Goal: Task Accomplishment & Management: Manage account settings

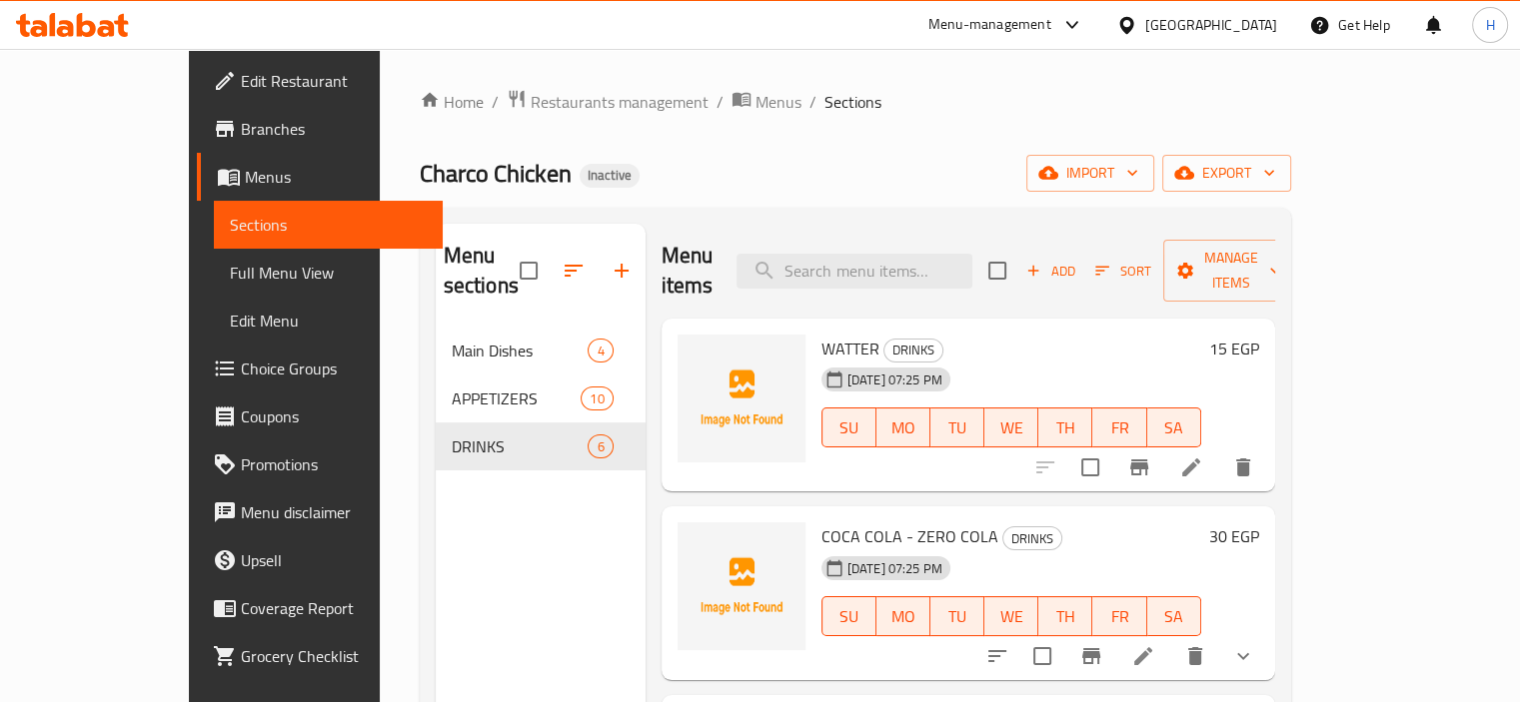
drag, startPoint x: 1139, startPoint y: 129, endPoint x: 1263, endPoint y: 129, distance: 123.9
click at [1139, 129] on div "Home / Restaurants management / Menus / Sections Charco Chicken Inactive import…" at bounding box center [855, 515] width 871 height 853
click at [1138, 175] on span "import" at bounding box center [1090, 173] width 96 height 25
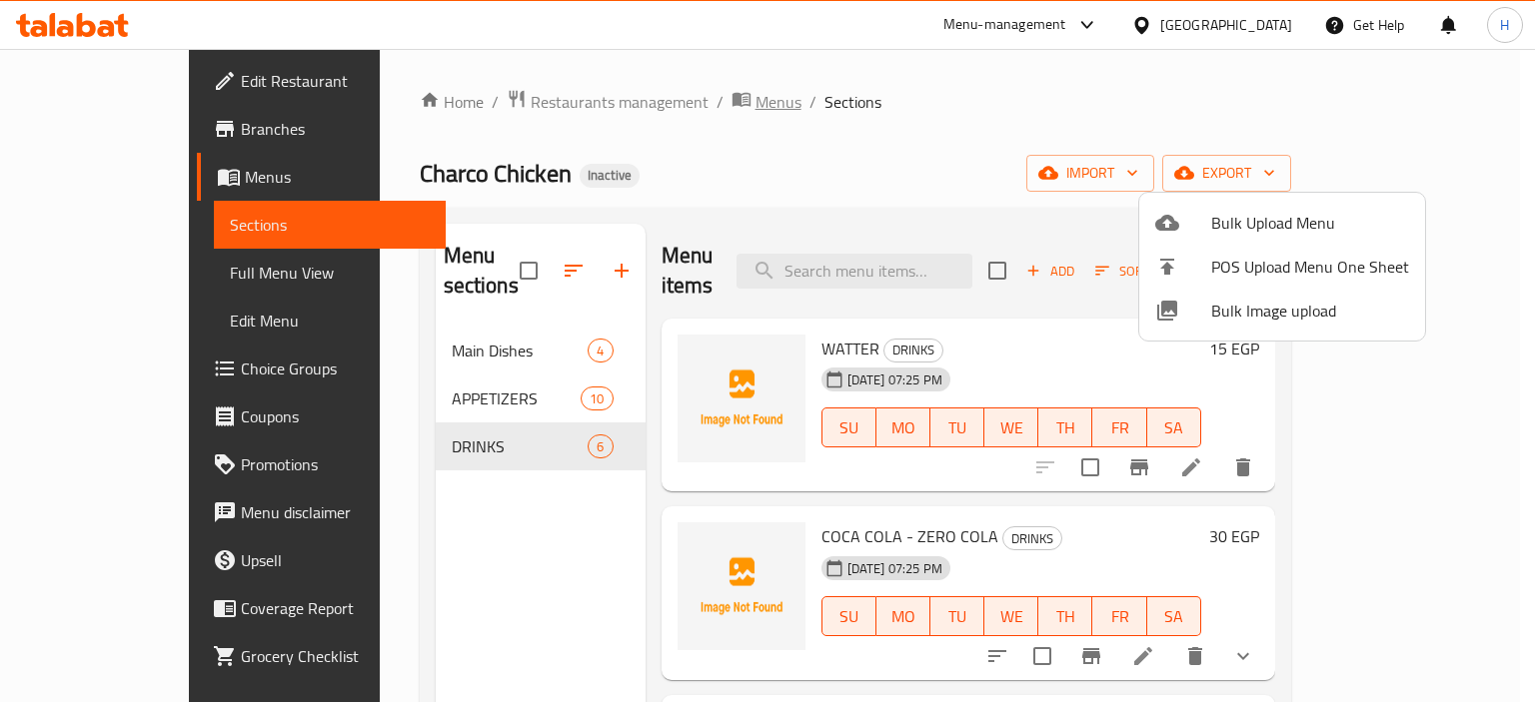
drag, startPoint x: 1007, startPoint y: 163, endPoint x: 651, endPoint y: 96, distance: 362.0
click at [1007, 163] on div at bounding box center [767, 351] width 1535 height 702
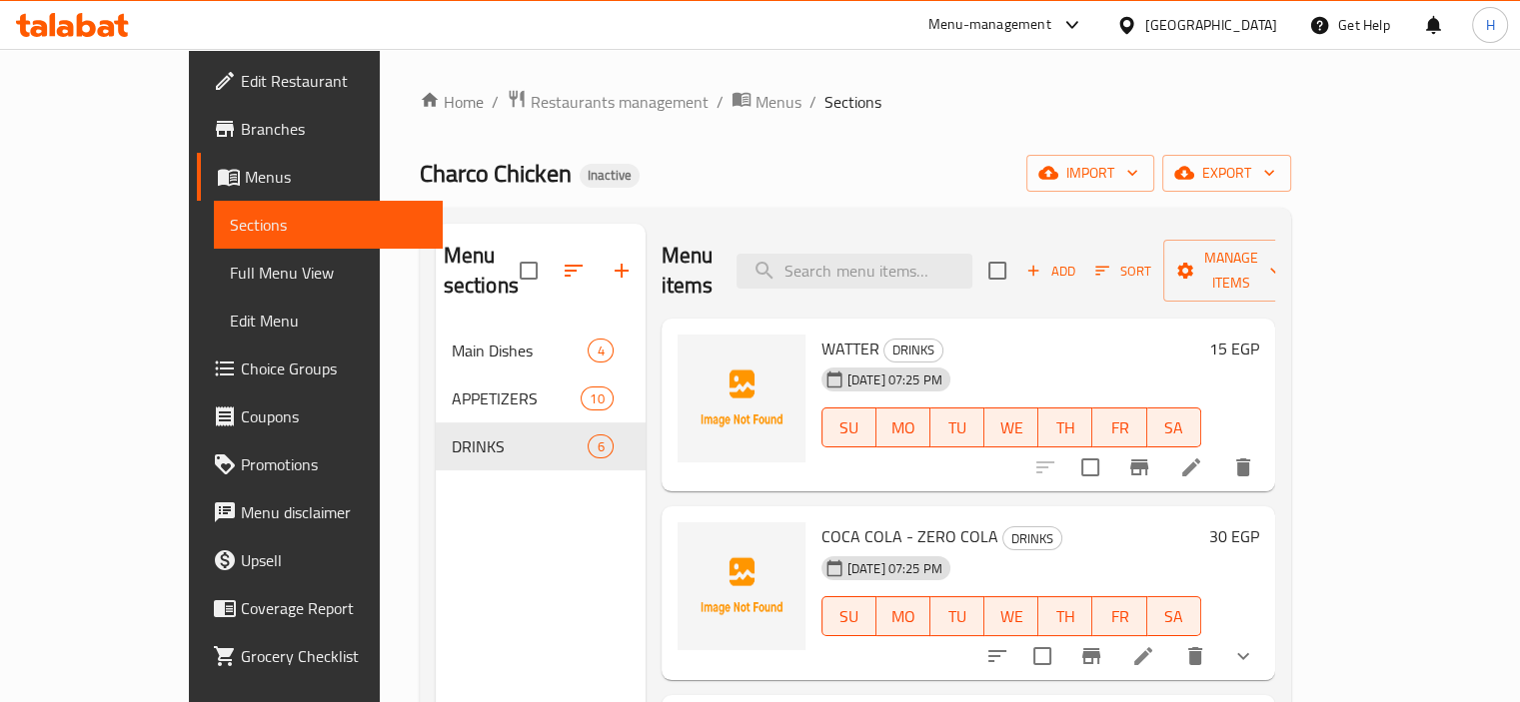
click at [79, 22] on icon at bounding box center [86, 25] width 19 height 24
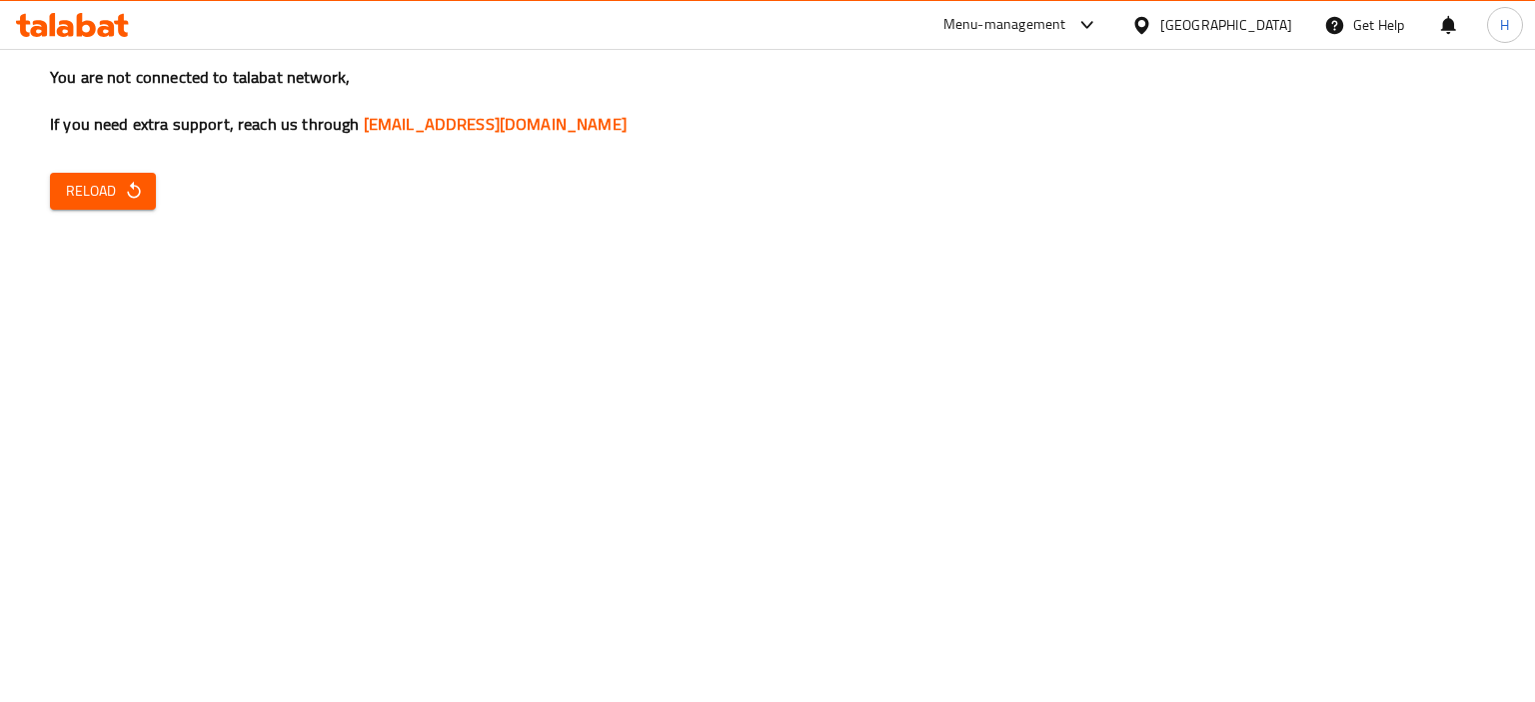
click at [666, 343] on div "You are not connected to talabat network, If you need extra support, reach us t…" at bounding box center [767, 351] width 1535 height 702
click at [114, 195] on span "Reload" at bounding box center [103, 191] width 74 height 25
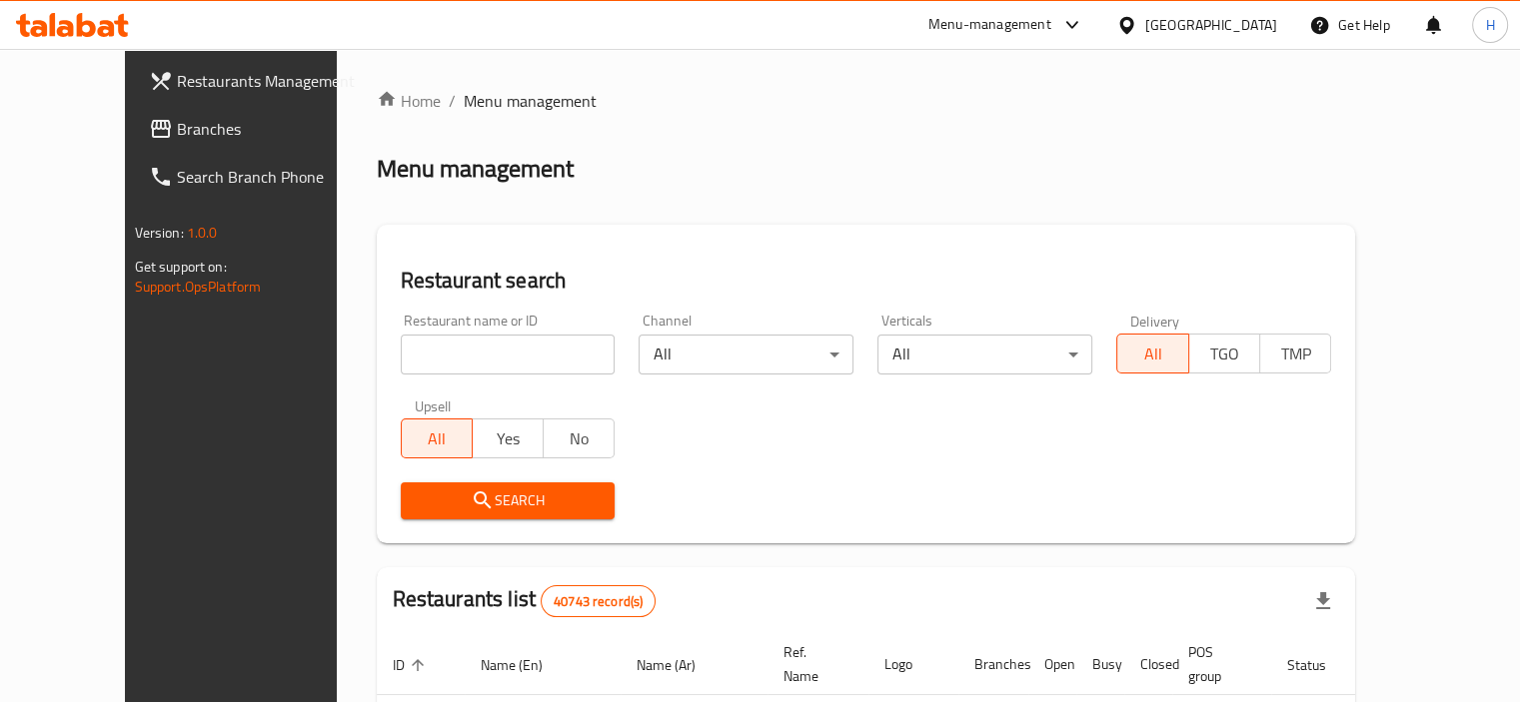
click at [177, 128] on span "Branches" at bounding box center [270, 129] width 186 height 24
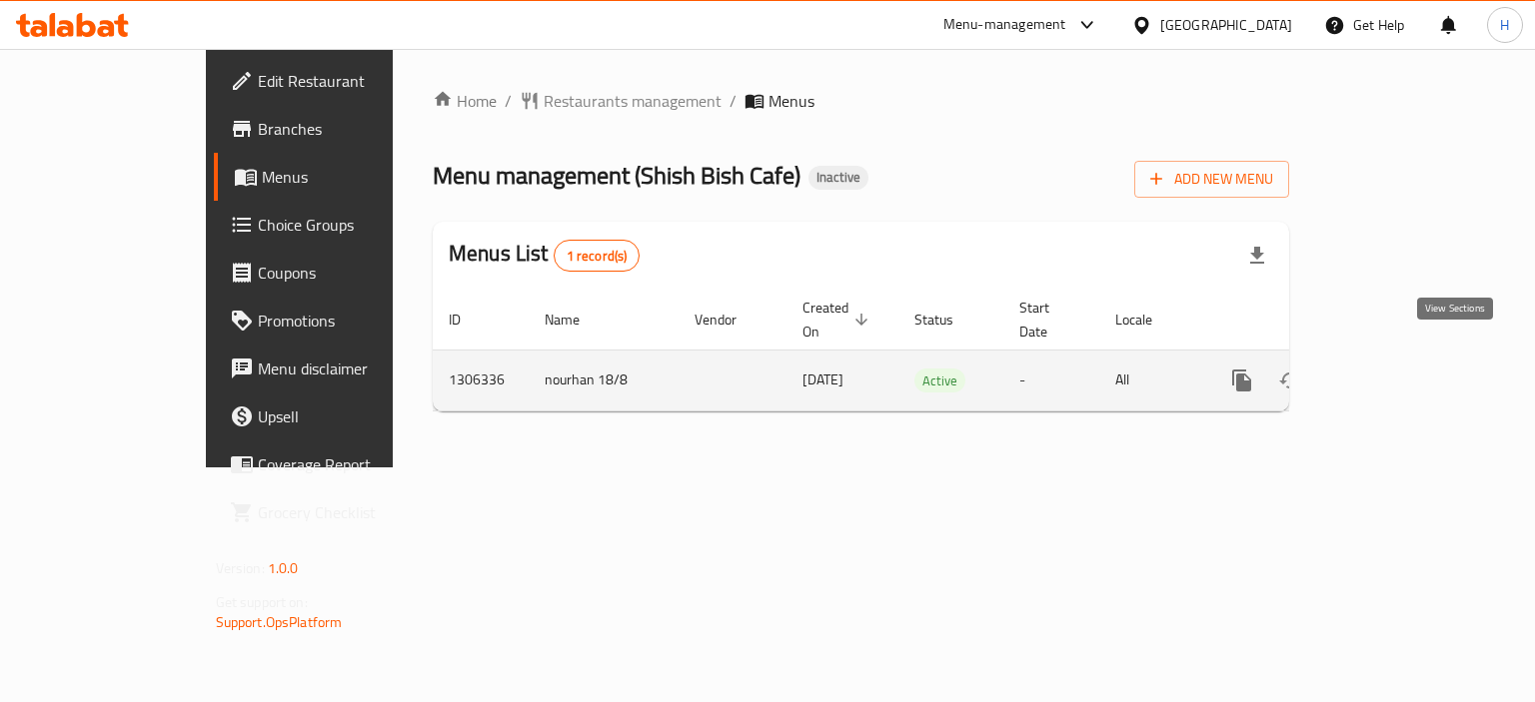
click at [1395, 372] on icon "enhanced table" at bounding box center [1386, 381] width 18 height 18
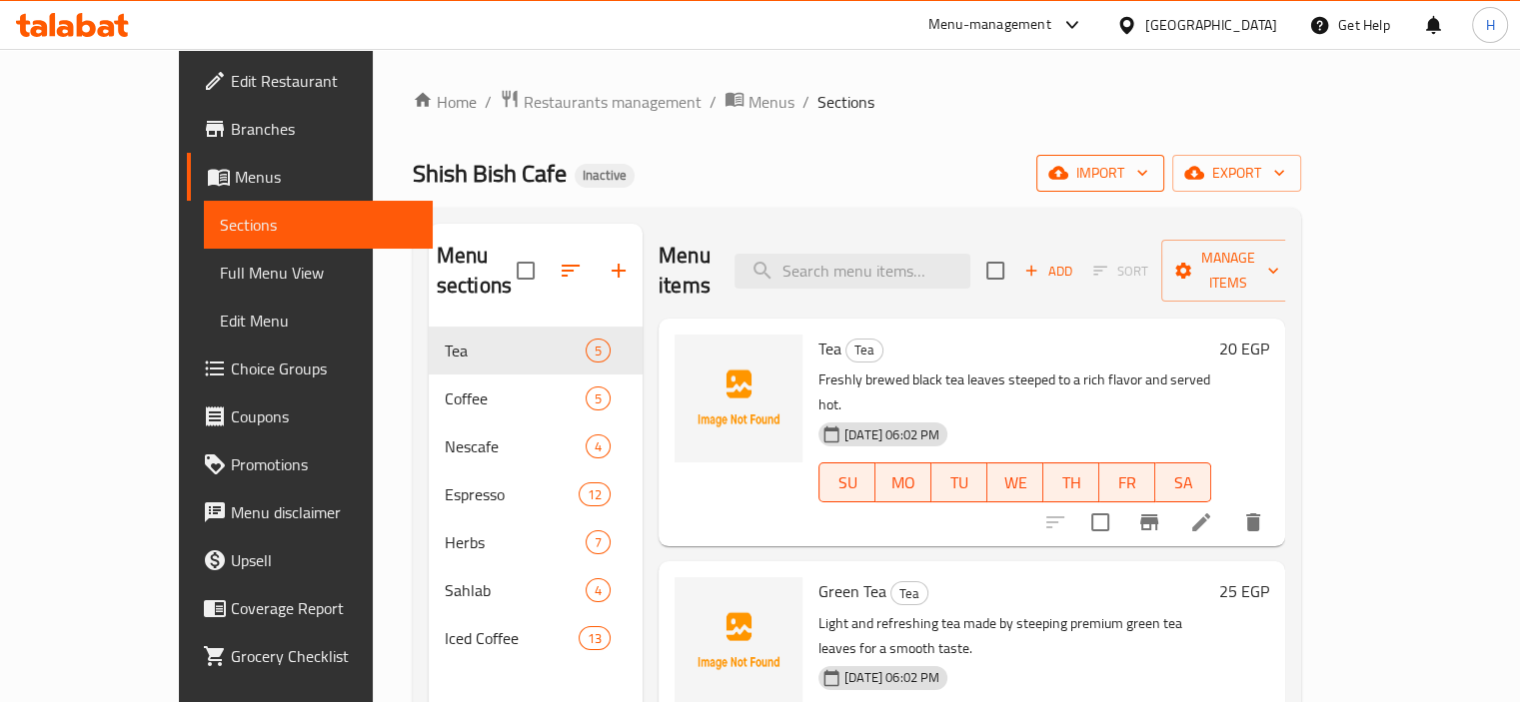
click at [1148, 184] on span "import" at bounding box center [1100, 173] width 96 height 25
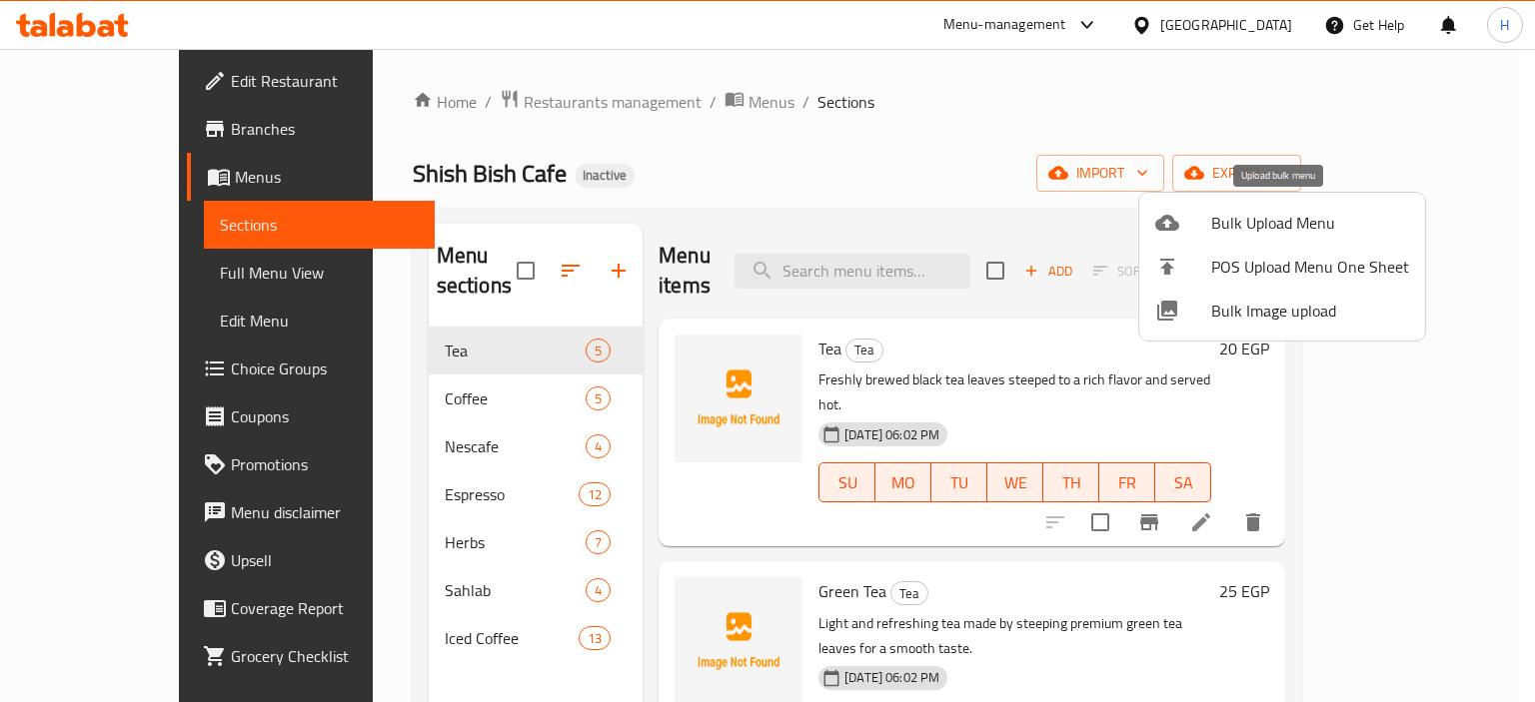
click at [1232, 214] on span "Bulk Upload Menu" at bounding box center [1310, 223] width 198 height 24
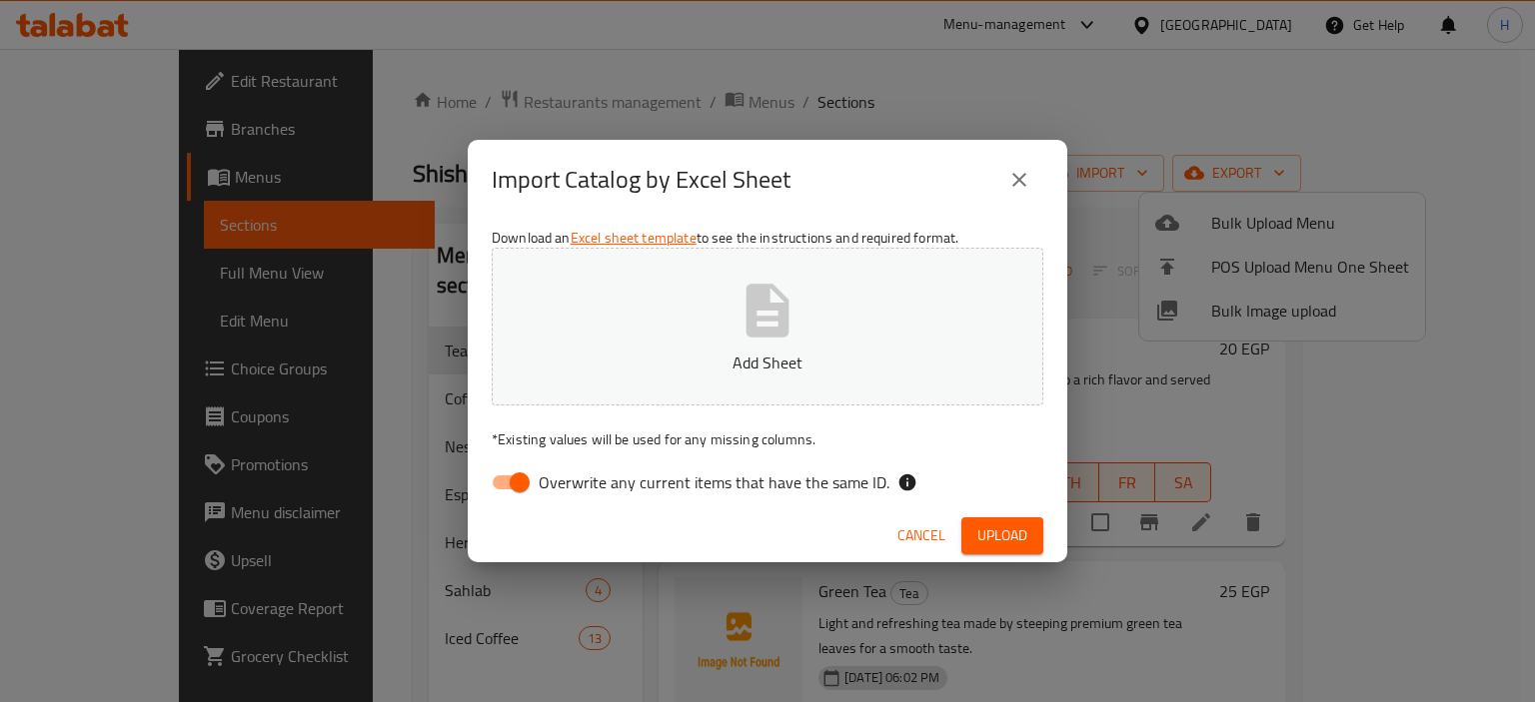
click at [1019, 195] on button "close" at bounding box center [1019, 180] width 48 height 48
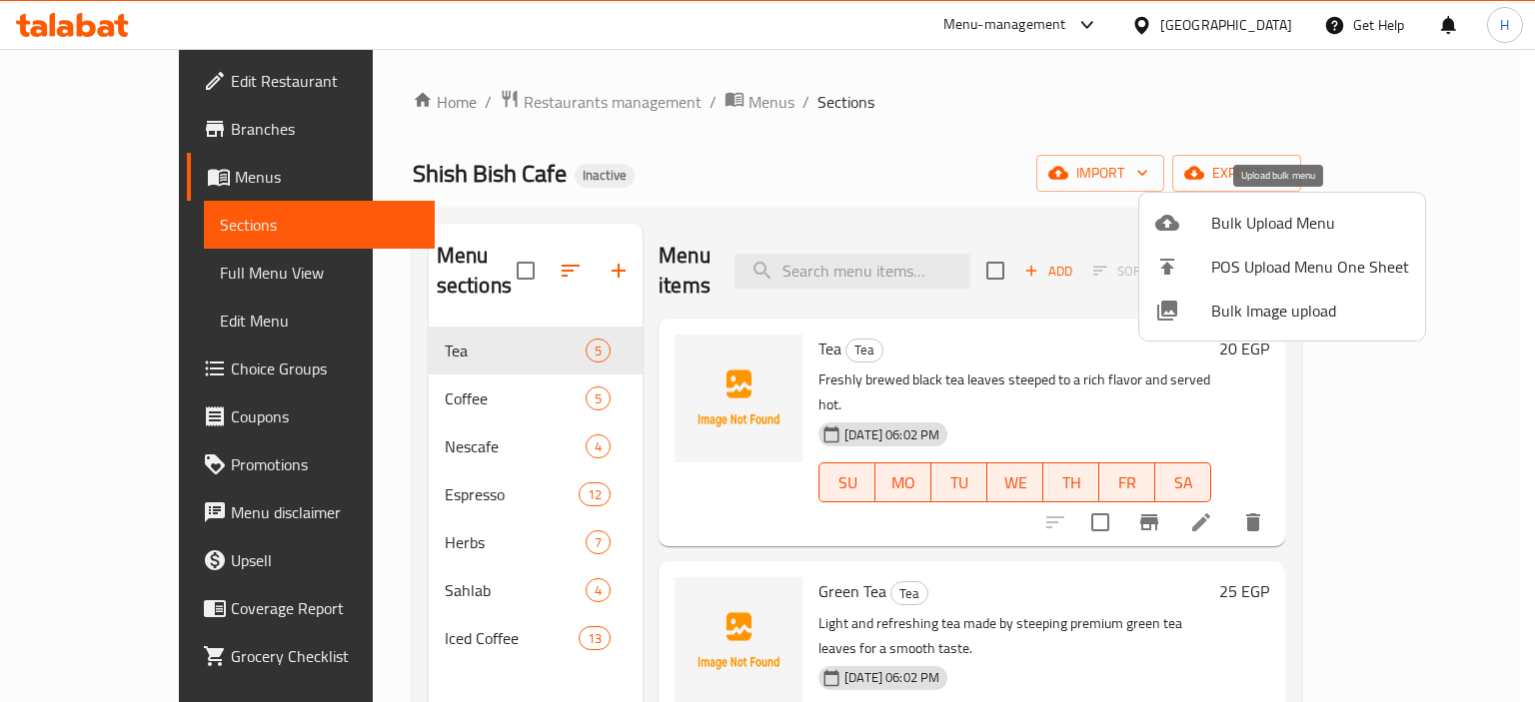
click at [1255, 223] on span "Bulk Upload Menu" at bounding box center [1310, 223] width 198 height 24
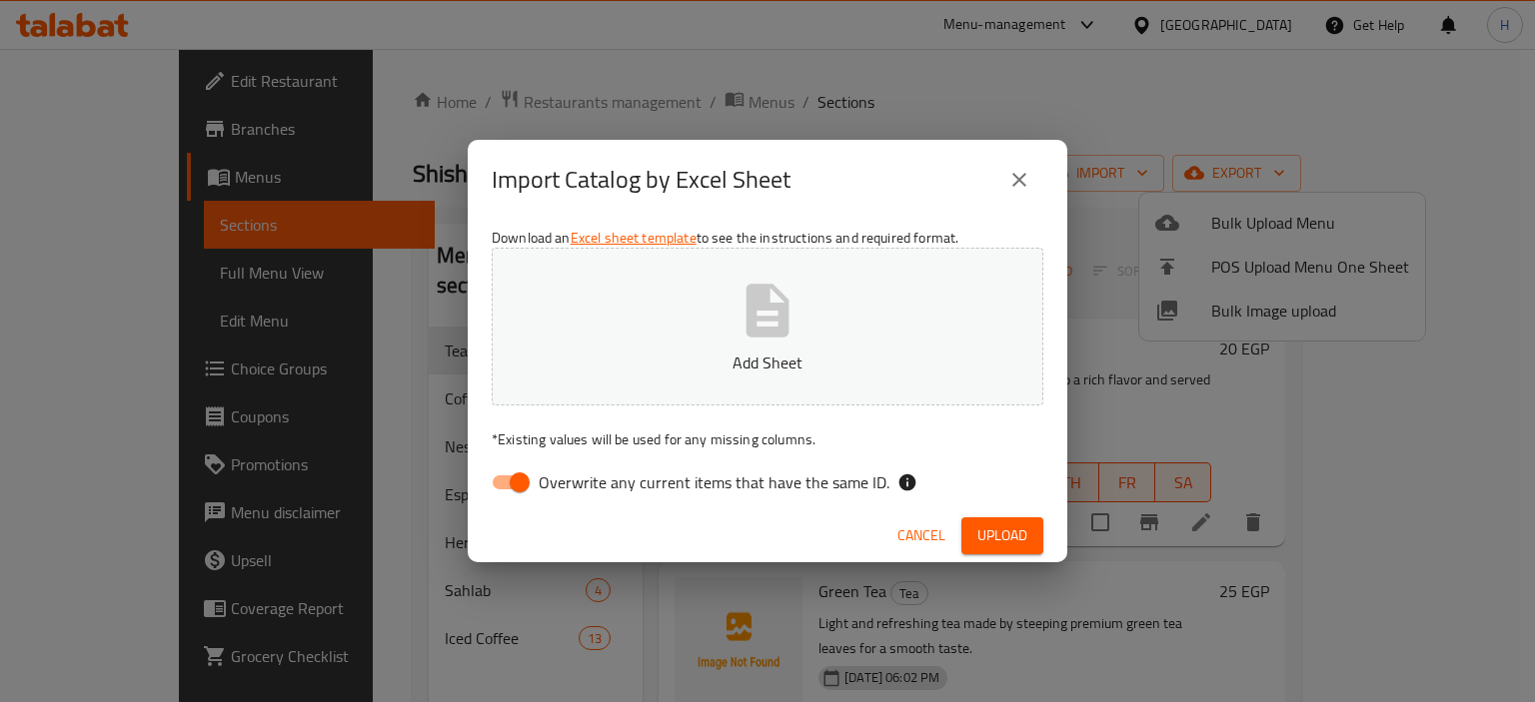
click at [621, 487] on span "Overwrite any current items that have the same ID." at bounding box center [714, 483] width 351 height 24
click at [577, 487] on input "Overwrite any current items that have the same ID." at bounding box center [520, 483] width 114 height 38
checkbox input "false"
drag, startPoint x: 1020, startPoint y: 540, endPoint x: 1046, endPoint y: 497, distance: 50.2
click at [1020, 540] on span "Upload" at bounding box center [1002, 536] width 50 height 25
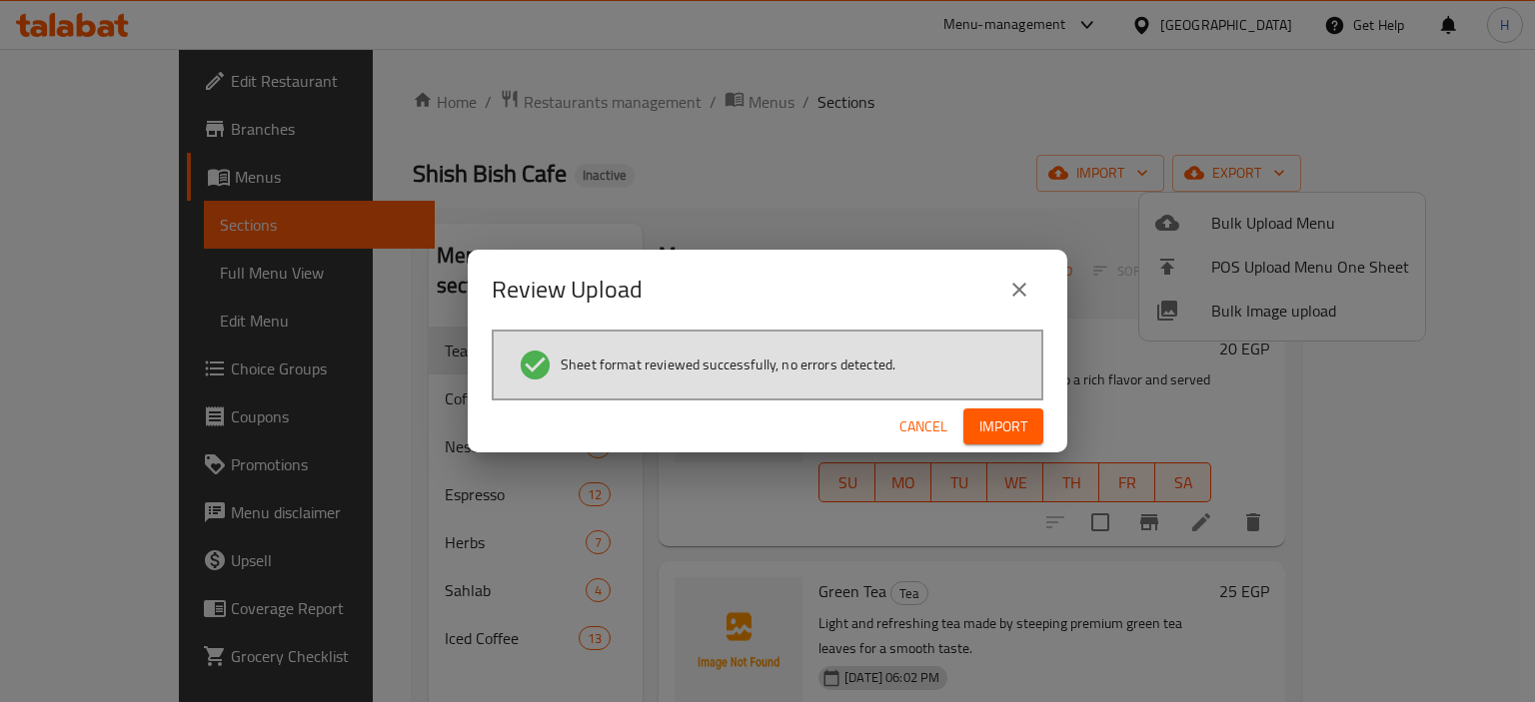
click at [1010, 415] on span "Import" at bounding box center [1003, 427] width 48 height 25
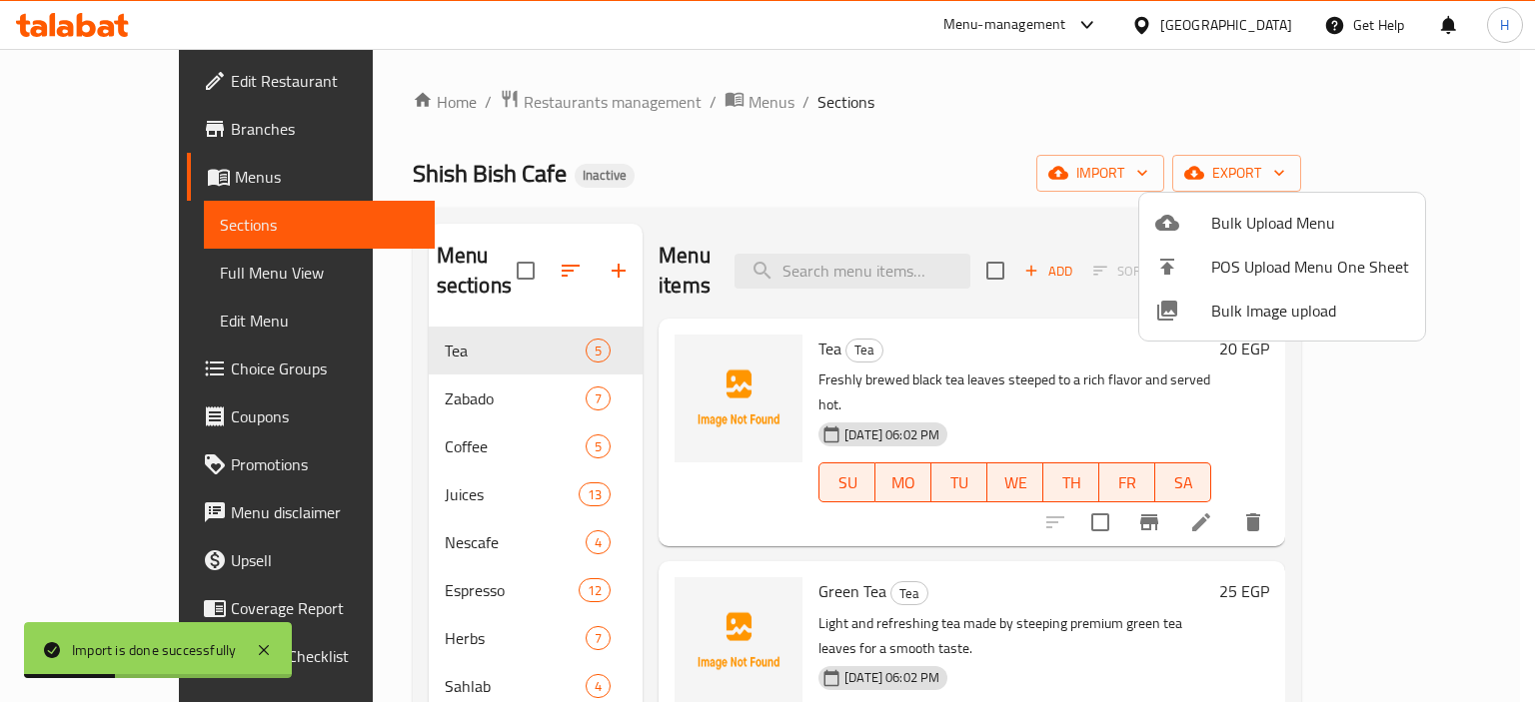
click at [524, 247] on div at bounding box center [767, 351] width 1535 height 702
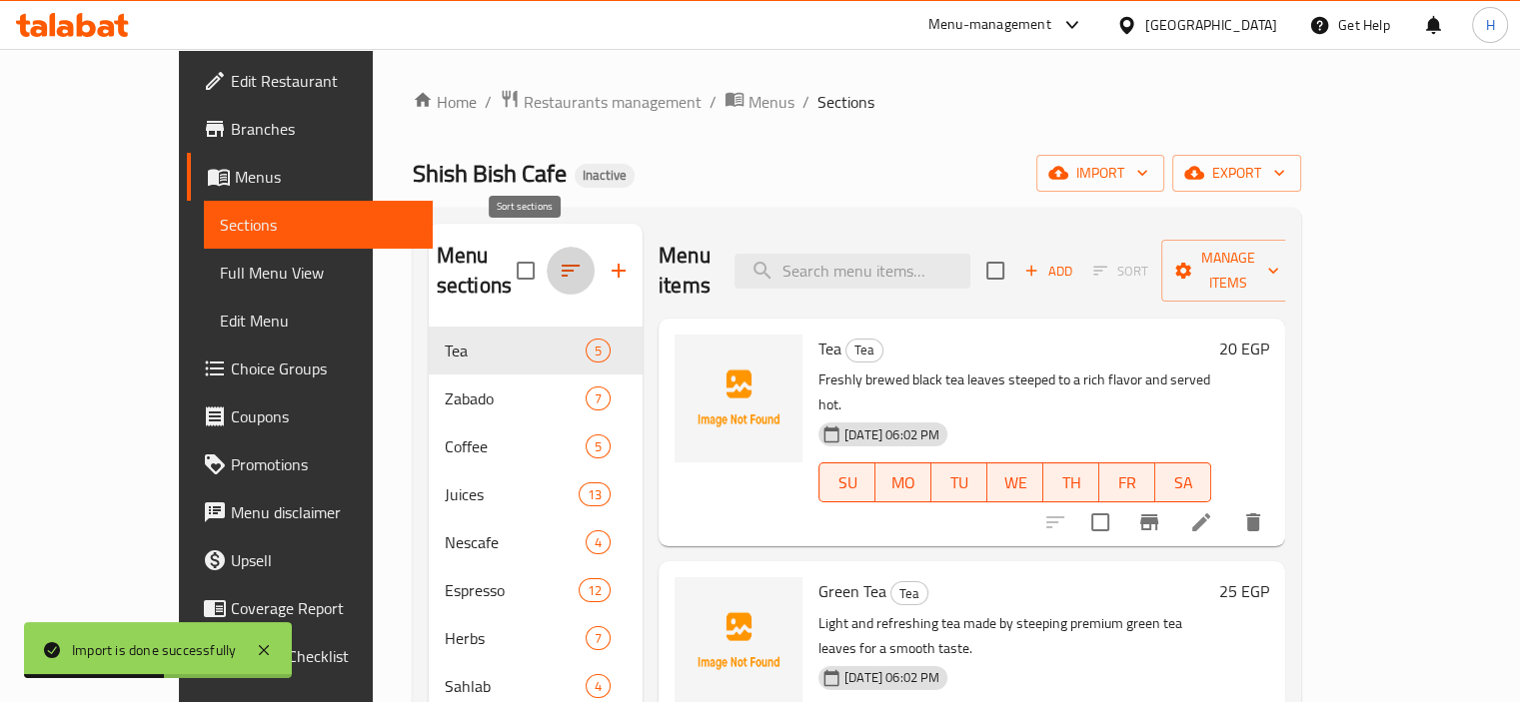
click at [559, 259] on icon "button" at bounding box center [571, 271] width 24 height 24
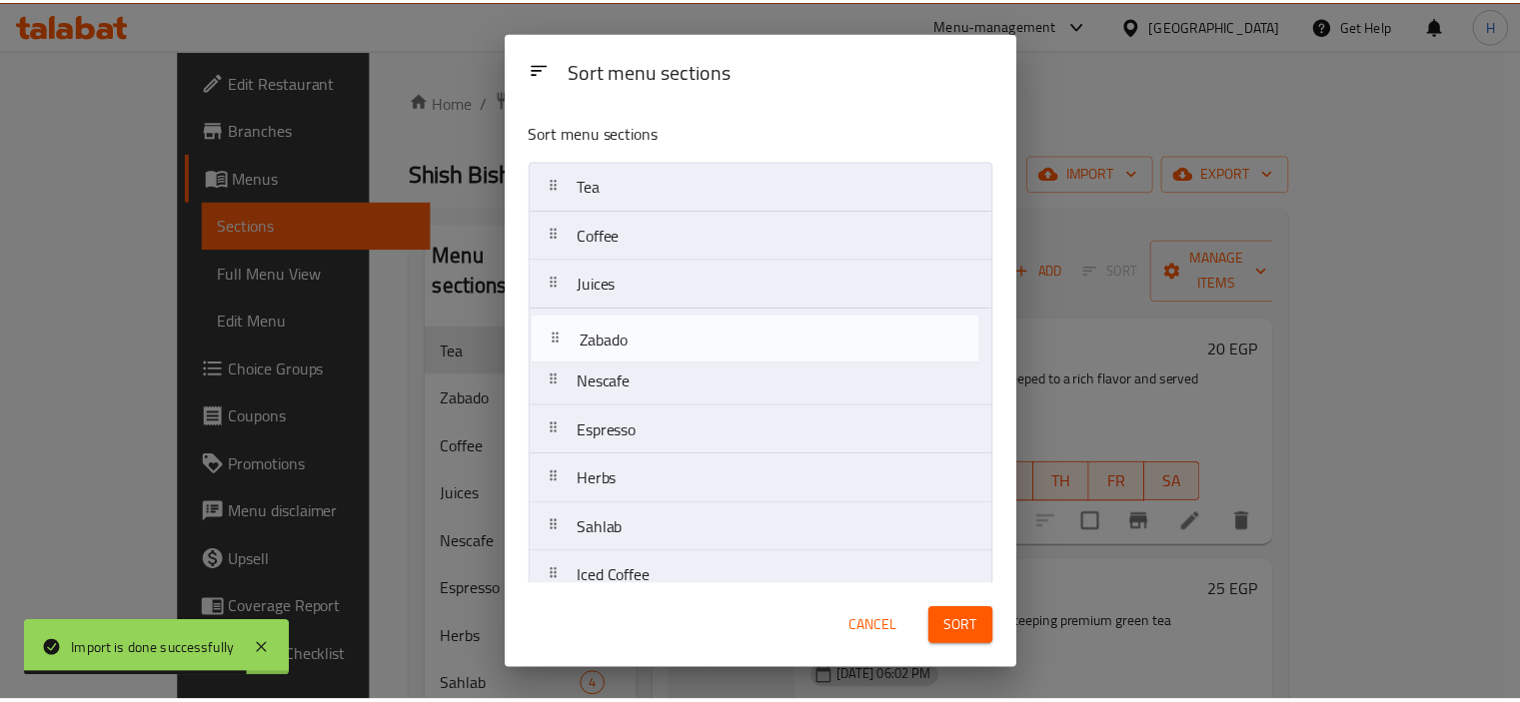
scroll to position [23, 0]
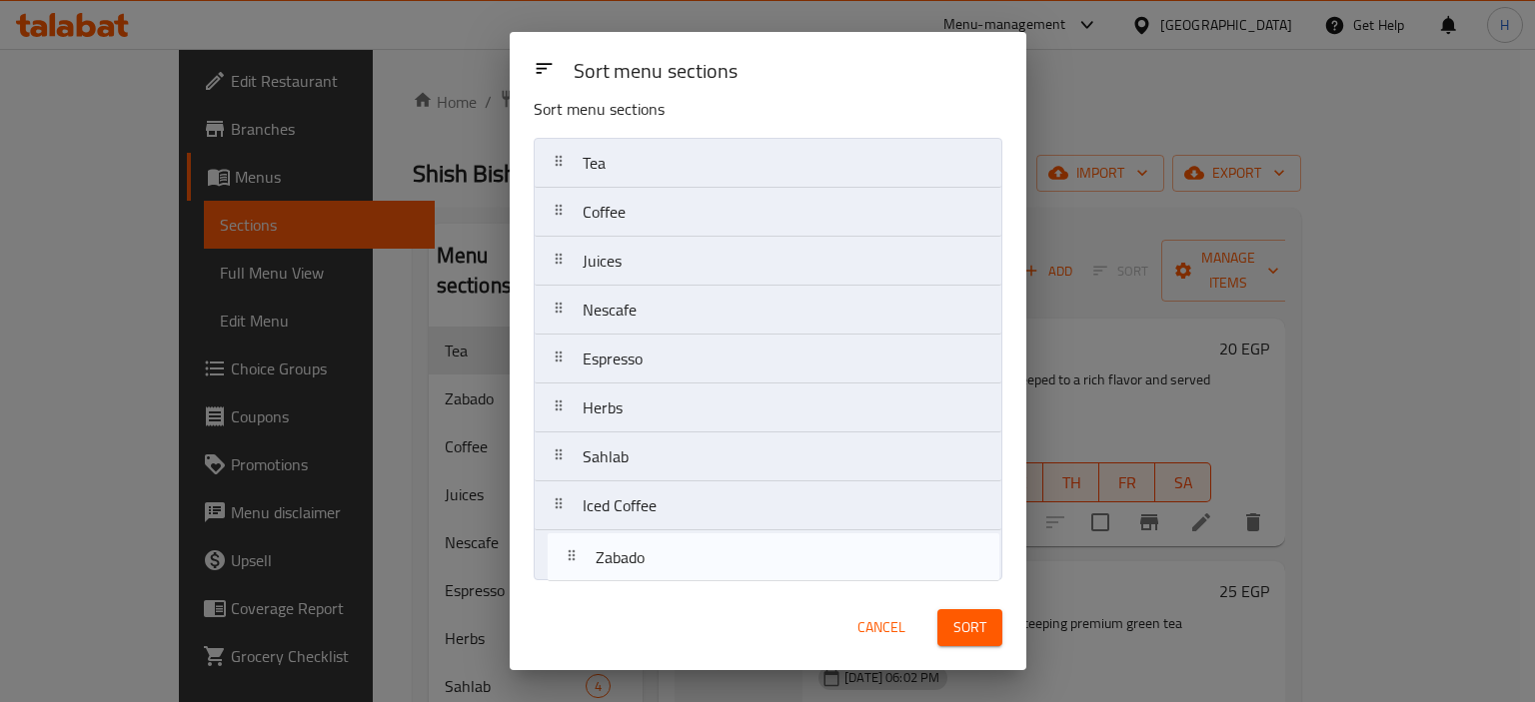
drag, startPoint x: 627, startPoint y: 244, endPoint x: 642, endPoint y: 573, distance: 329.1
click at [642, 573] on nav "Tea Zabado Coffee Juices Nescafe Espresso Herbs Sahlab Iced Coffee" at bounding box center [768, 359] width 469 height 443
drag, startPoint x: 624, startPoint y: 256, endPoint x: 619, endPoint y: 567, distance: 310.8
click at [619, 567] on nav "Tea Coffee Juices Nescafe Espresso Herbs Sahlab Iced Coffee Zabado" at bounding box center [768, 359] width 469 height 443
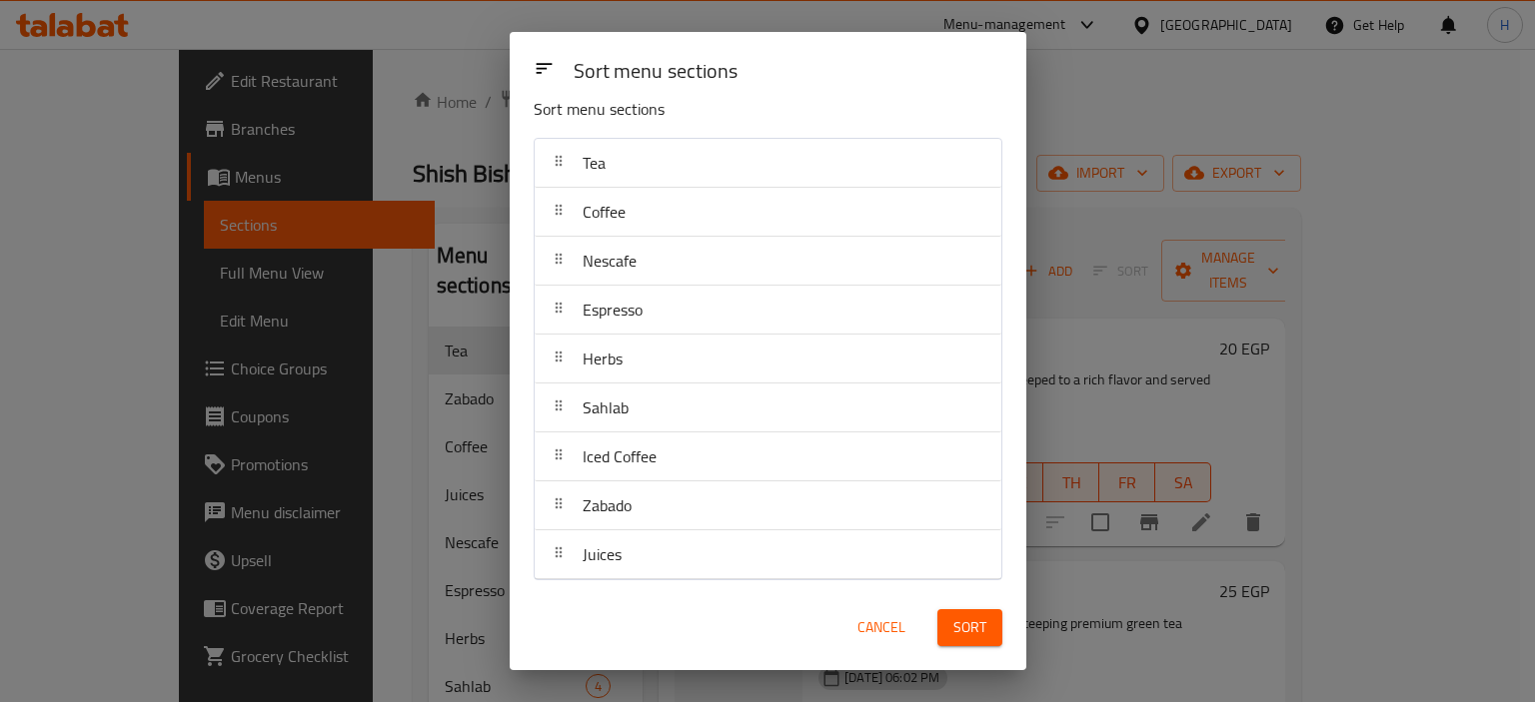
click at [977, 616] on span "Sort" at bounding box center [969, 628] width 33 height 25
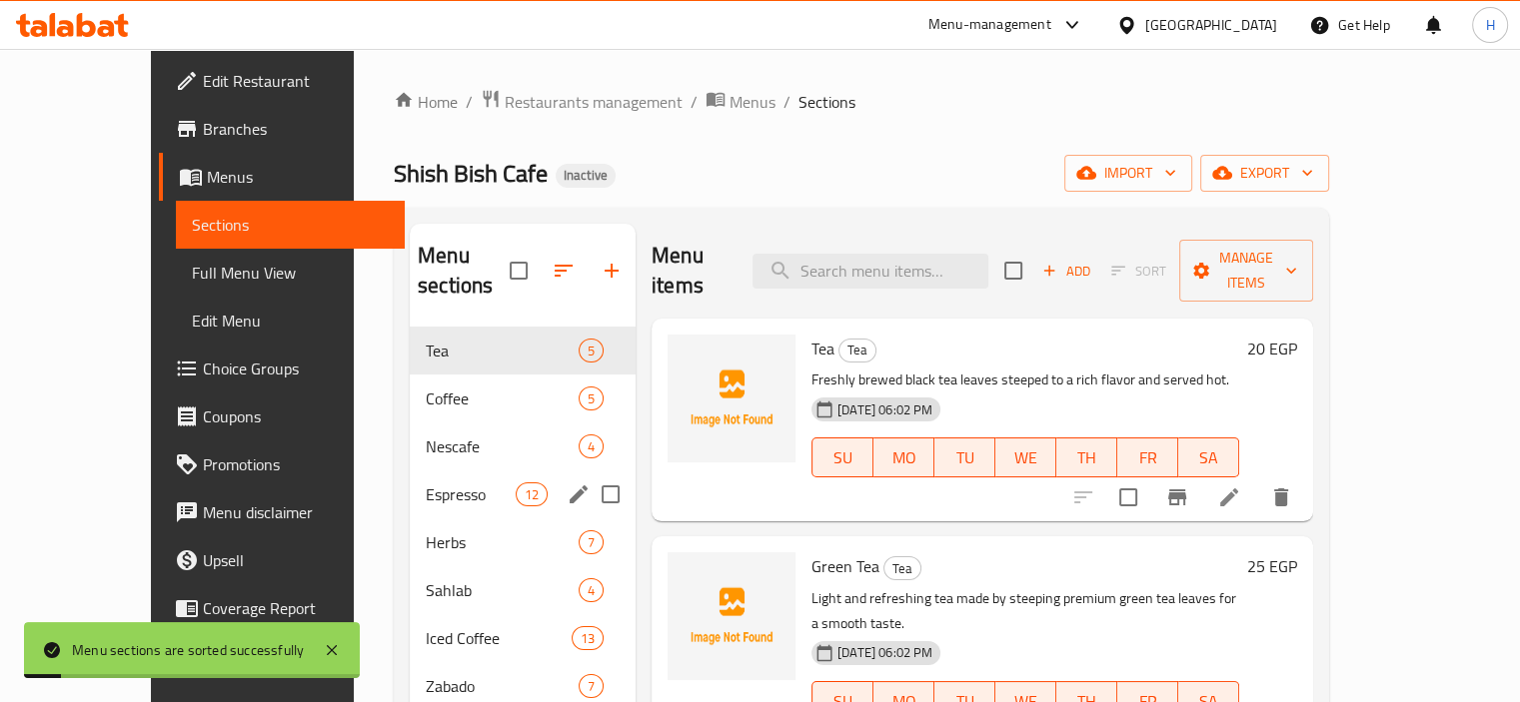
scroll to position [280, 0]
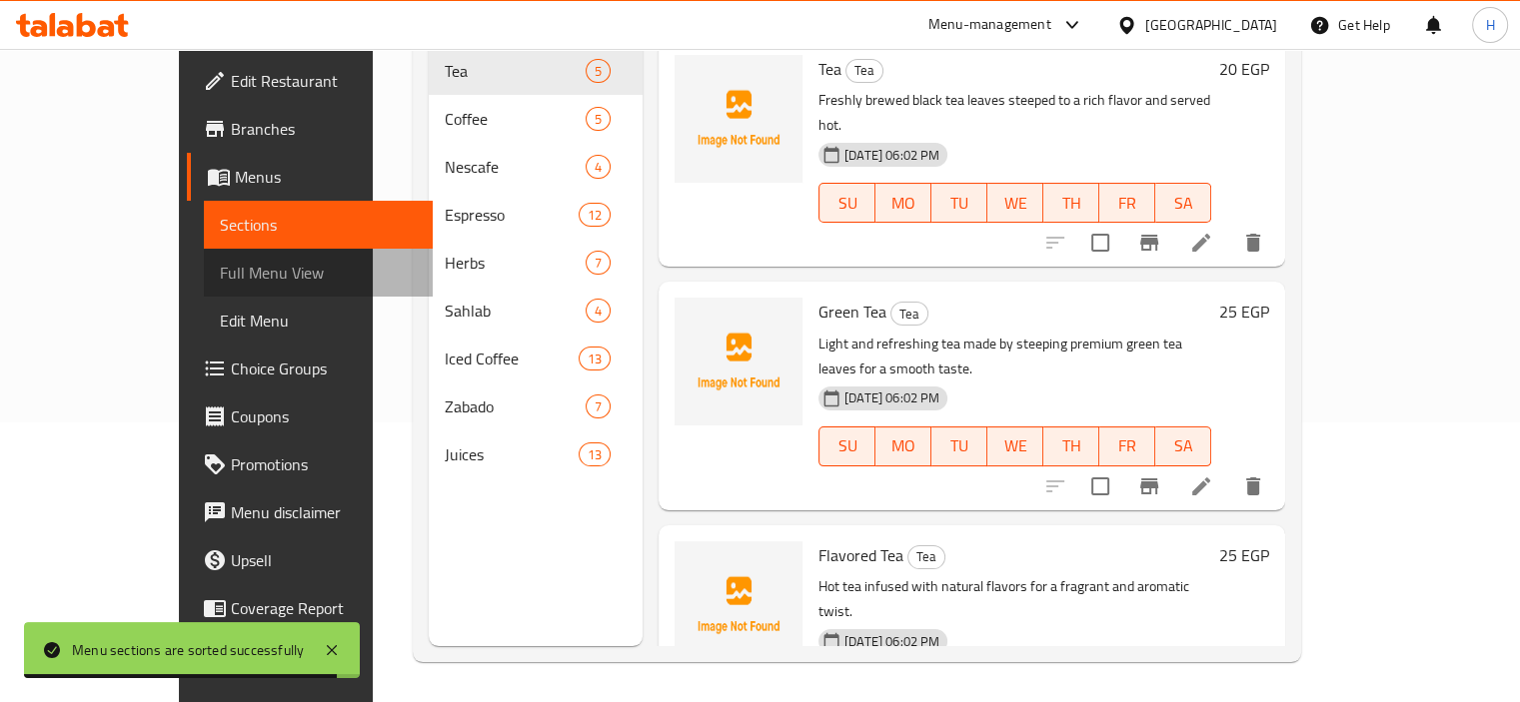
click at [220, 267] on span "Full Menu View" at bounding box center [318, 273] width 197 height 24
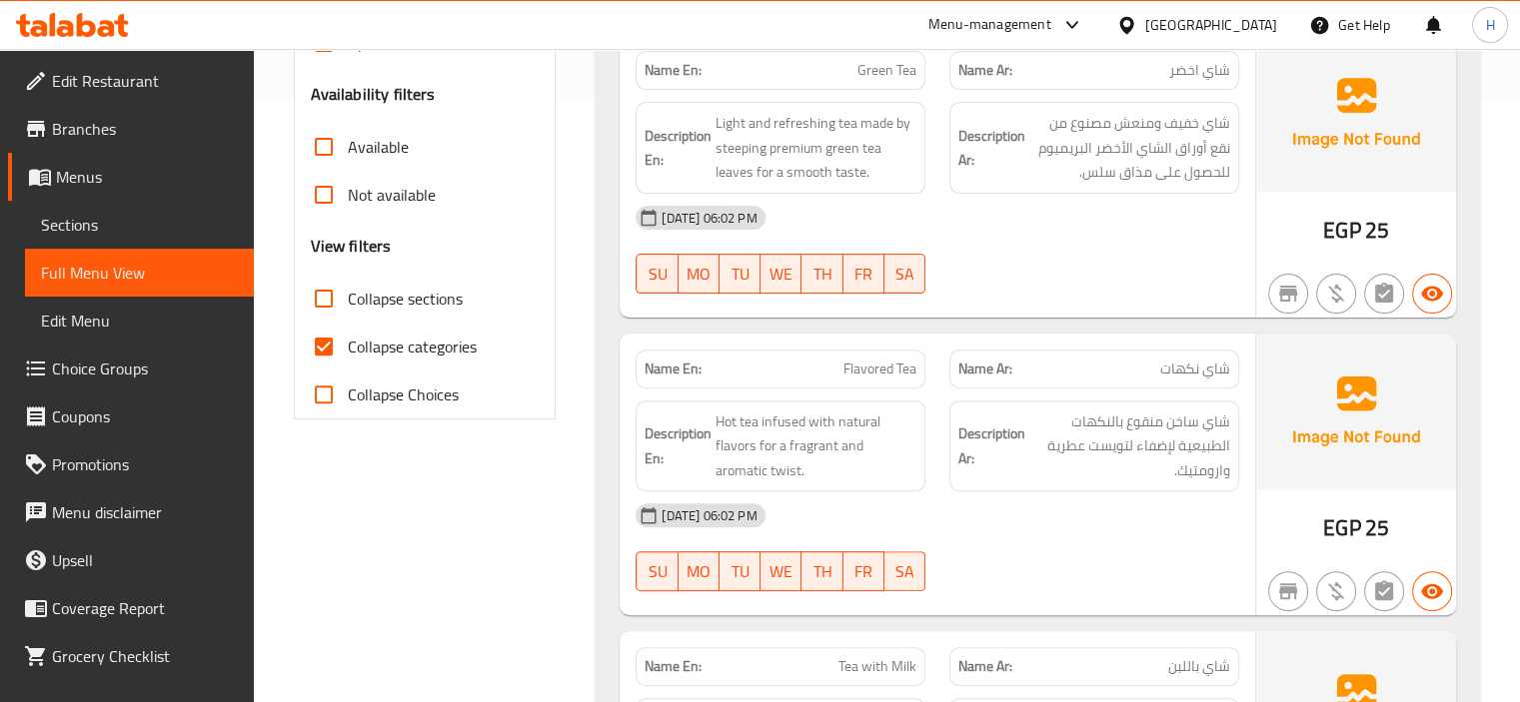
scroll to position [679, 0]
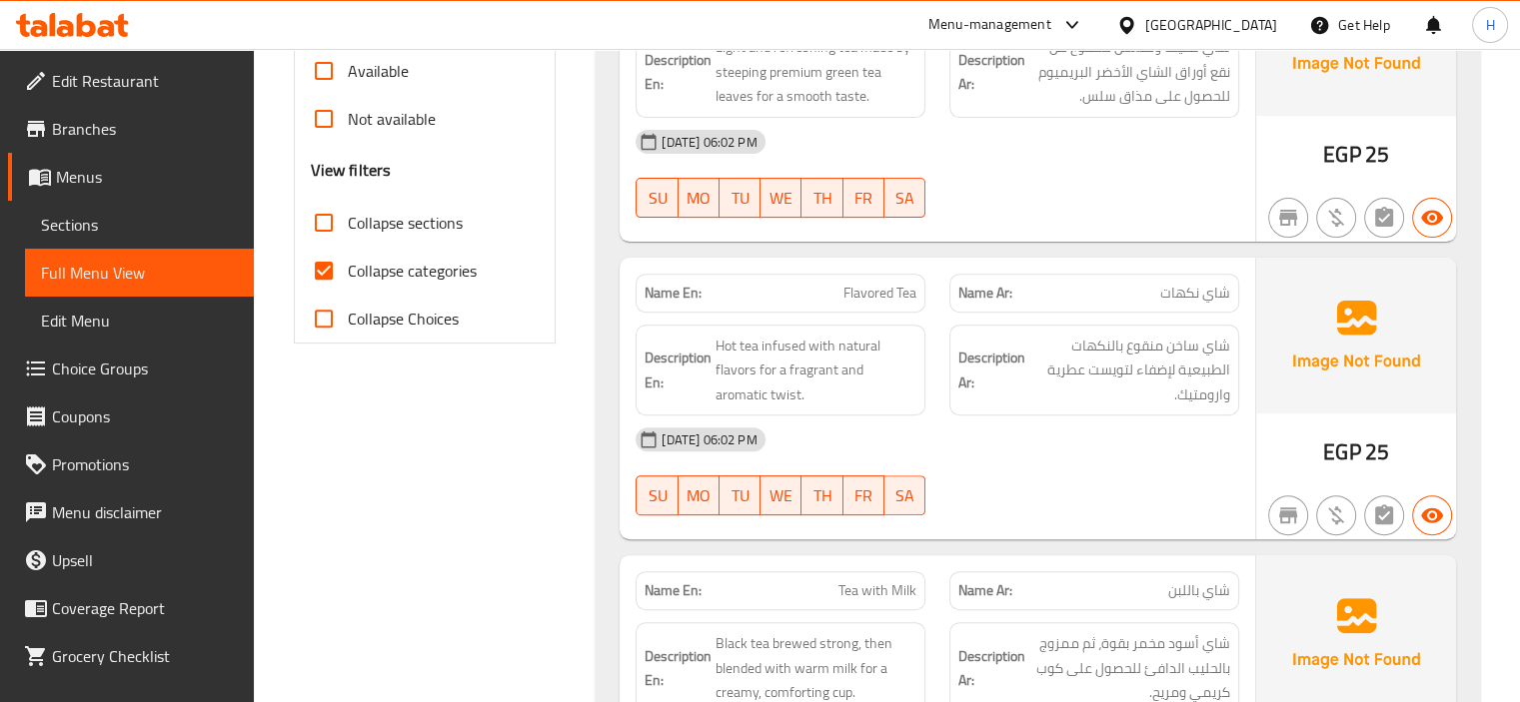
click at [316, 264] on input "Collapse categories" at bounding box center [324, 271] width 48 height 48
checkbox input "false"
click at [324, 220] on input "Collapse sections" at bounding box center [324, 223] width 48 height 48
checkbox input "true"
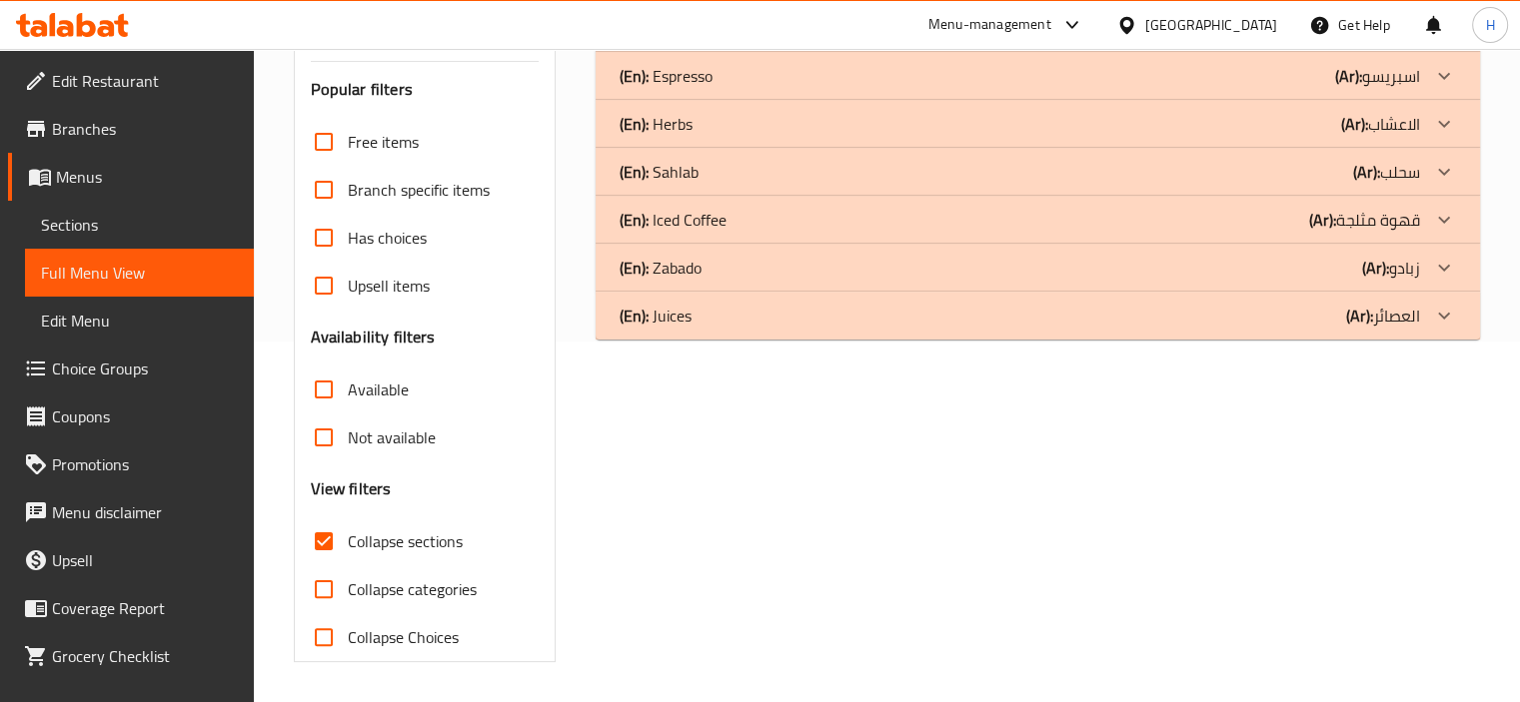
scroll to position [160, 0]
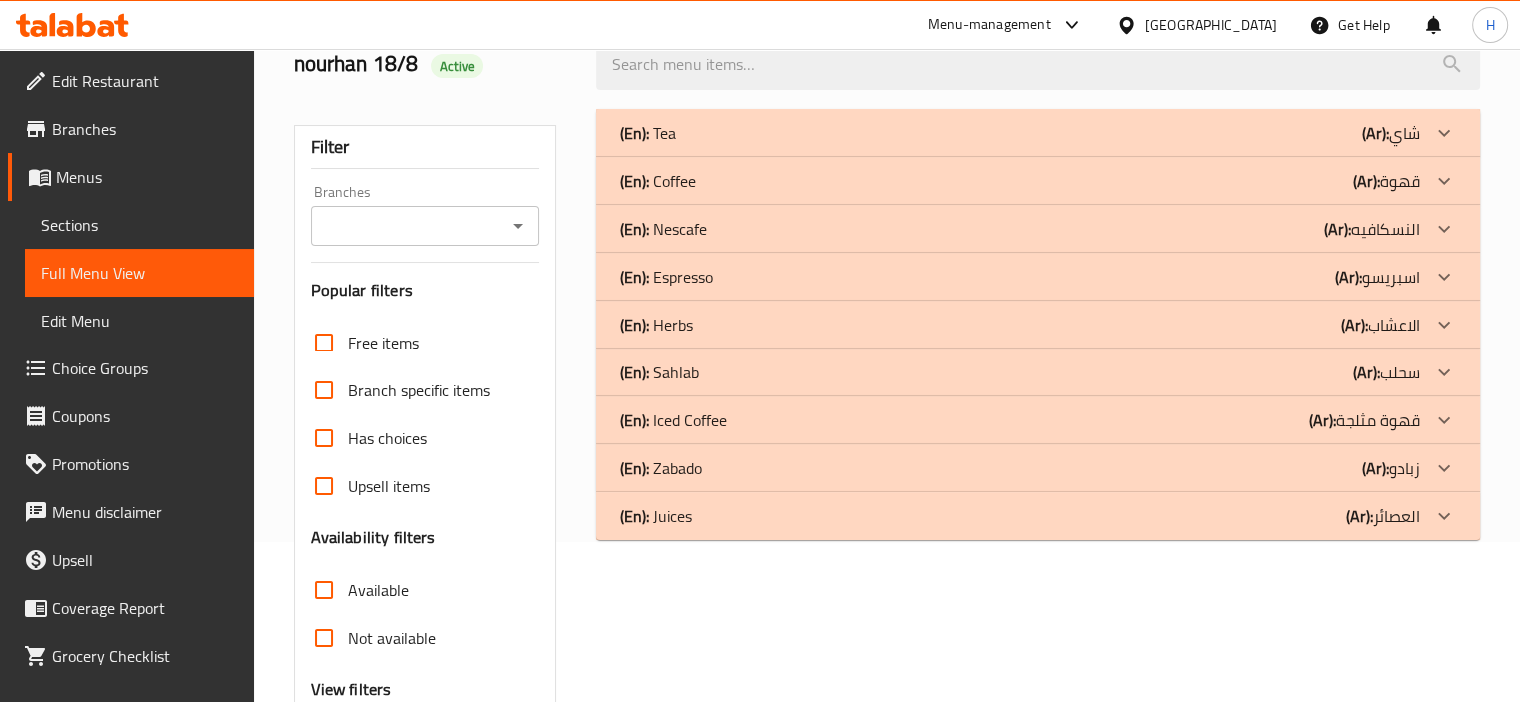
click at [947, 145] on div "(En): Juices (Ar): العصائر" at bounding box center [1019, 133] width 800 height 24
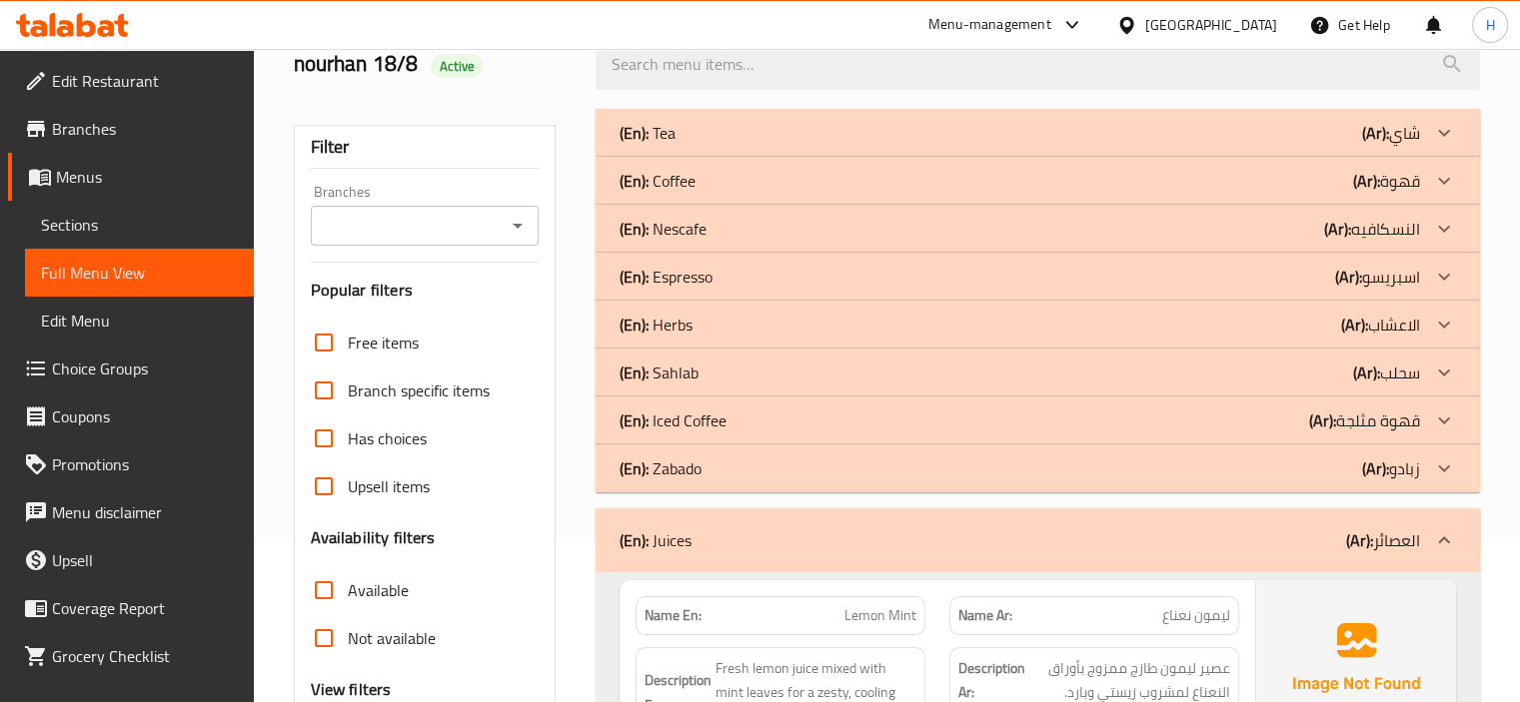
click at [895, 157] on div "(En): Zabado (Ar): زبادو" at bounding box center [1038, 133] width 884 height 48
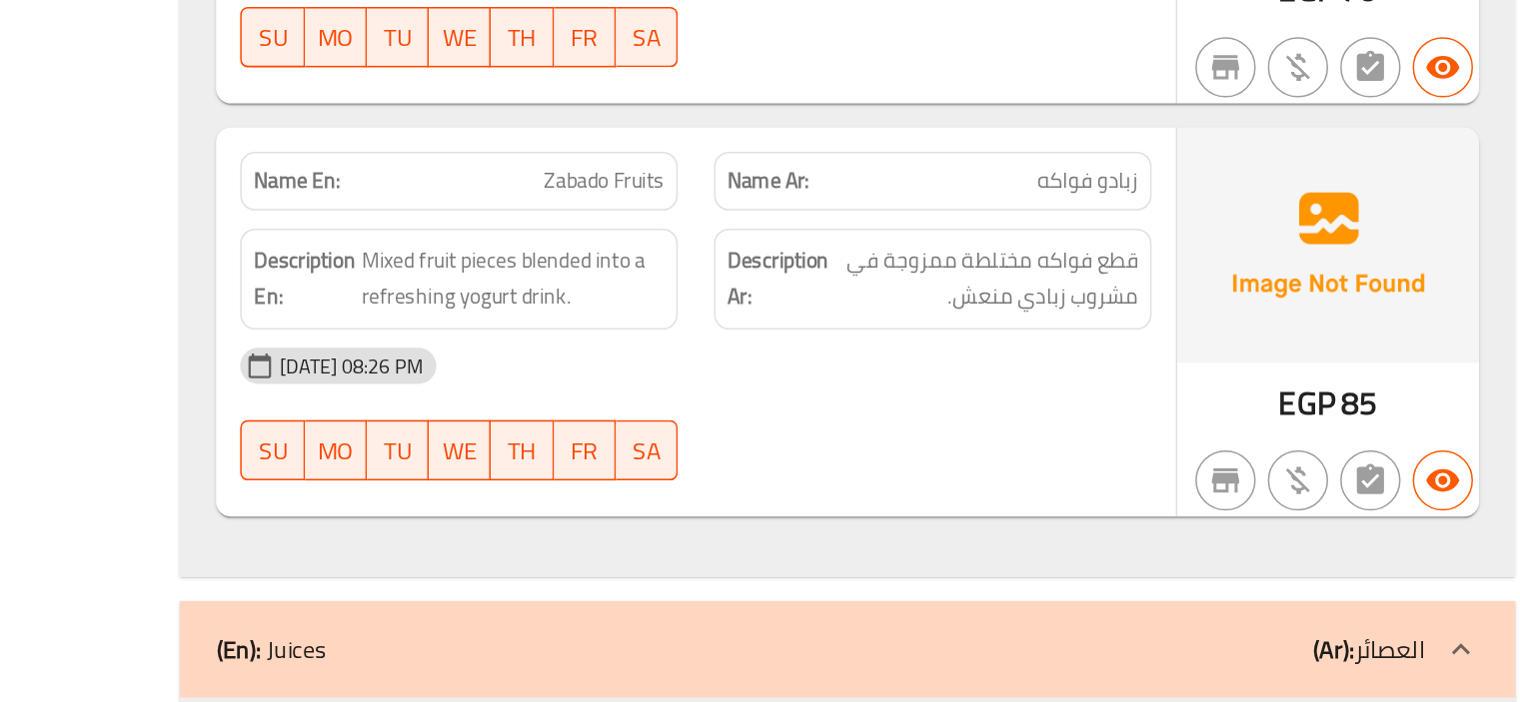
scroll to position [2145, 0]
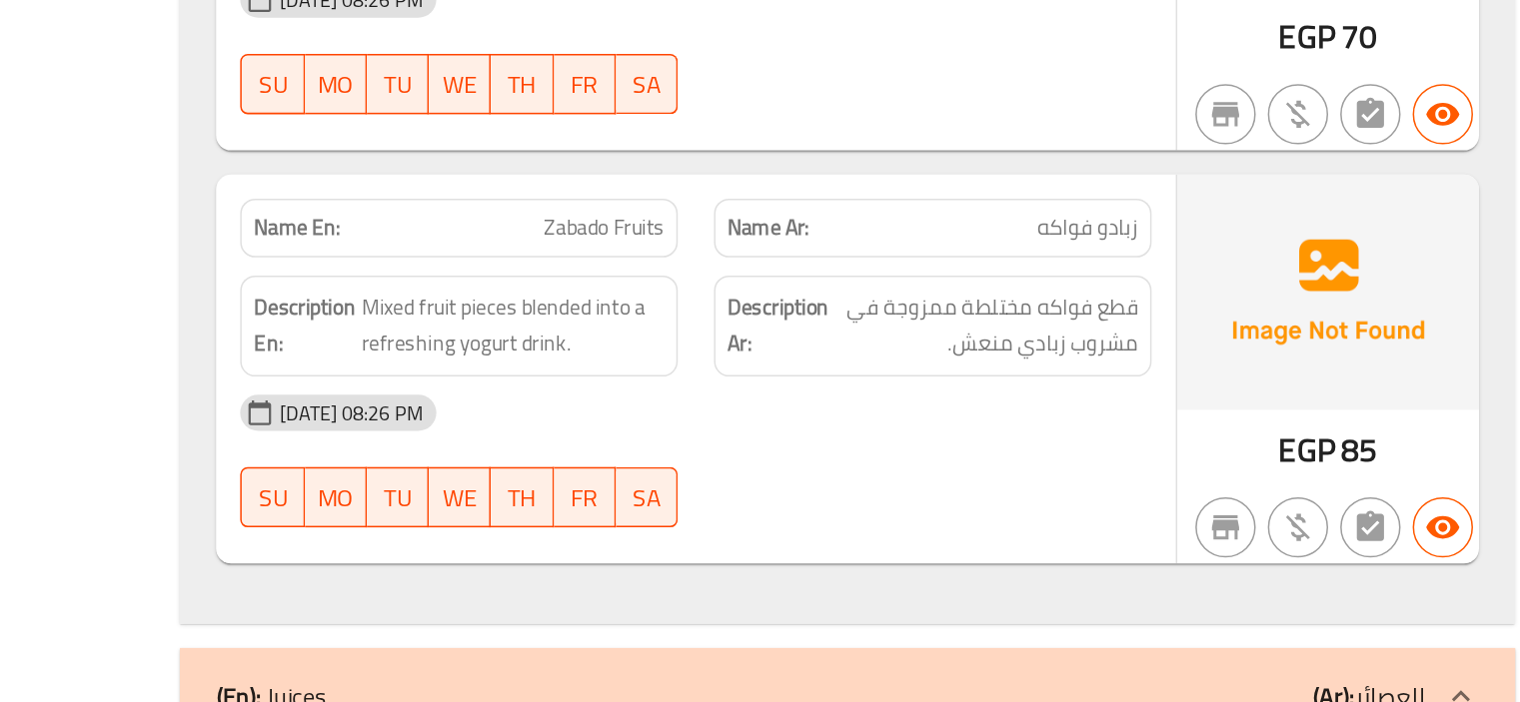
click at [928, 343] on div "Description En: Mixed fruit pieces blended into a refreshing yogurt drink." at bounding box center [780, 388] width 314 height 91
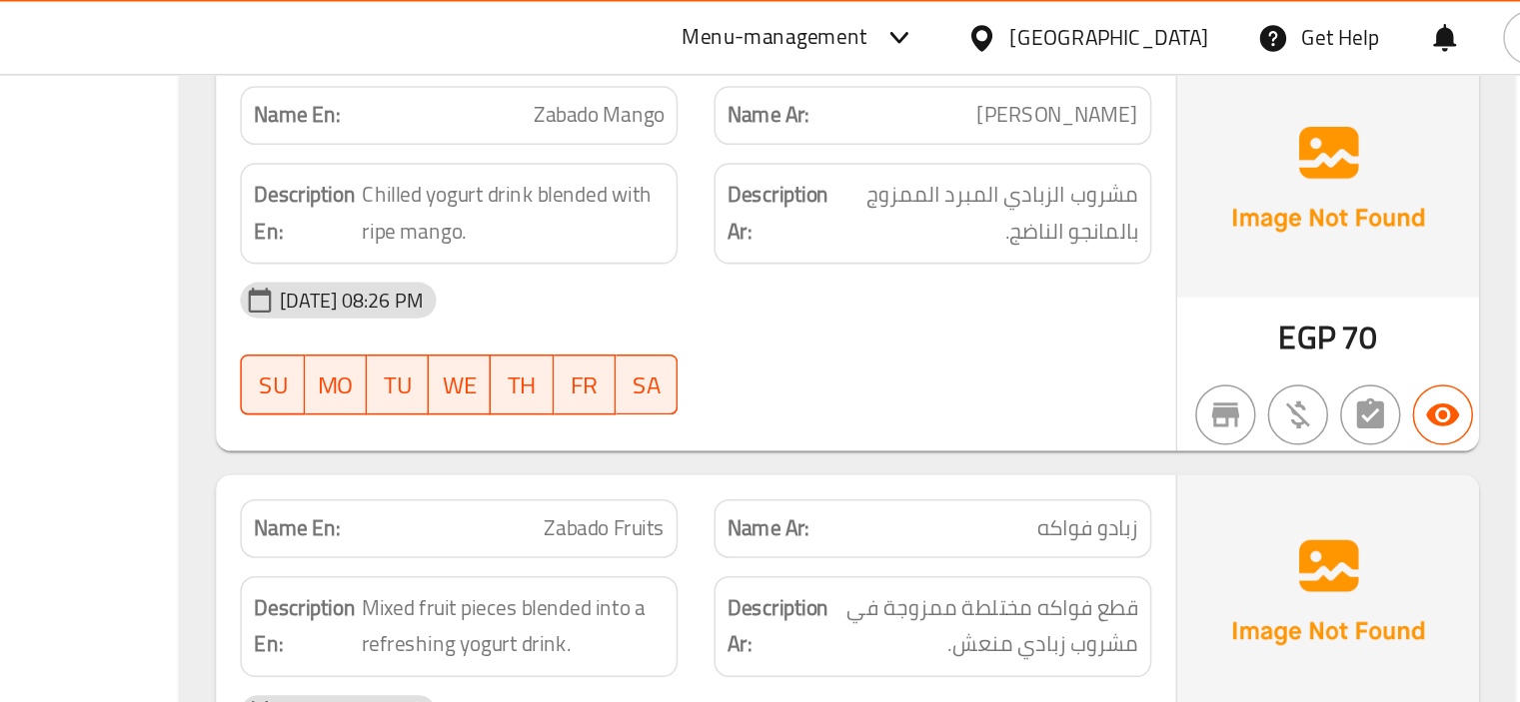
scroll to position [2117, 0]
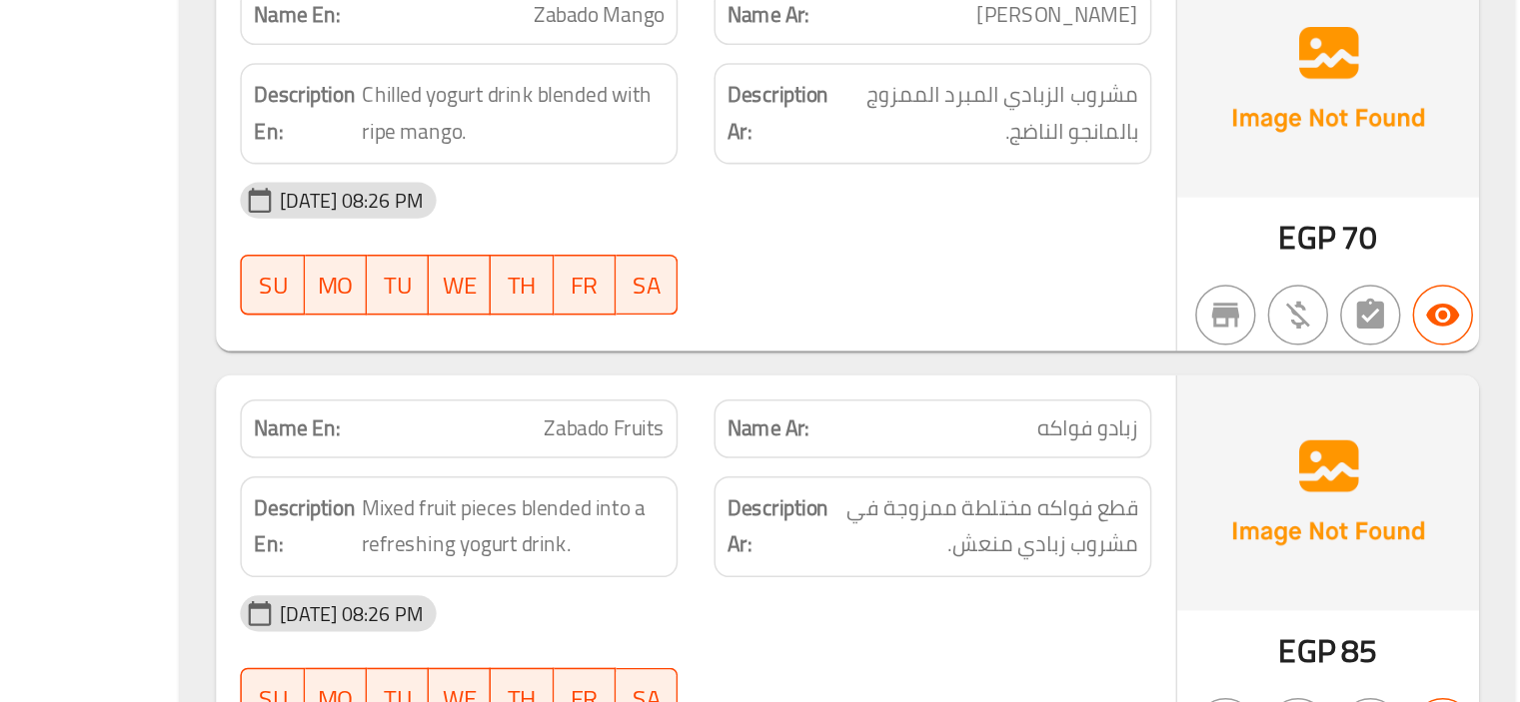
click at [942, 319] on div "Name Ar: زبادو فواكه" at bounding box center [1094, 350] width 314 height 63
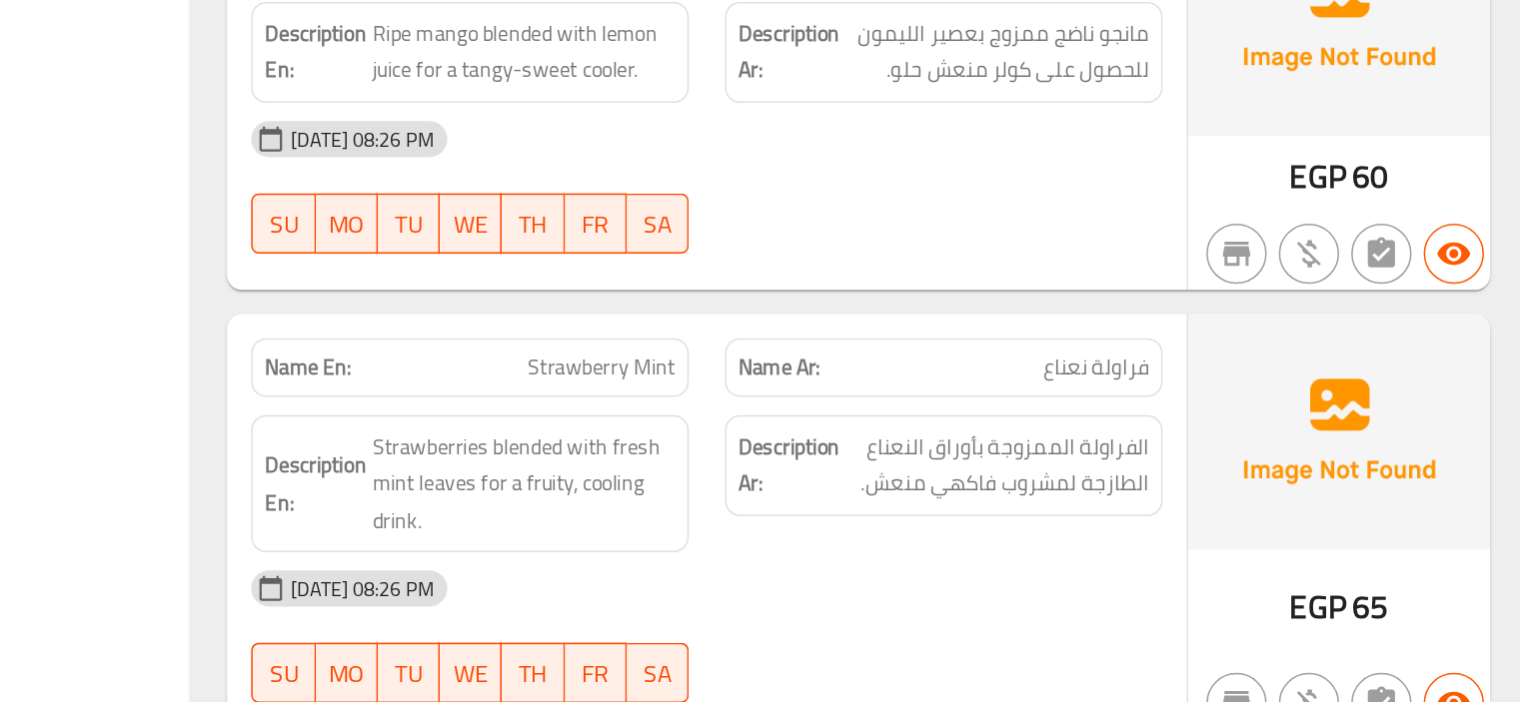
scroll to position [4673, 0]
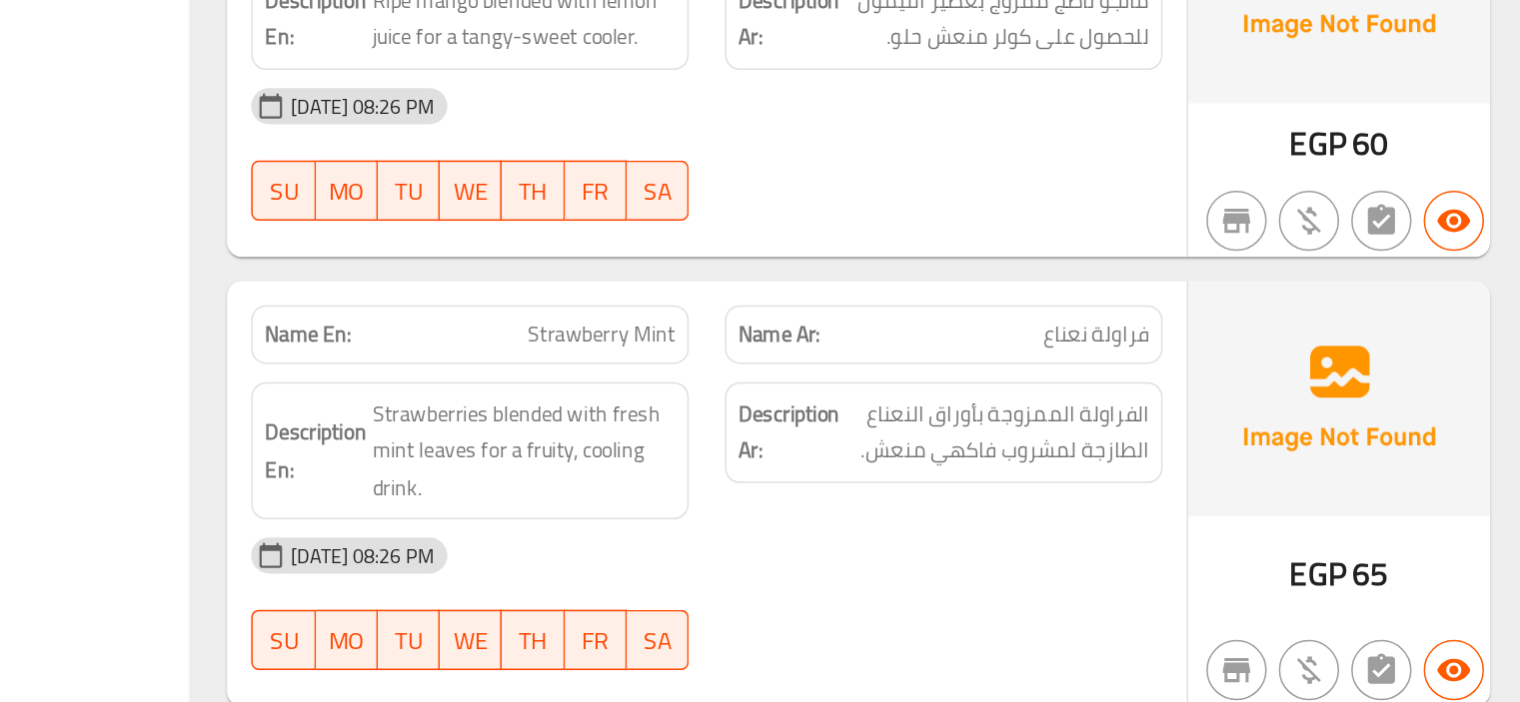
click at [886, 410] on span "Strawberry Mint" at bounding box center [867, 420] width 98 height 21
copy span "Strawberry Mint"
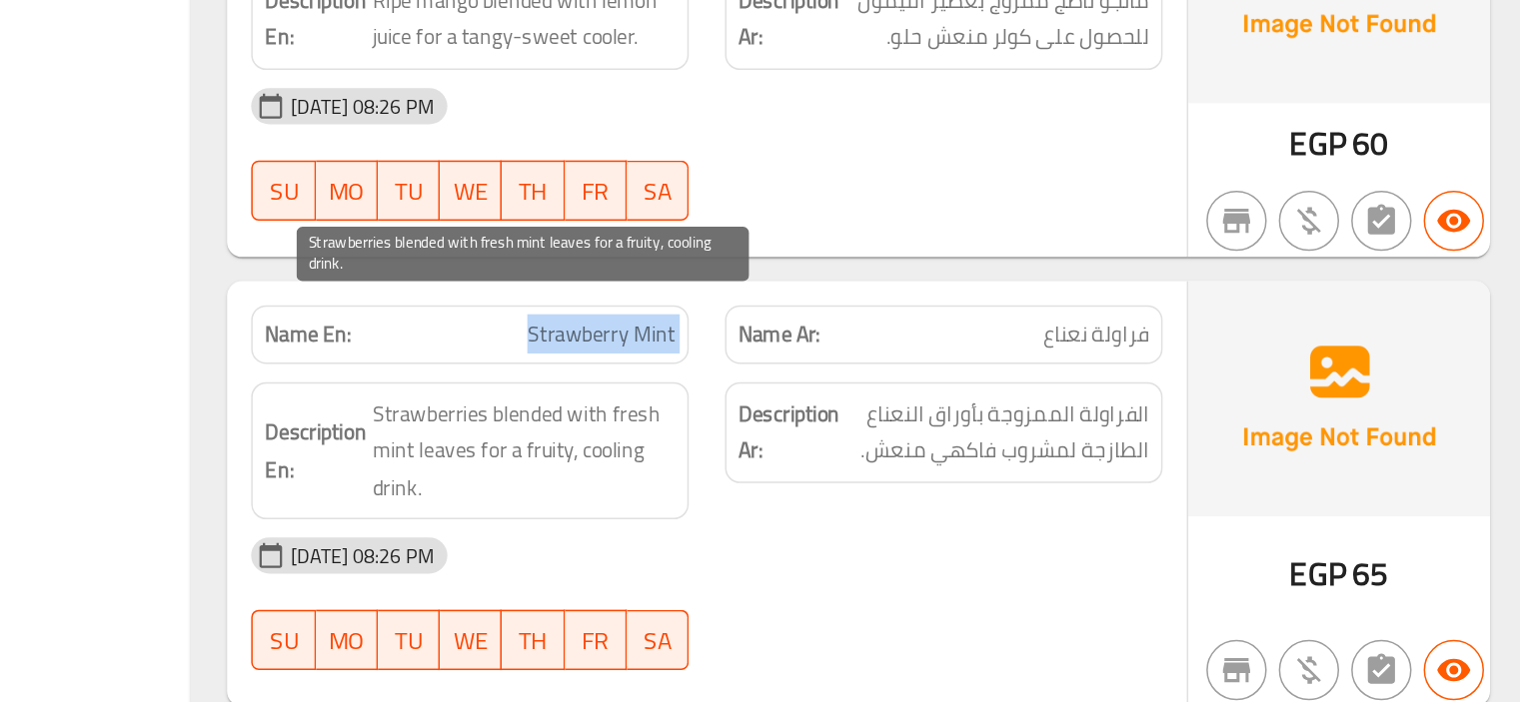
click at [870, 461] on span "Strawberries blended with fresh mint leaves for a fruity, cooling drink." at bounding box center [815, 498] width 201 height 74
click at [871, 461] on span "Strawberries blended with fresh mint leaves for a fruity, cooling drink." at bounding box center [815, 498] width 201 height 74
copy span "cooling"
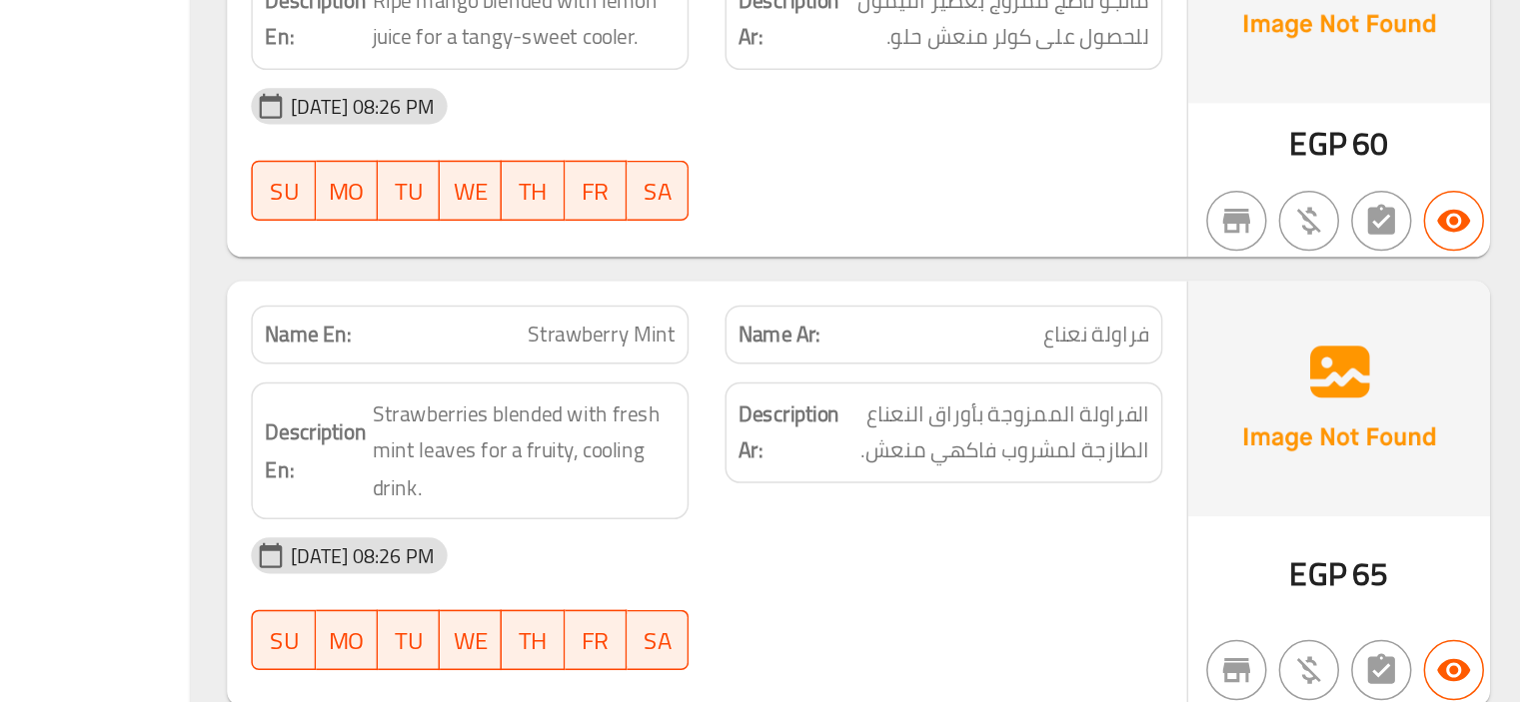
click at [959, 543] on div "[DATE] 08:26 PM" at bounding box center [936, 567] width 627 height 48
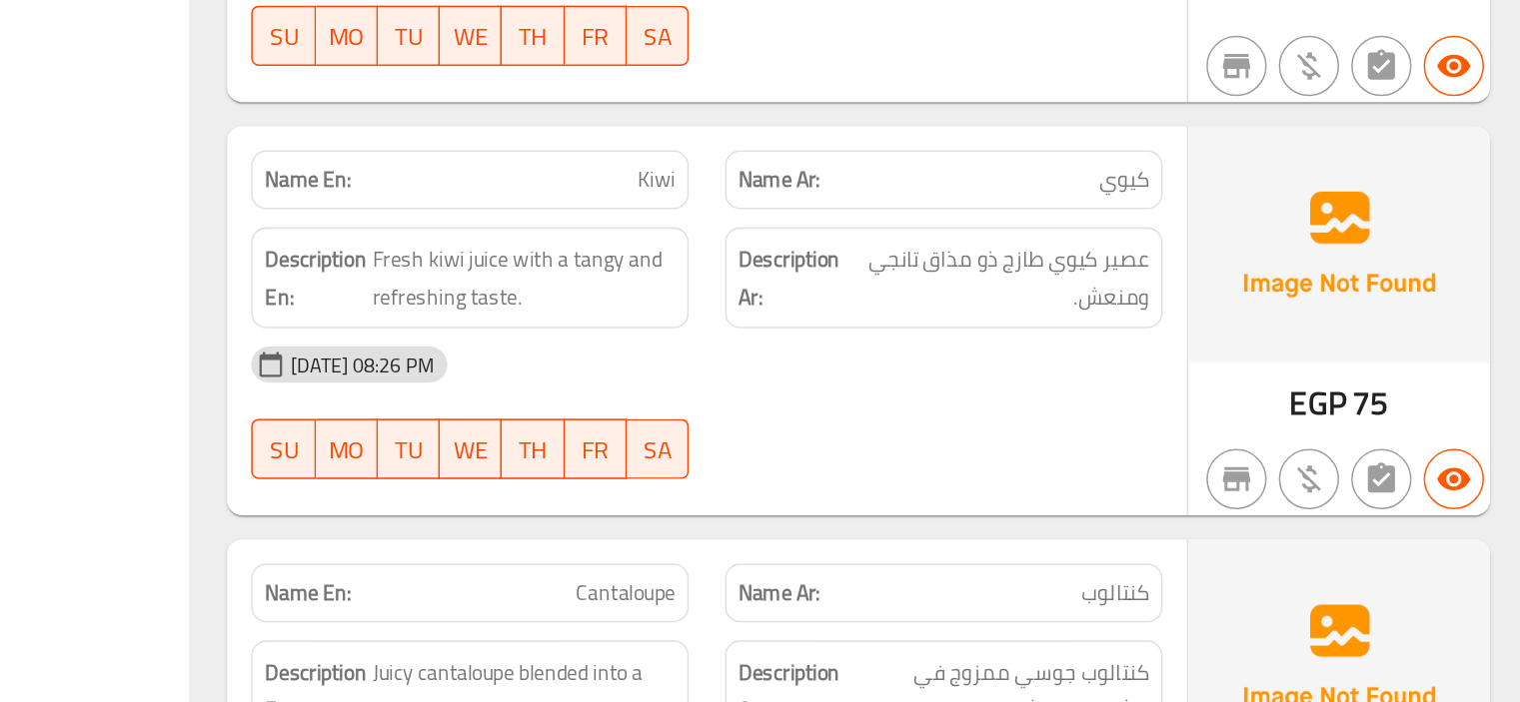
scroll to position [5033, 0]
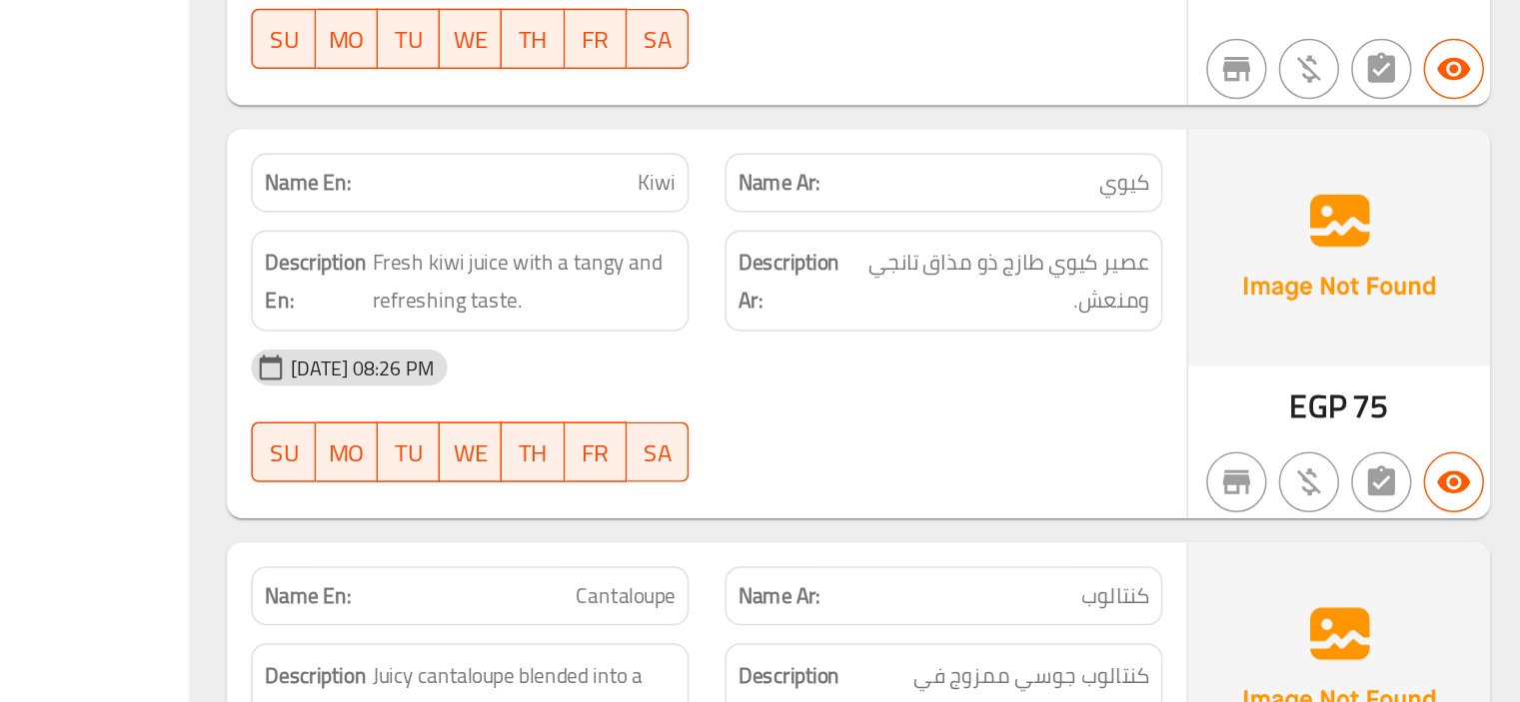
click at [902, 348] on span "Kiwi" at bounding box center [903, 358] width 25 height 21
copy span "Kiwi"
click at [965, 457] on div "[DATE] 08:26 PM" at bounding box center [936, 481] width 627 height 48
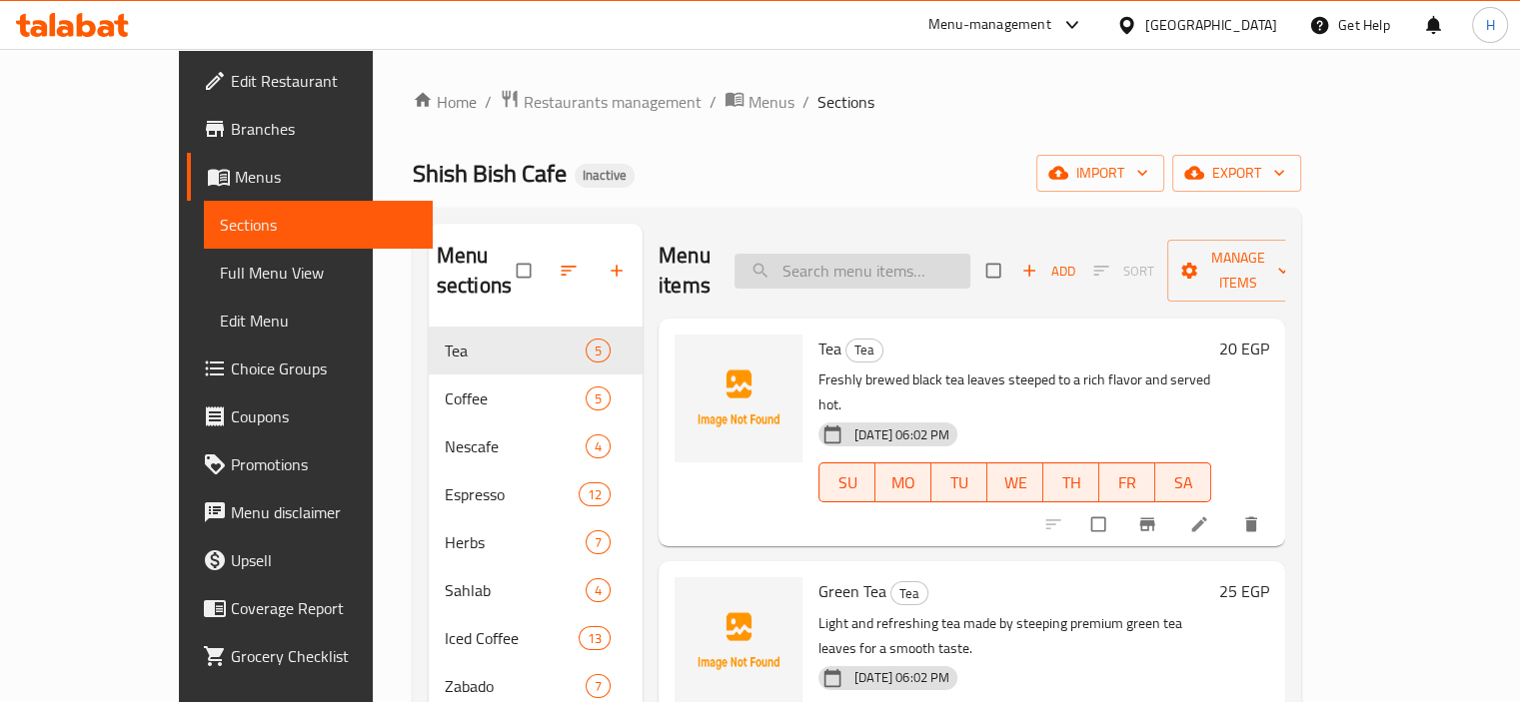
click at [882, 254] on input "search" at bounding box center [852, 271] width 236 height 35
paste input "Strawberry Mint"
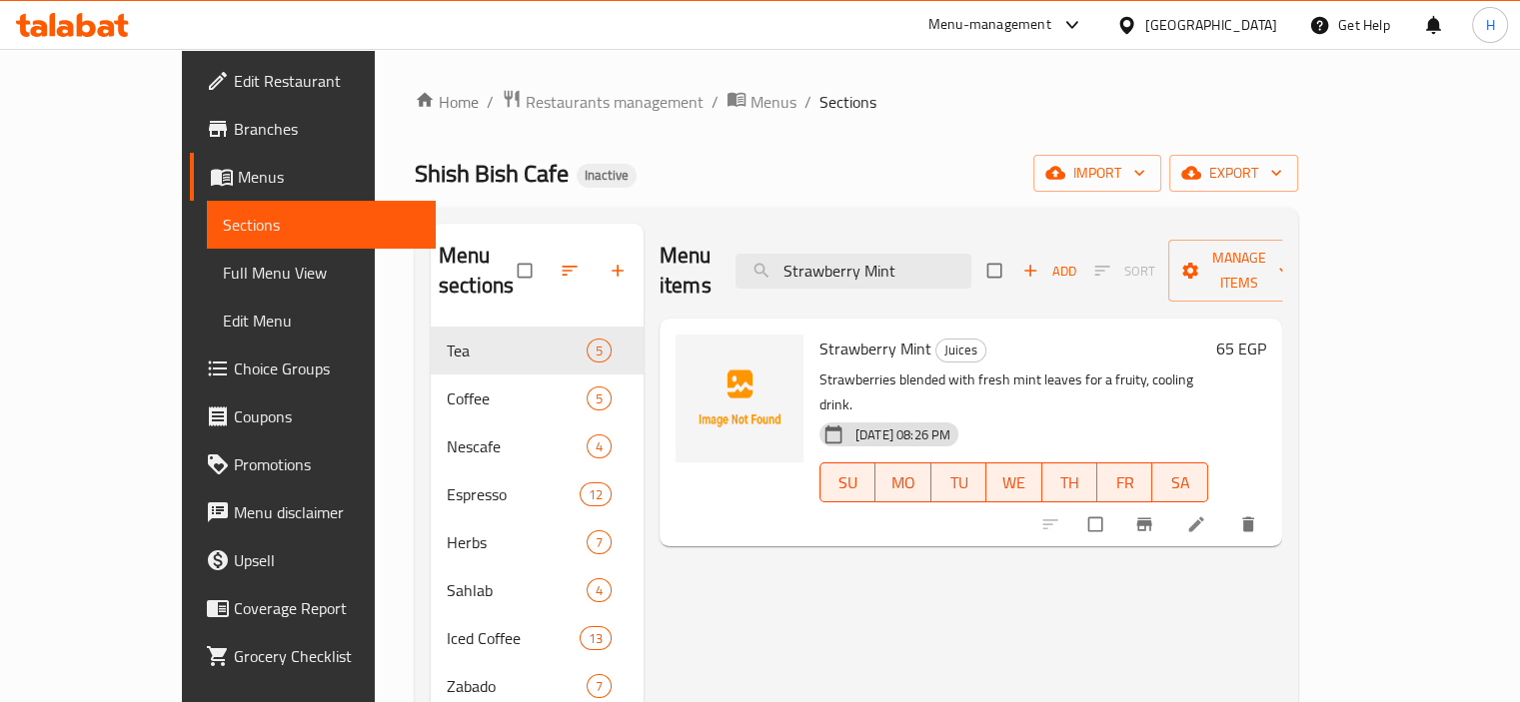
type input "Strawberry Mint"
click at [1210, 515] on link at bounding box center [1198, 525] width 24 height 20
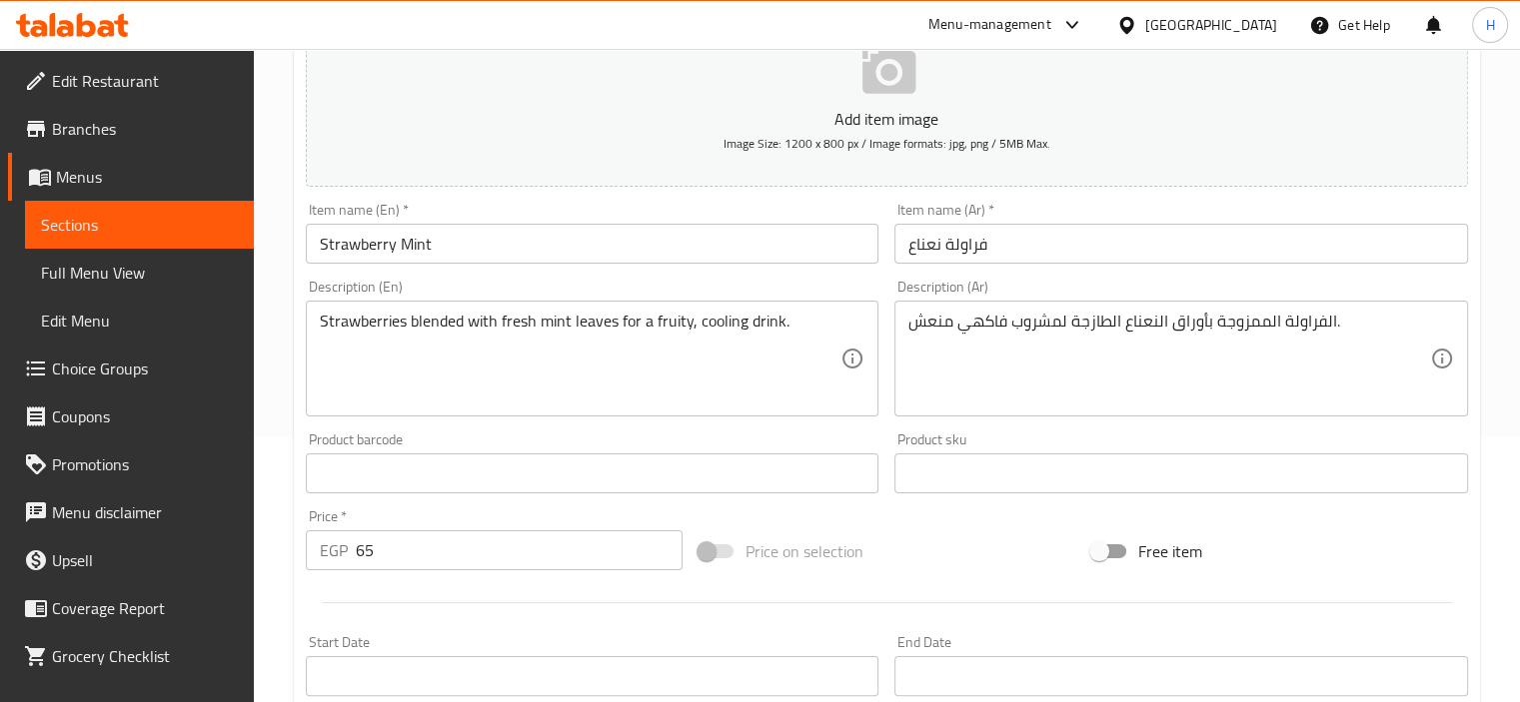
scroll to position [300, 0]
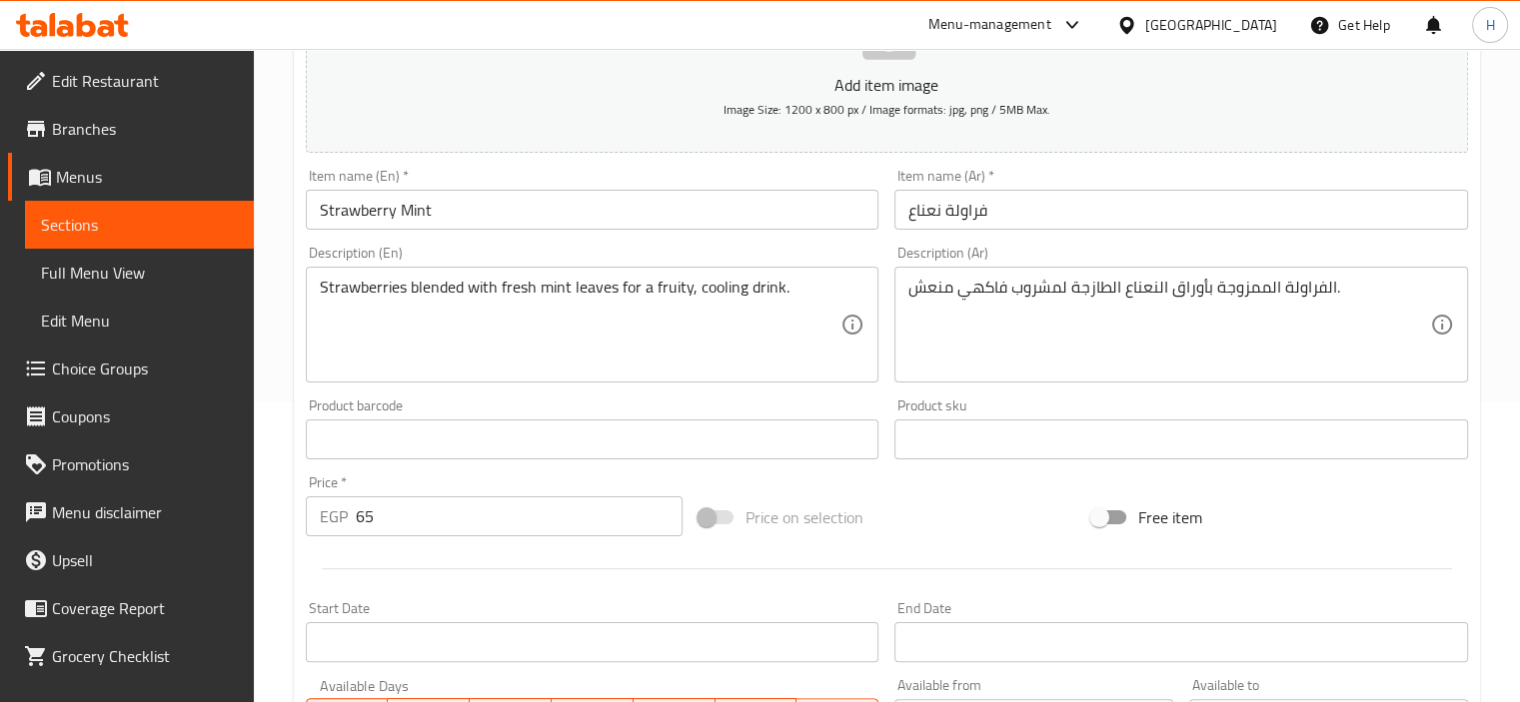
click at [1004, 329] on textarea "الفراولة الممزوجة بأوراق النعناع الطازجة لمشروب فاكهي منعش." at bounding box center [1169, 325] width 522 height 95
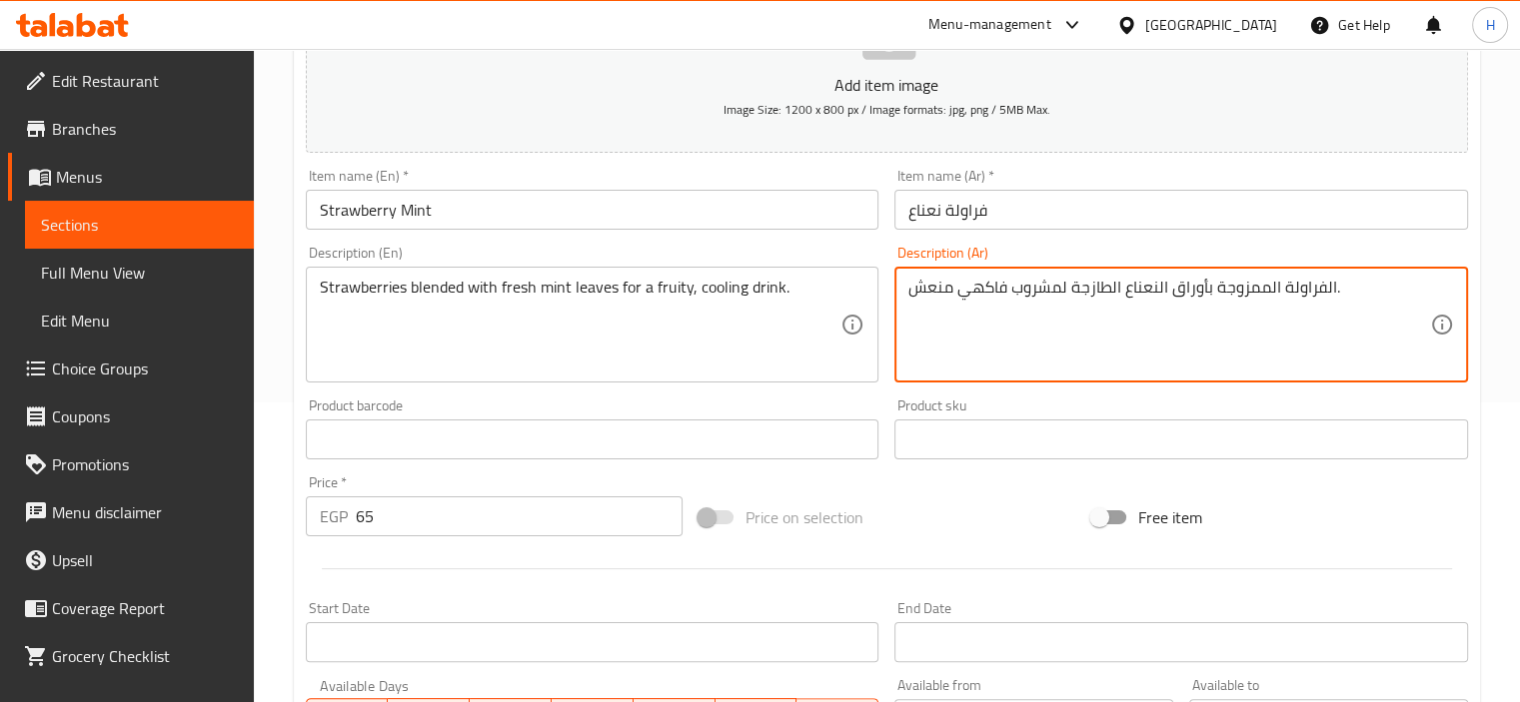
click at [1004, 329] on textarea "الفراولة الممزوجة بأوراق النعناع الطازجة لمشروب فاكهي منعش." at bounding box center [1169, 325] width 522 height 95
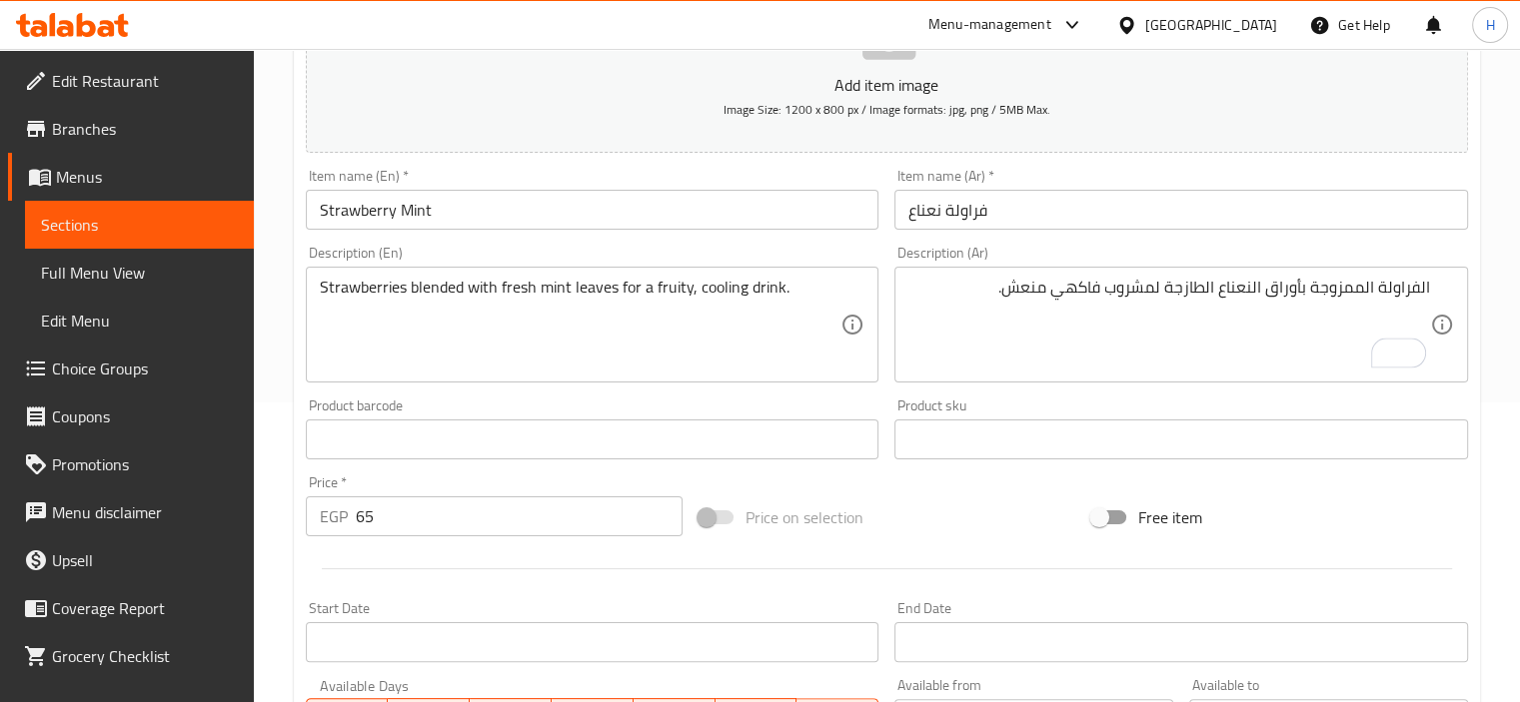
click at [879, 275] on div "Description (En) Strawberries blended with fresh mint leaves for a fruity, cool…" at bounding box center [593, 314] width 590 height 153
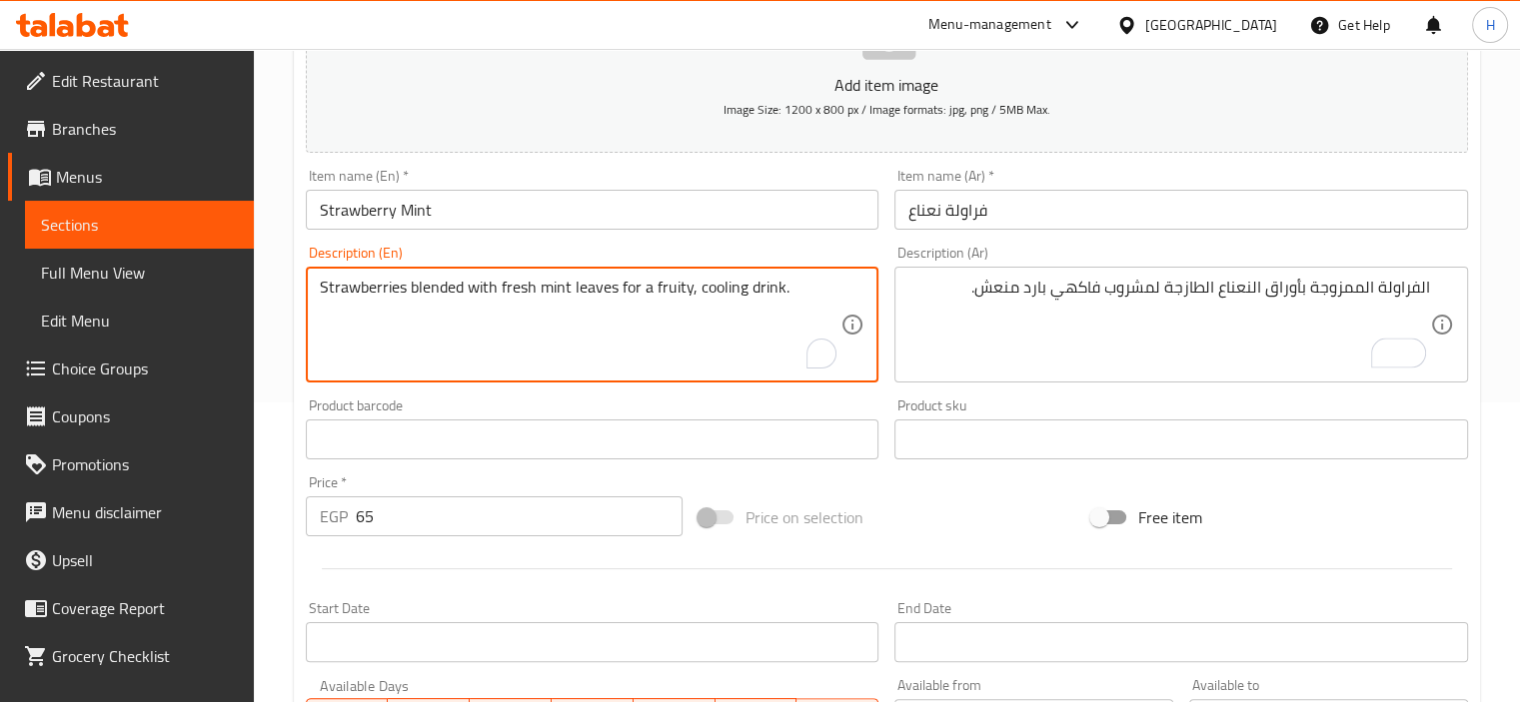
drag, startPoint x: 618, startPoint y: 286, endPoint x: 847, endPoint y: 286, distance: 228.8
click at [713, 287] on textarea "Strawberries blended with fresh mint leaves for a fruity, cooling drink." at bounding box center [581, 325] width 522 height 95
drag, startPoint x: 697, startPoint y: 292, endPoint x: 849, endPoint y: 292, distance: 151.9
click at [849, 292] on div "Strawberries blended with fresh mint leaves for a fruity, cooling drink. Descri…" at bounding box center [593, 325] width 574 height 116
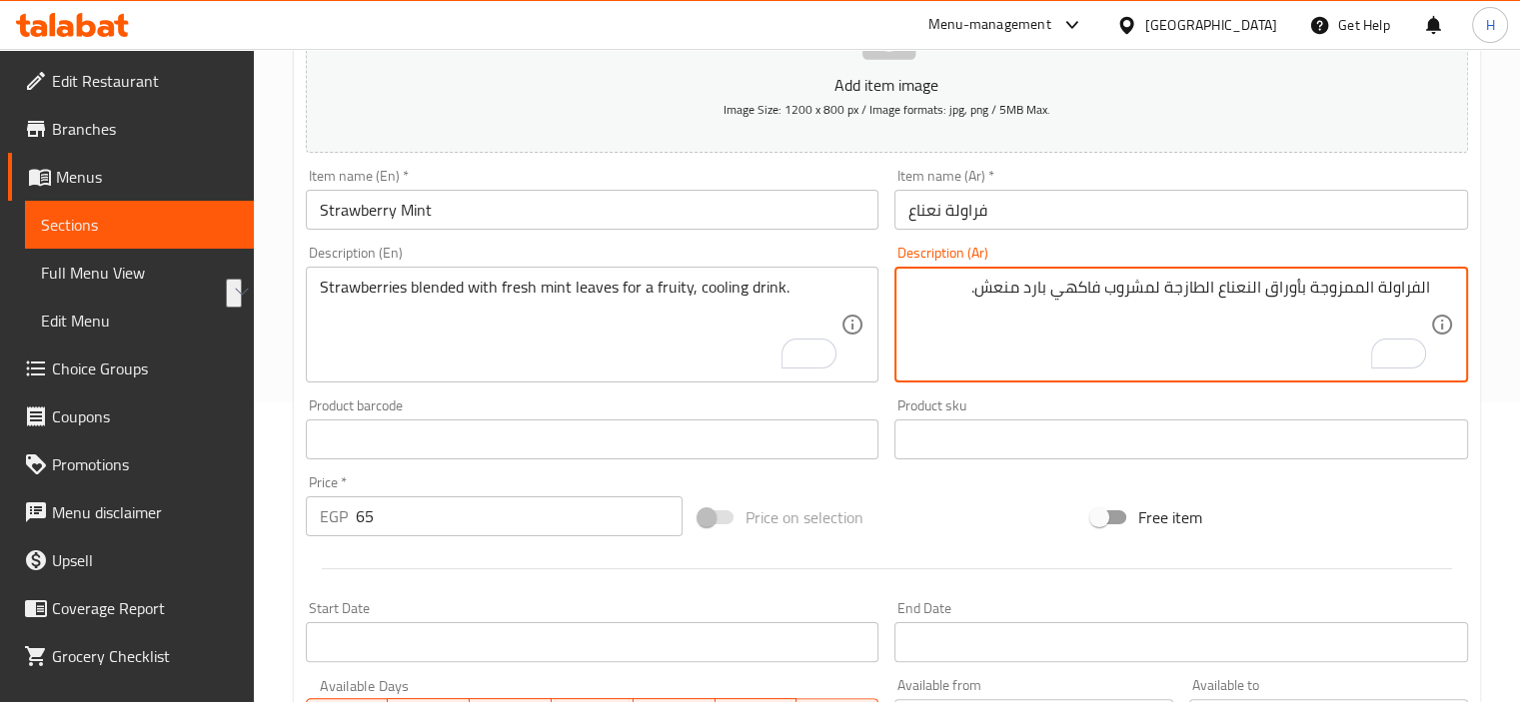
click at [1003, 289] on textarea "الفراولة الممزوجة بأوراق النعناع الطازجة لمشروب فاكهي بارد منعش." at bounding box center [1169, 325] width 522 height 95
click at [1005, 257] on div "Description (Ar) الفراولة الممزوجة بأوراق النعناع الطازجة لمشروب فاكهي بارد. De…" at bounding box center [1181, 314] width 574 height 137
click at [1041, 291] on textarea "الفراولة الممزوجة بأوراق النعناع الطازجة لمشروب فاكهي بارد." at bounding box center [1169, 325] width 522 height 95
click at [1040, 291] on textarea "الفراولة الممزوجة بأوراق النعناع الطازجة لمشروب فاكهي كولنج." at bounding box center [1169, 325] width 522 height 95
click at [1039, 291] on textarea "الفراولة الممزوجة بأوراق النعناع الطازجة لمشروب فاكهي كولنج." at bounding box center [1169, 325] width 522 height 95
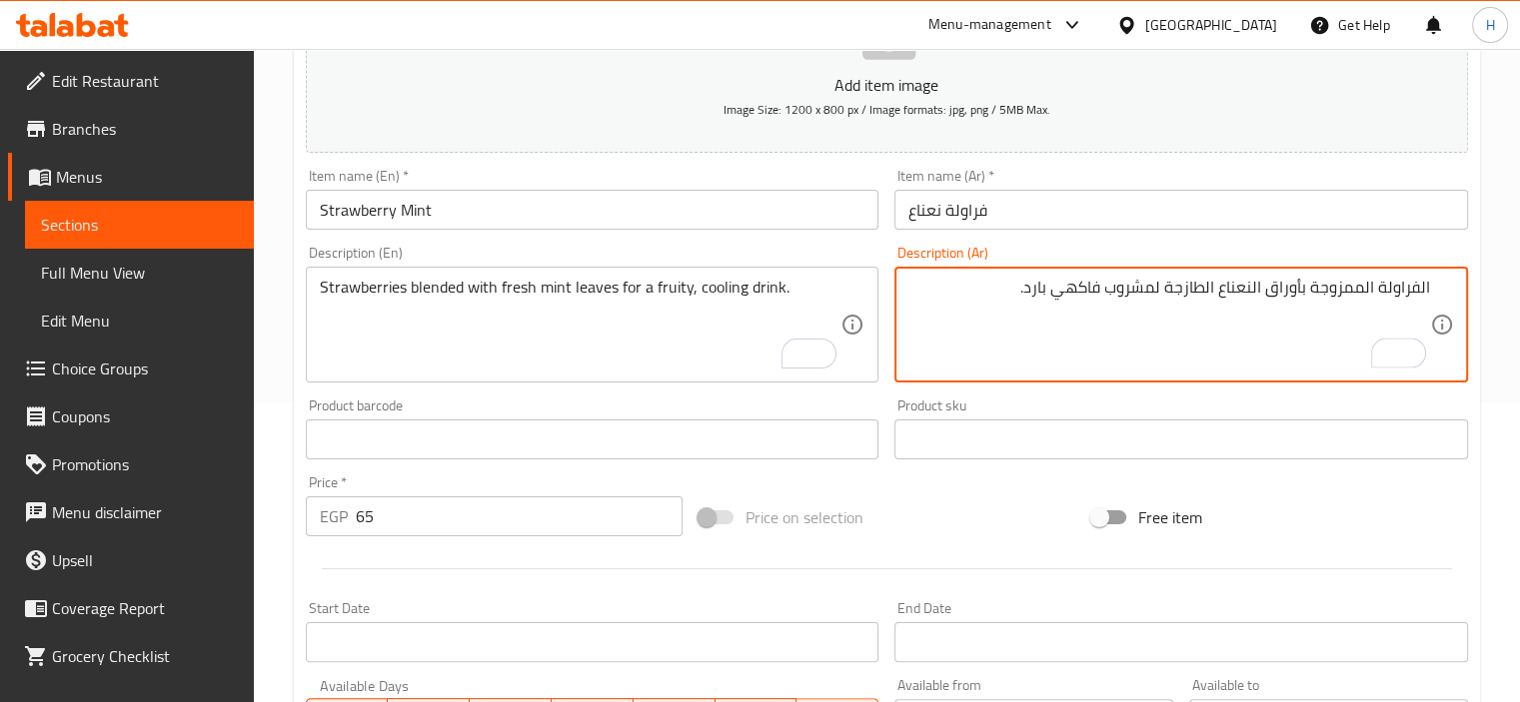
type textarea "الفراولة الممزوجة بأوراق النعناع الطازجة لمشروب فاكهي بارد."
click at [705, 205] on input "Strawberry Mint" at bounding box center [593, 210] width 574 height 40
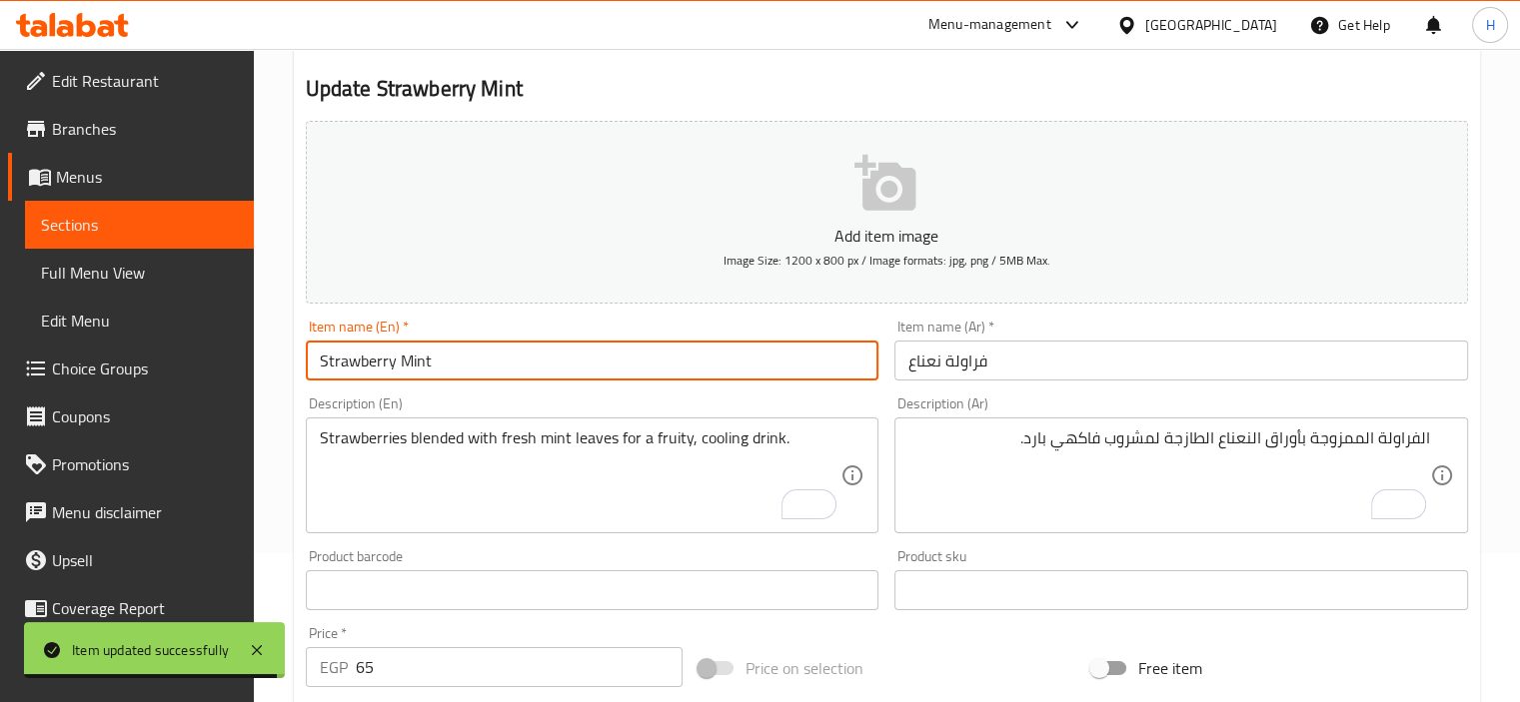
scroll to position [0, 0]
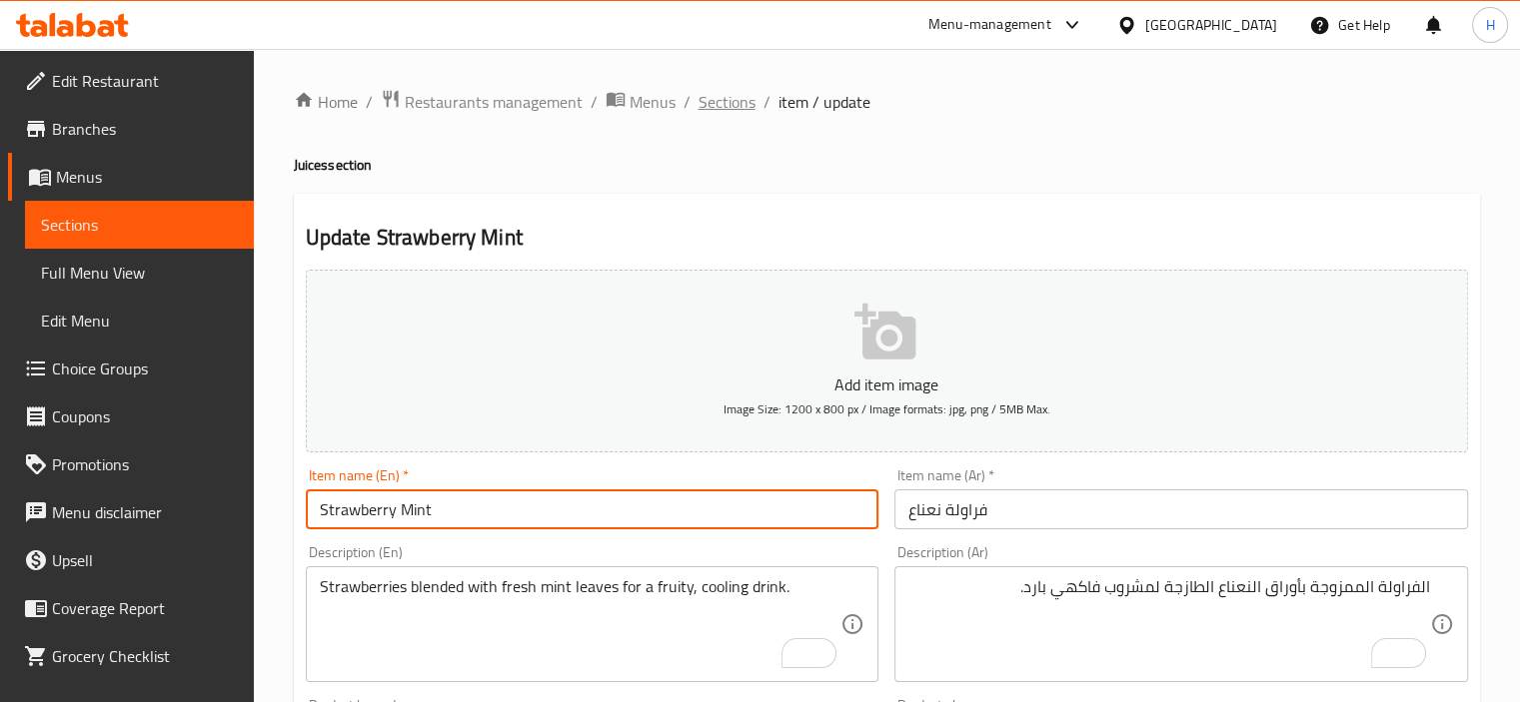
click at [727, 102] on span "Sections" at bounding box center [726, 102] width 57 height 24
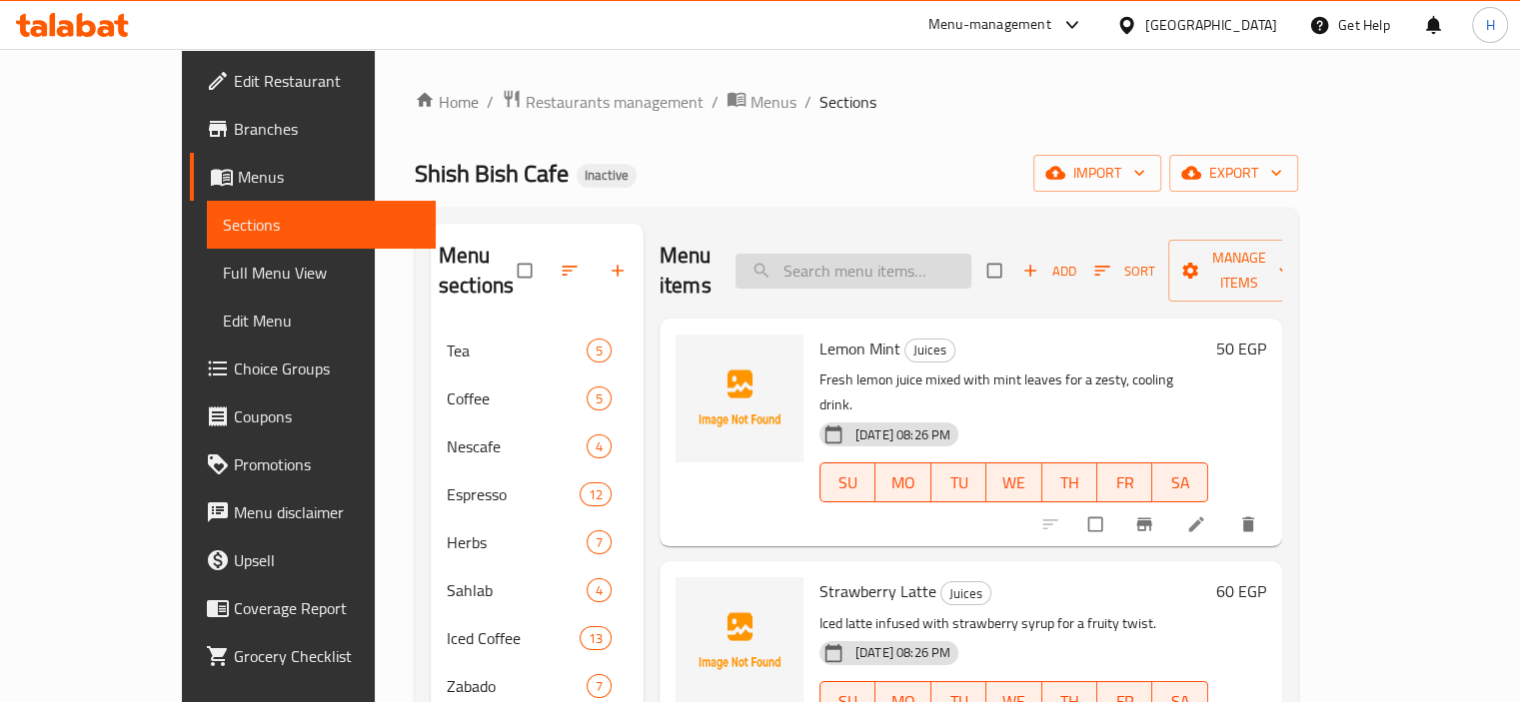
click at [841, 254] on input "search" at bounding box center [853, 271] width 236 height 35
paste input "Dates"
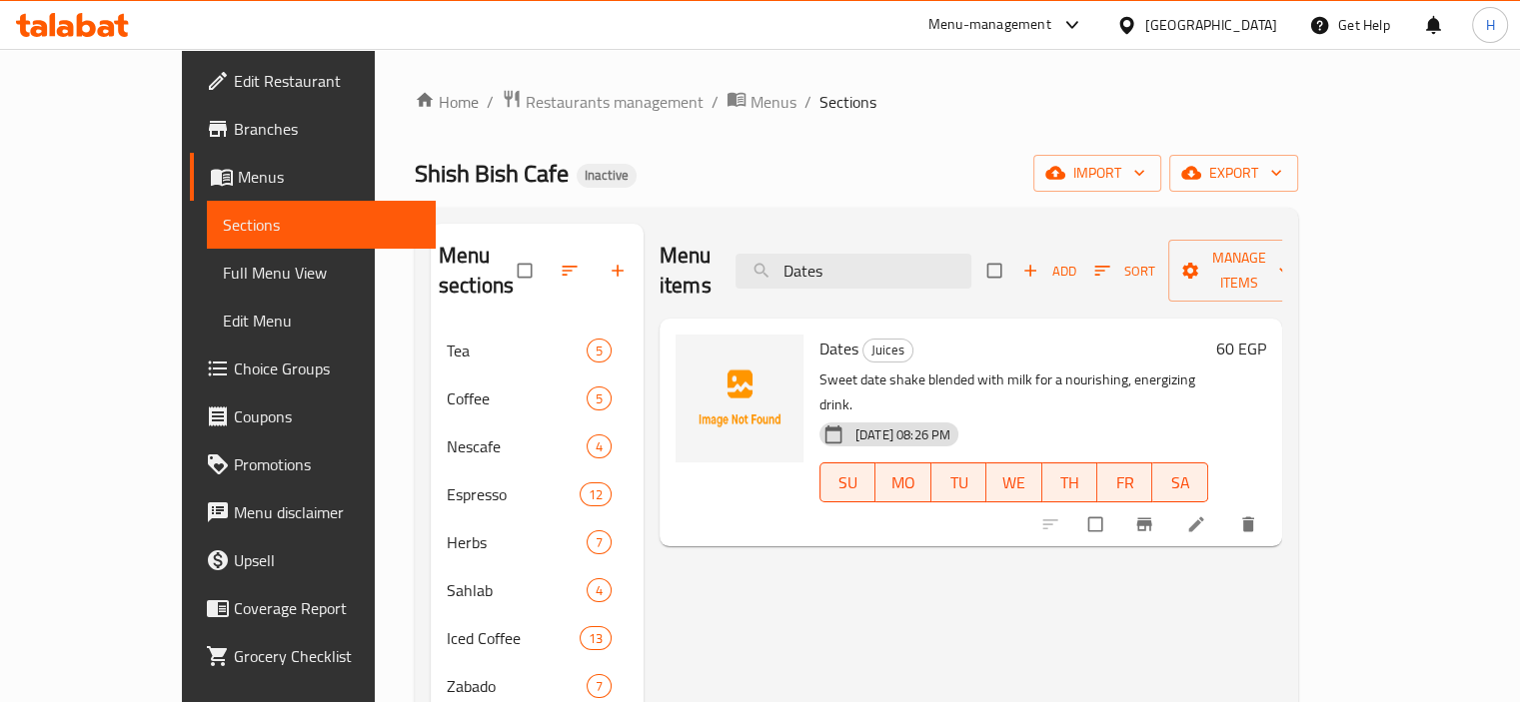
type input "Dates"
click at [1226, 509] on li at bounding box center [1198, 525] width 56 height 32
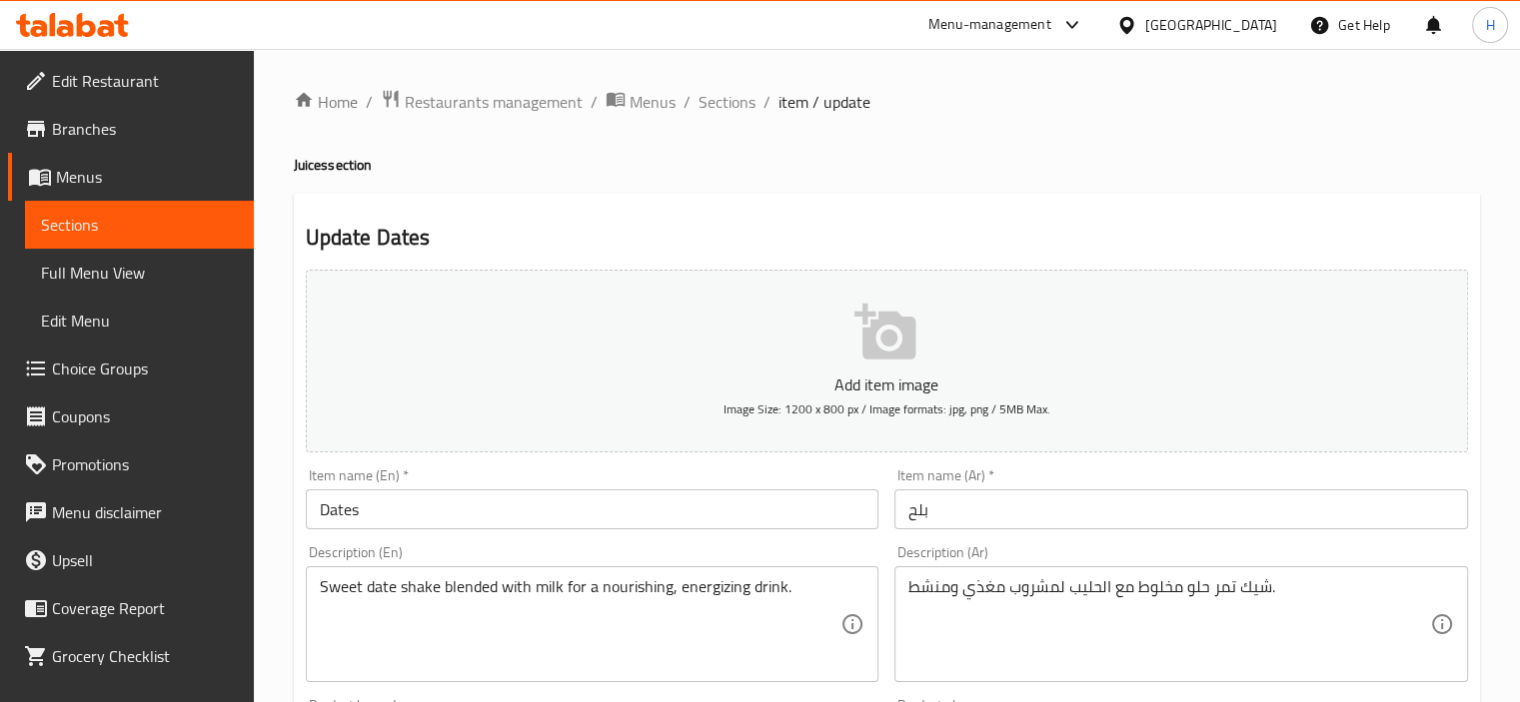
click at [987, 523] on input "بلح" at bounding box center [1181, 510] width 574 height 40
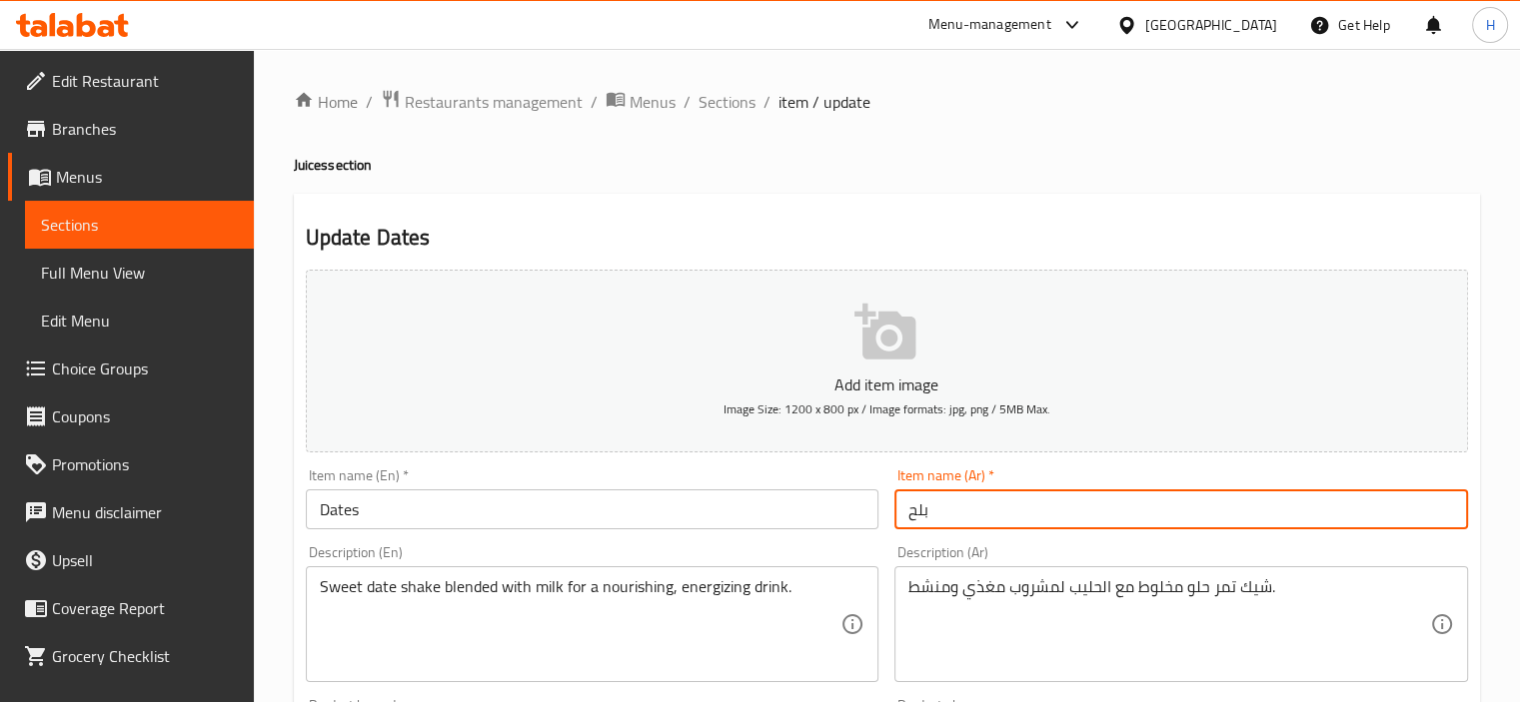
click at [987, 523] on input "بلح" at bounding box center [1181, 510] width 574 height 40
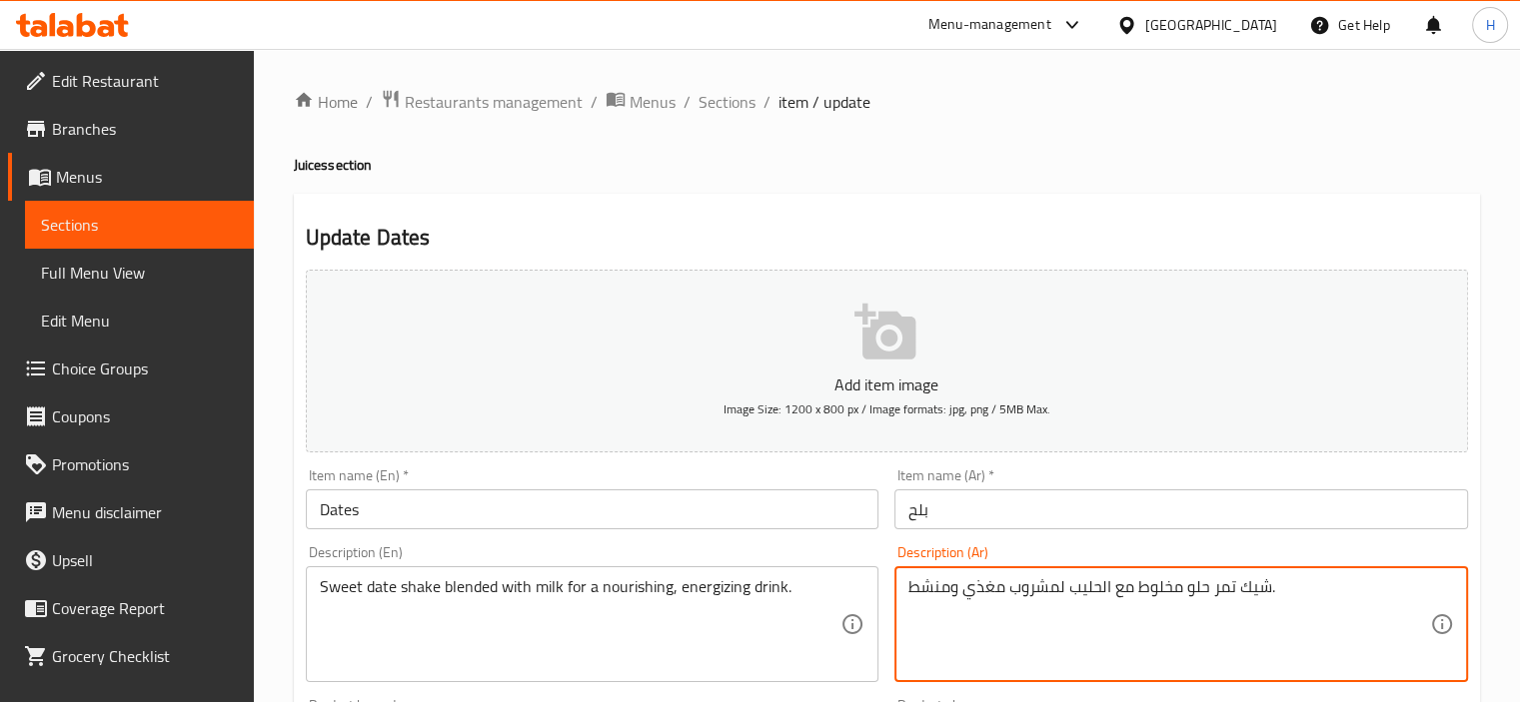
click at [1222, 595] on textarea "شيك تمر حلو مخلوط مع الحليب لمشروب مغذي ومنشط." at bounding box center [1169, 625] width 522 height 95
paste textarea "لح"
type textarea "شيك بلح حلو مخلوط مع الحليب لمشروب مغذي ومنشط."
click at [863, 551] on div "Description (En) Sweet date shake blended with milk for a nourishing, energizin…" at bounding box center [593, 614] width 574 height 137
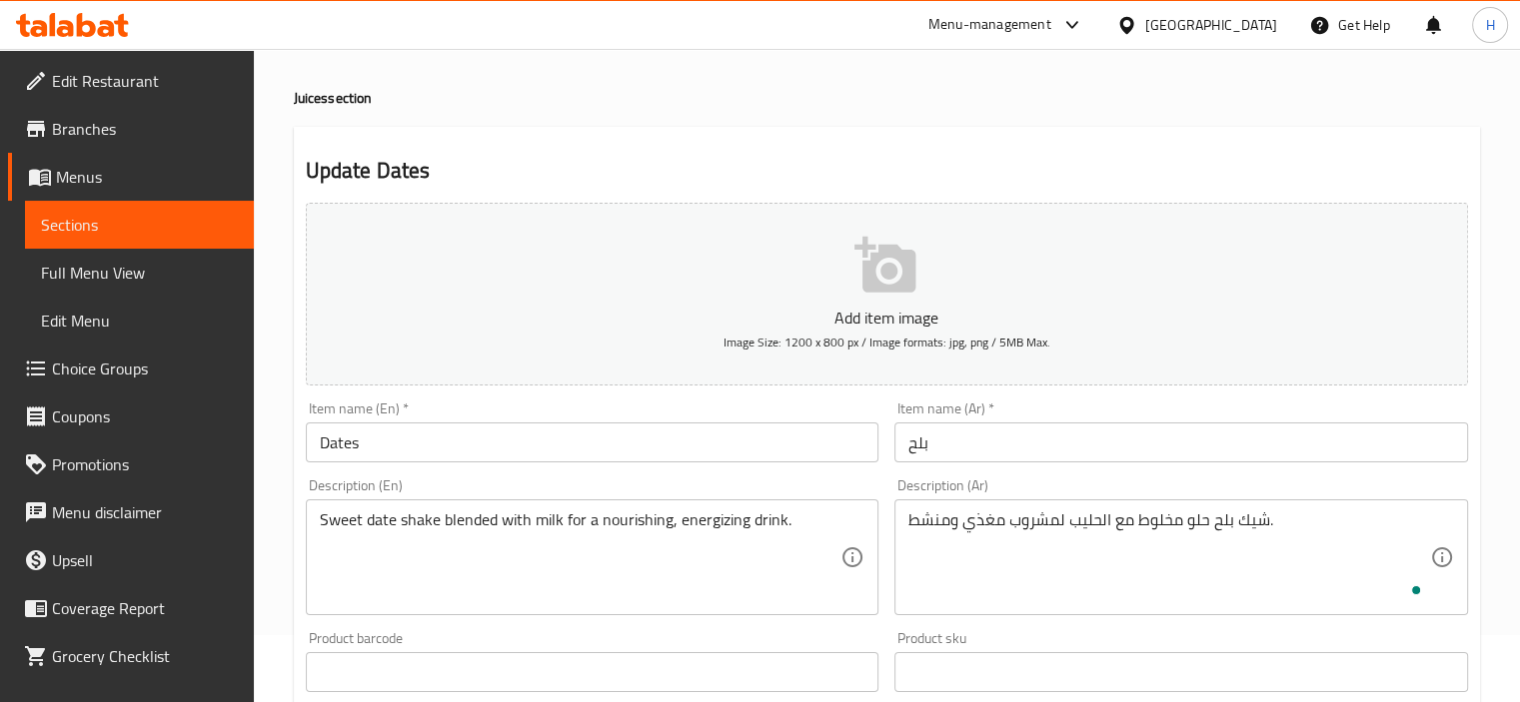
scroll to position [100, 0]
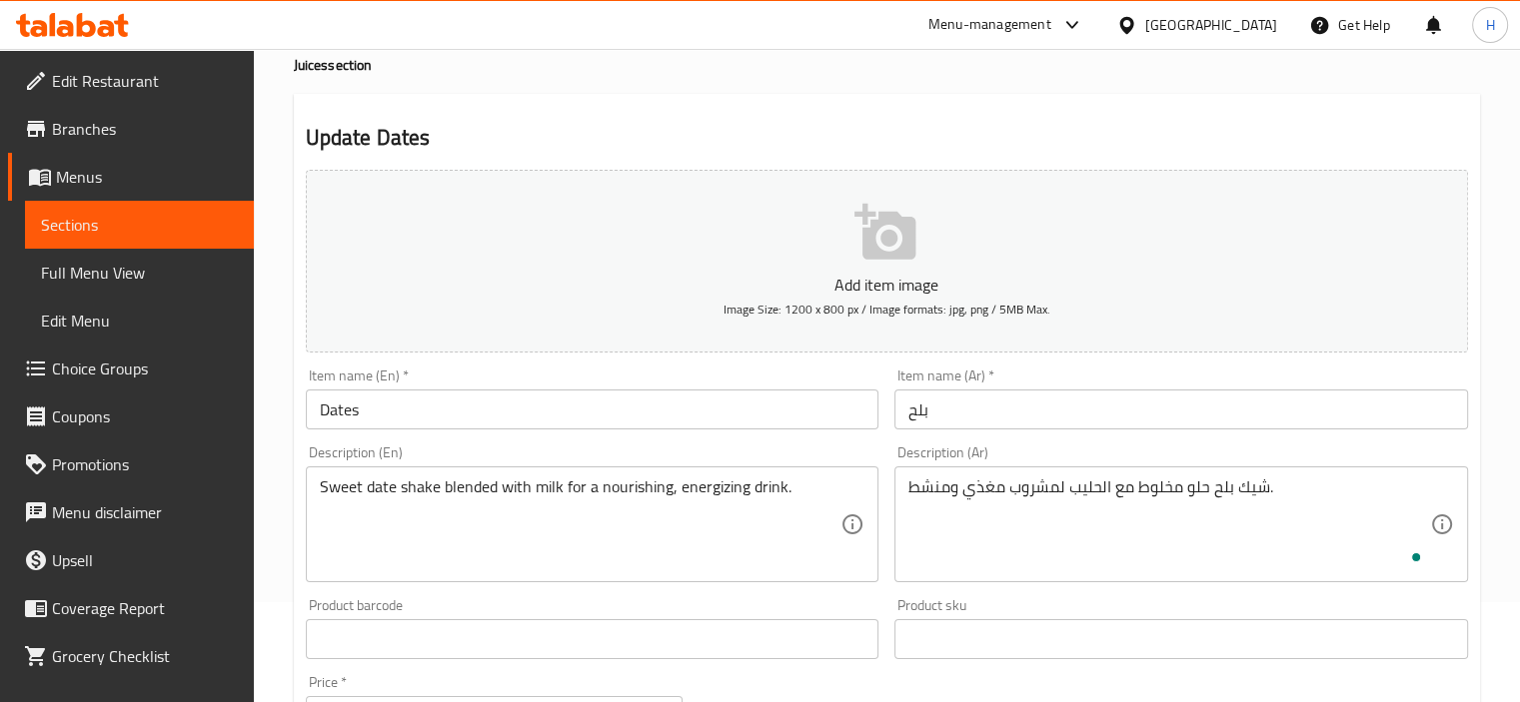
click at [651, 400] on input "Dates" at bounding box center [593, 410] width 574 height 40
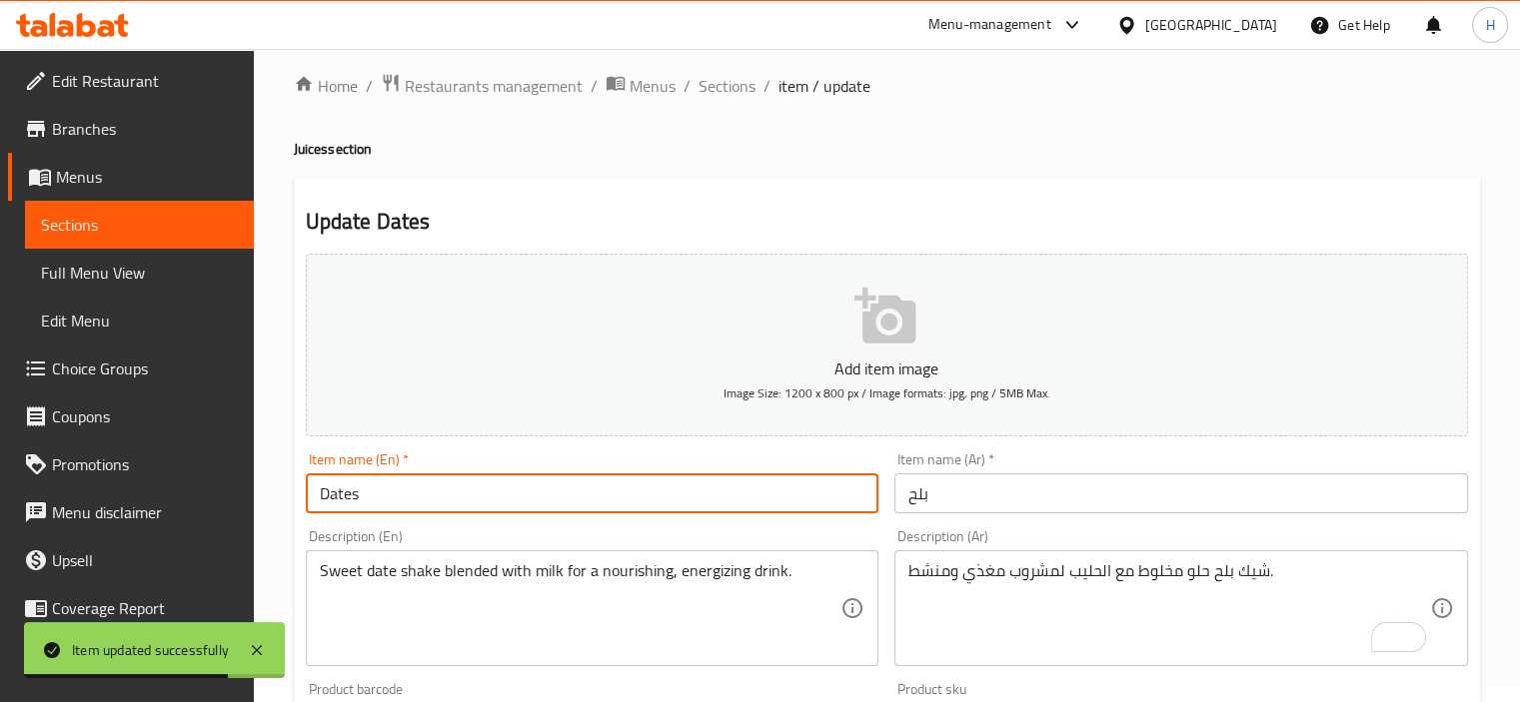
scroll to position [0, 0]
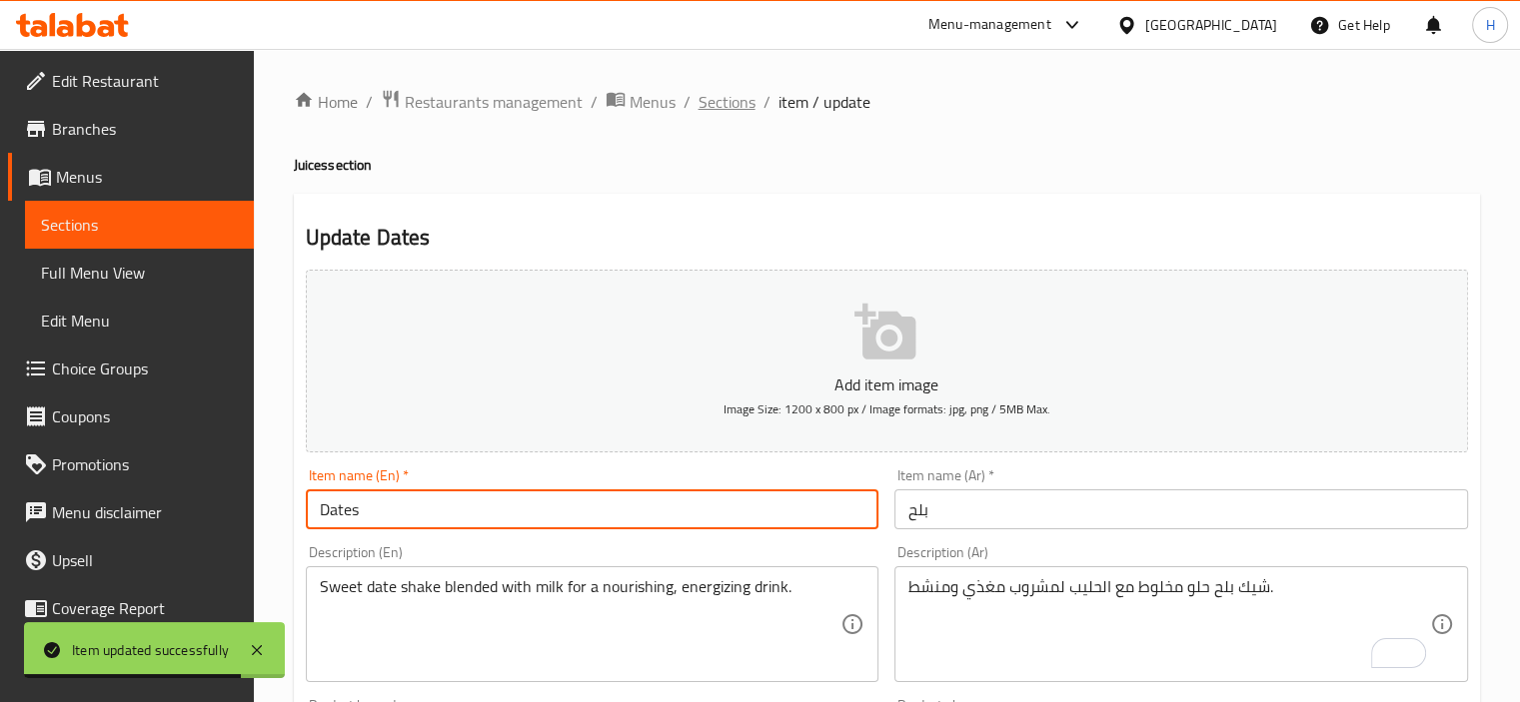
click at [728, 112] on span "Sections" at bounding box center [726, 102] width 57 height 24
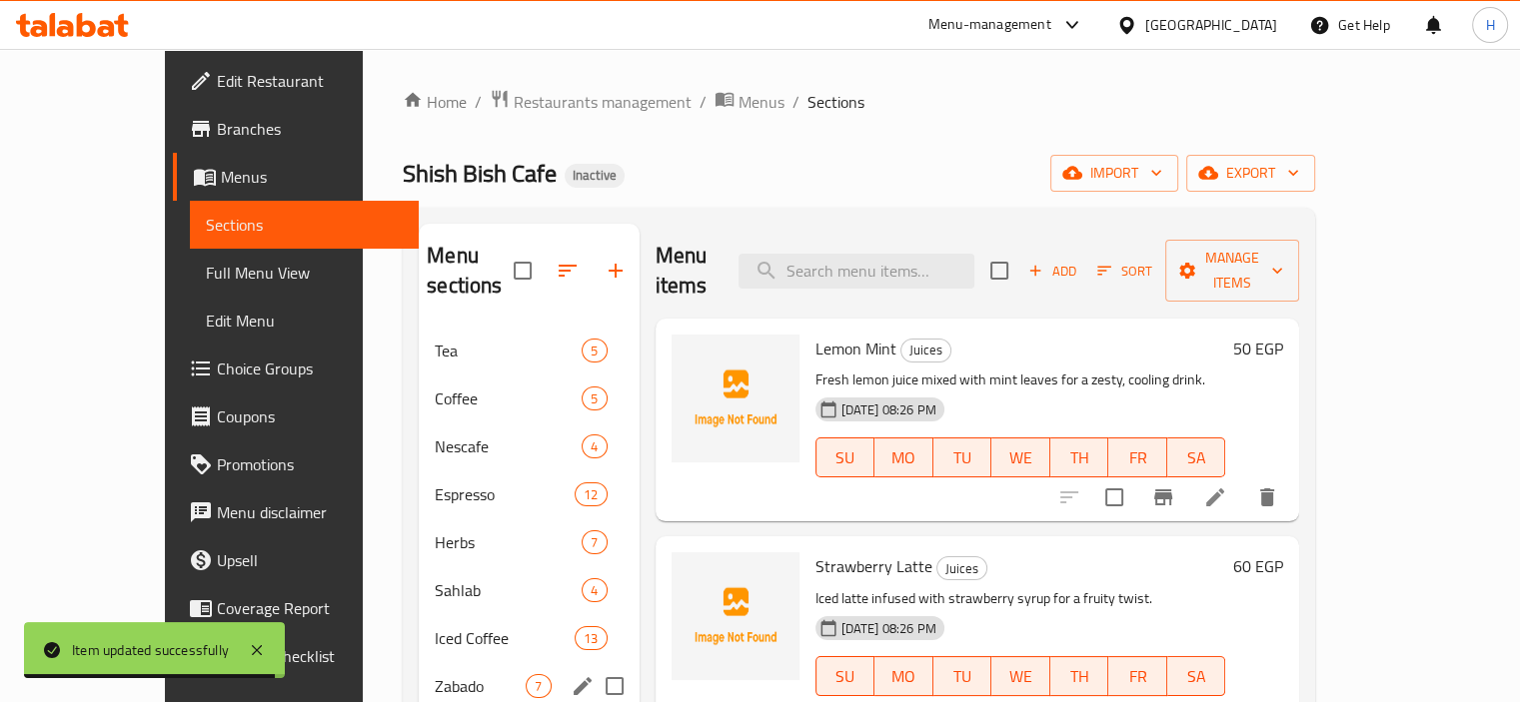
scroll to position [280, 0]
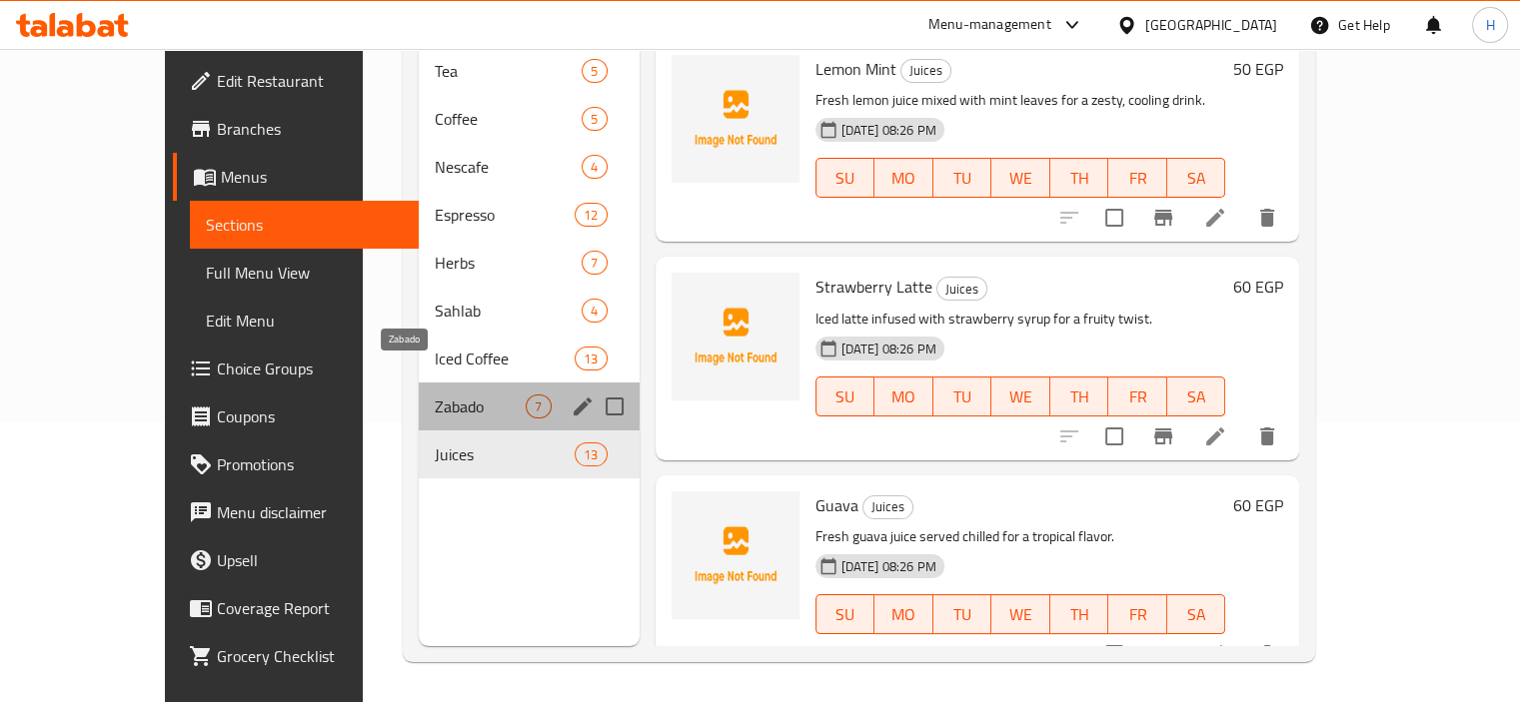
click at [463, 395] on span "Zabado" at bounding box center [480, 407] width 91 height 24
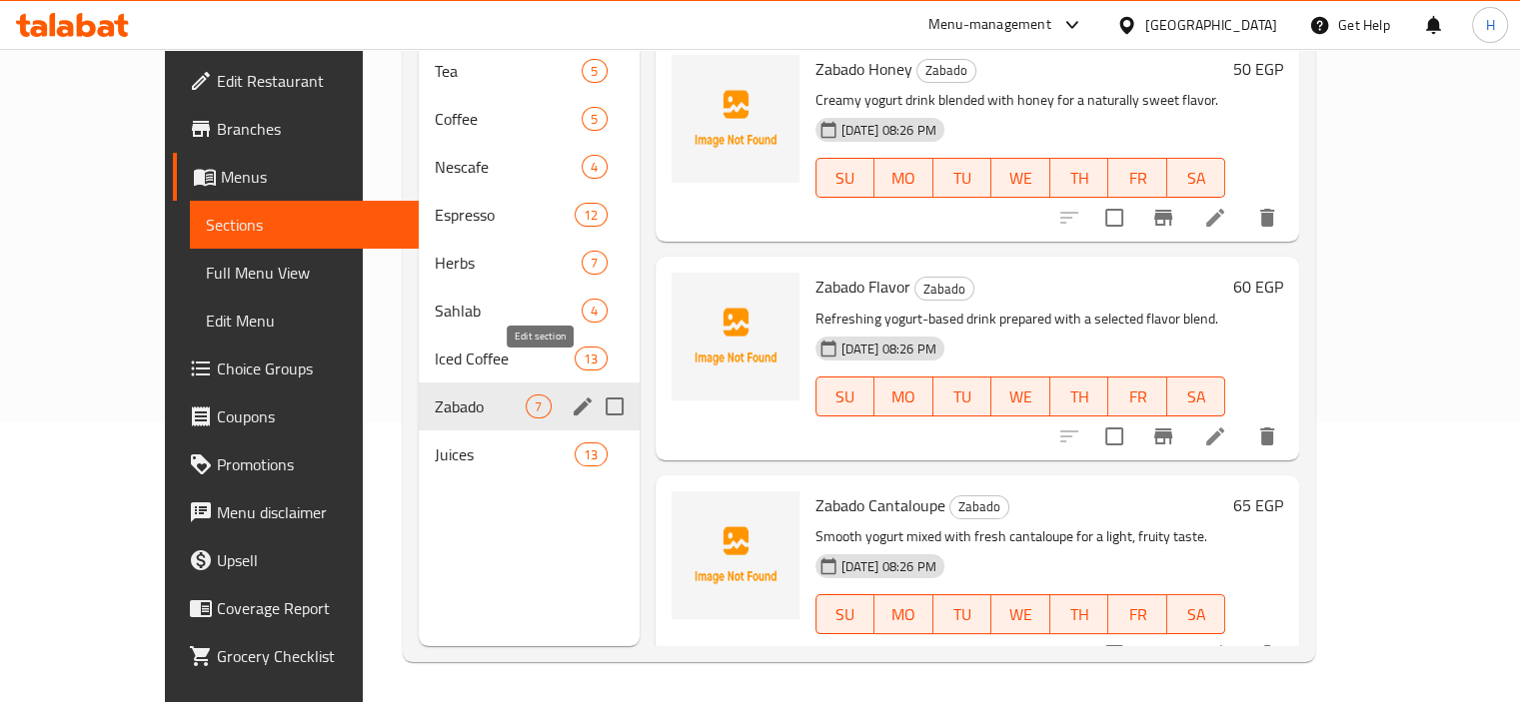
click at [571, 395] on icon "edit" at bounding box center [583, 407] width 24 height 24
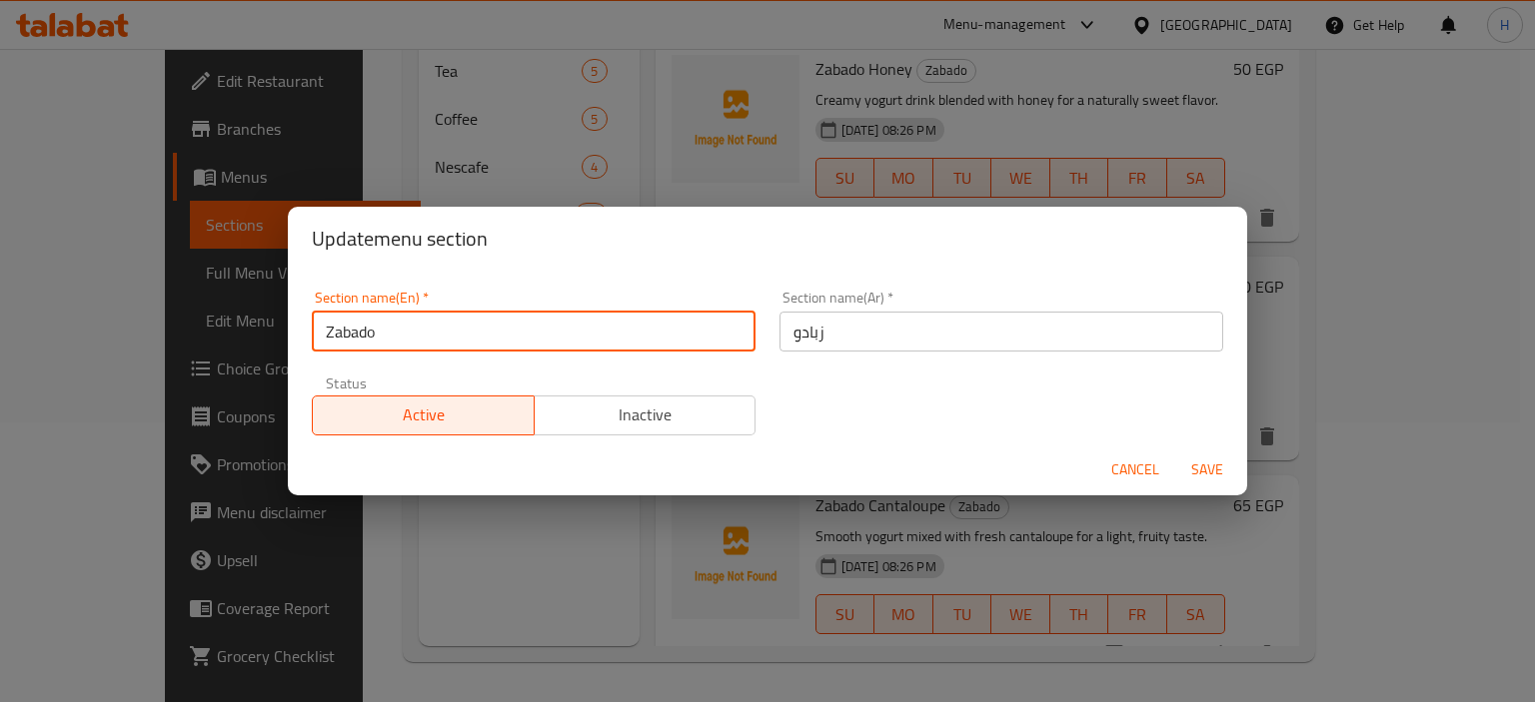
click at [394, 331] on input "Zabado" at bounding box center [534, 332] width 444 height 40
click at [376, 515] on div "Update menu section Section name(En)   * Zabado Section name(En) * Section name…" at bounding box center [767, 351] width 1535 height 702
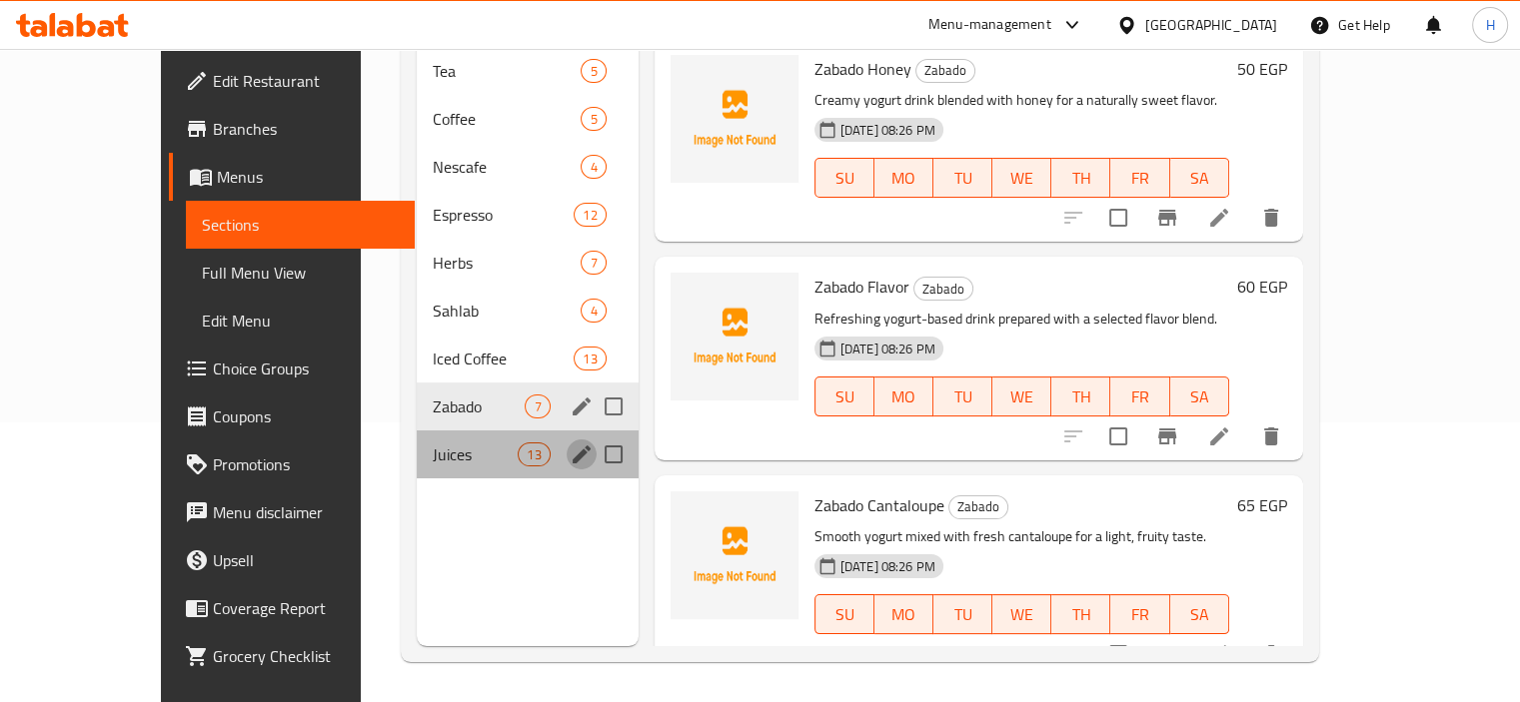
click at [570, 443] on icon "edit" at bounding box center [582, 455] width 24 height 24
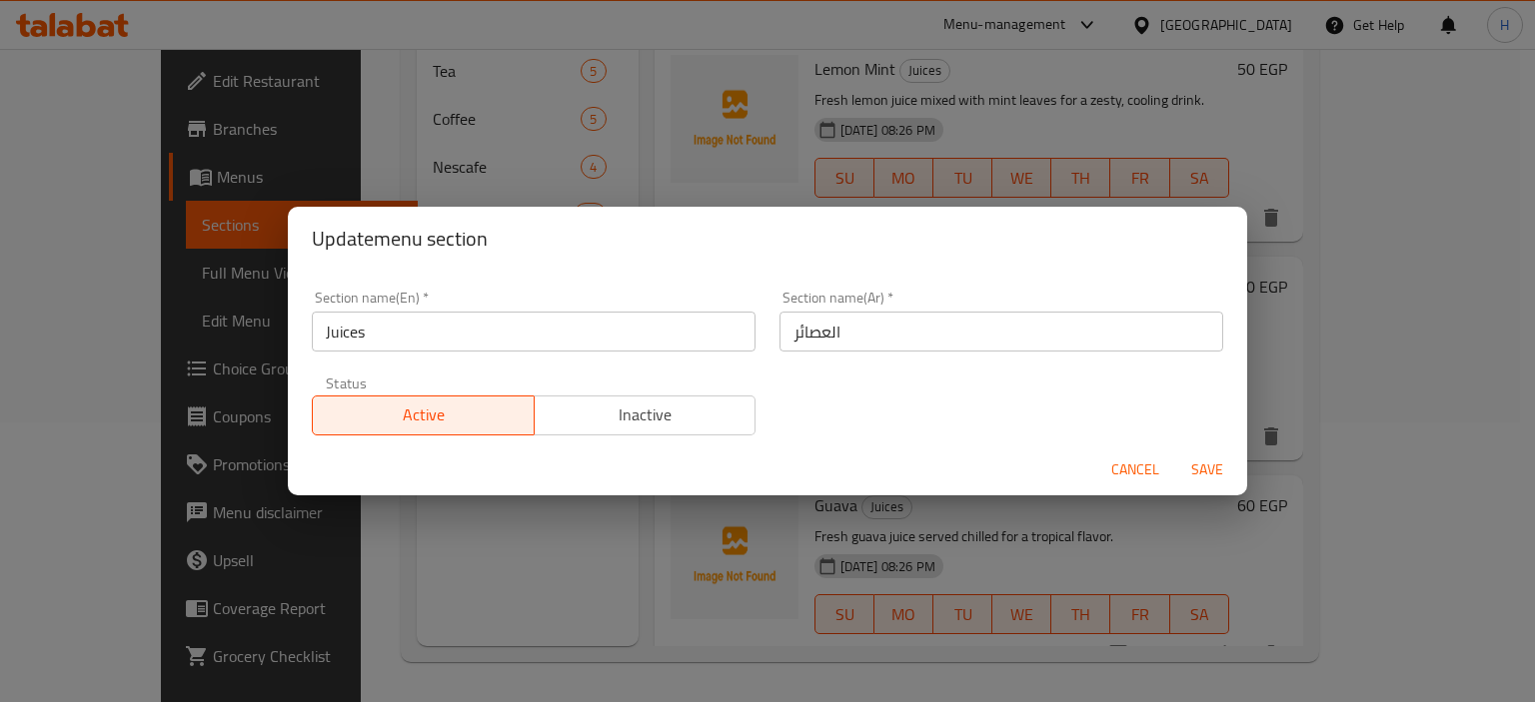
click at [438, 343] on input "Juices" at bounding box center [534, 332] width 444 height 40
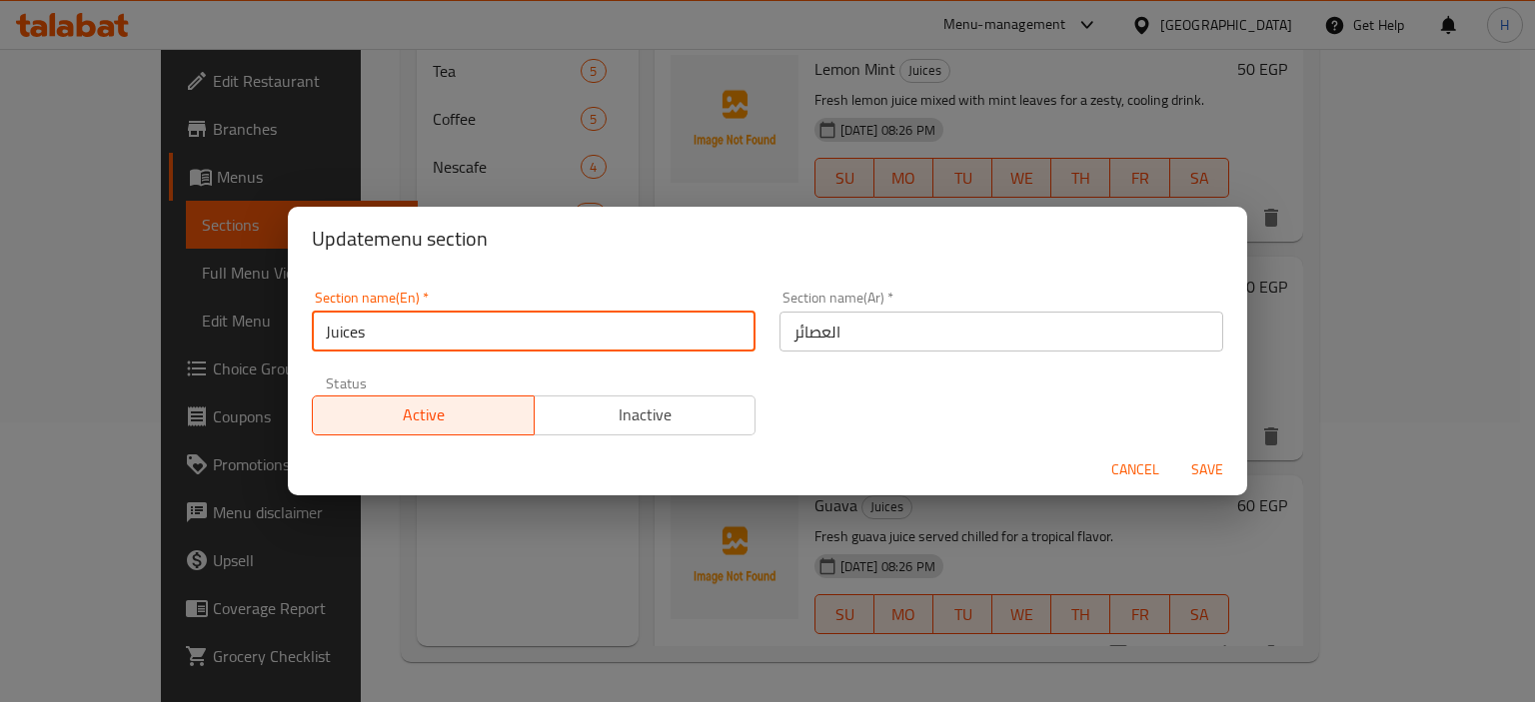
click at [476, 558] on div "Update menu section Section name(En)   * Juices Section name(En) * Section name…" at bounding box center [767, 351] width 1535 height 702
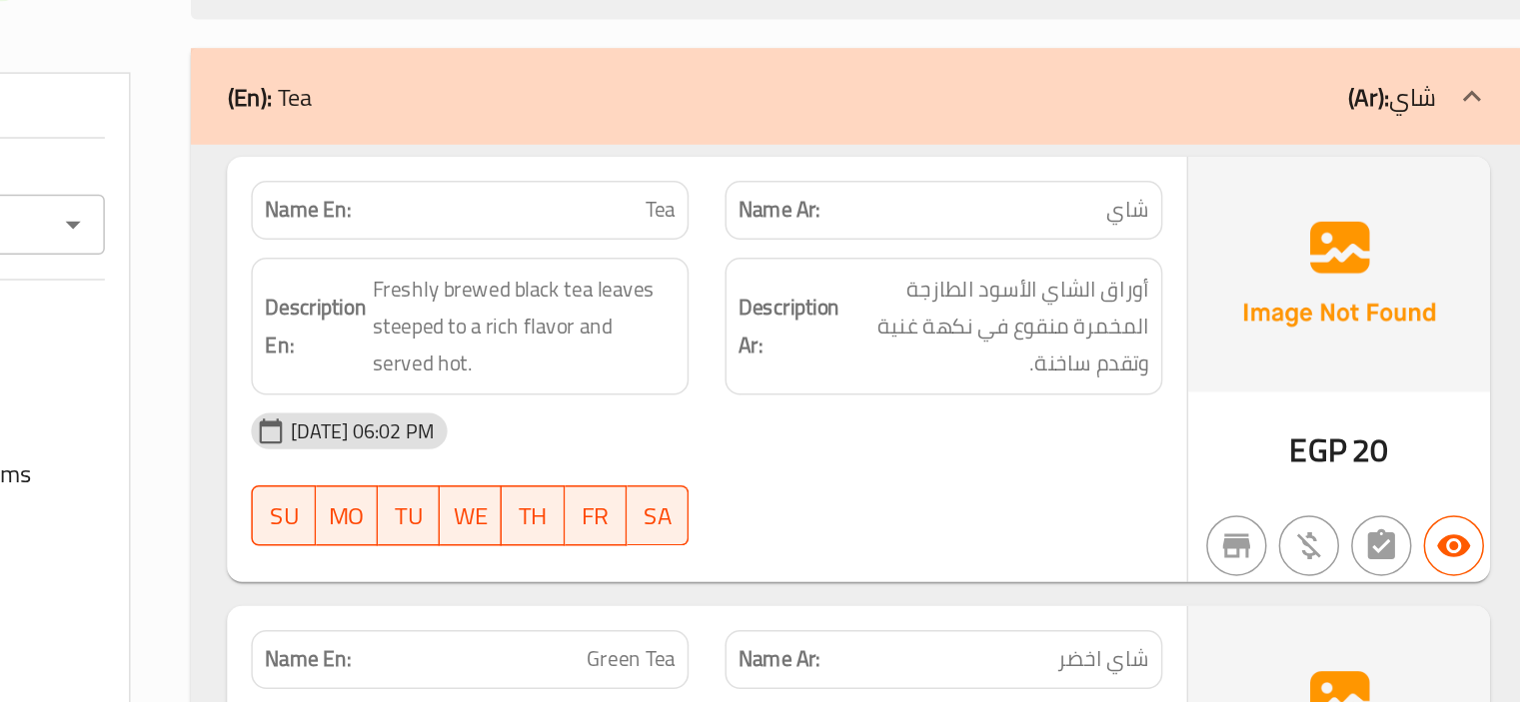
scroll to position [16111, 0]
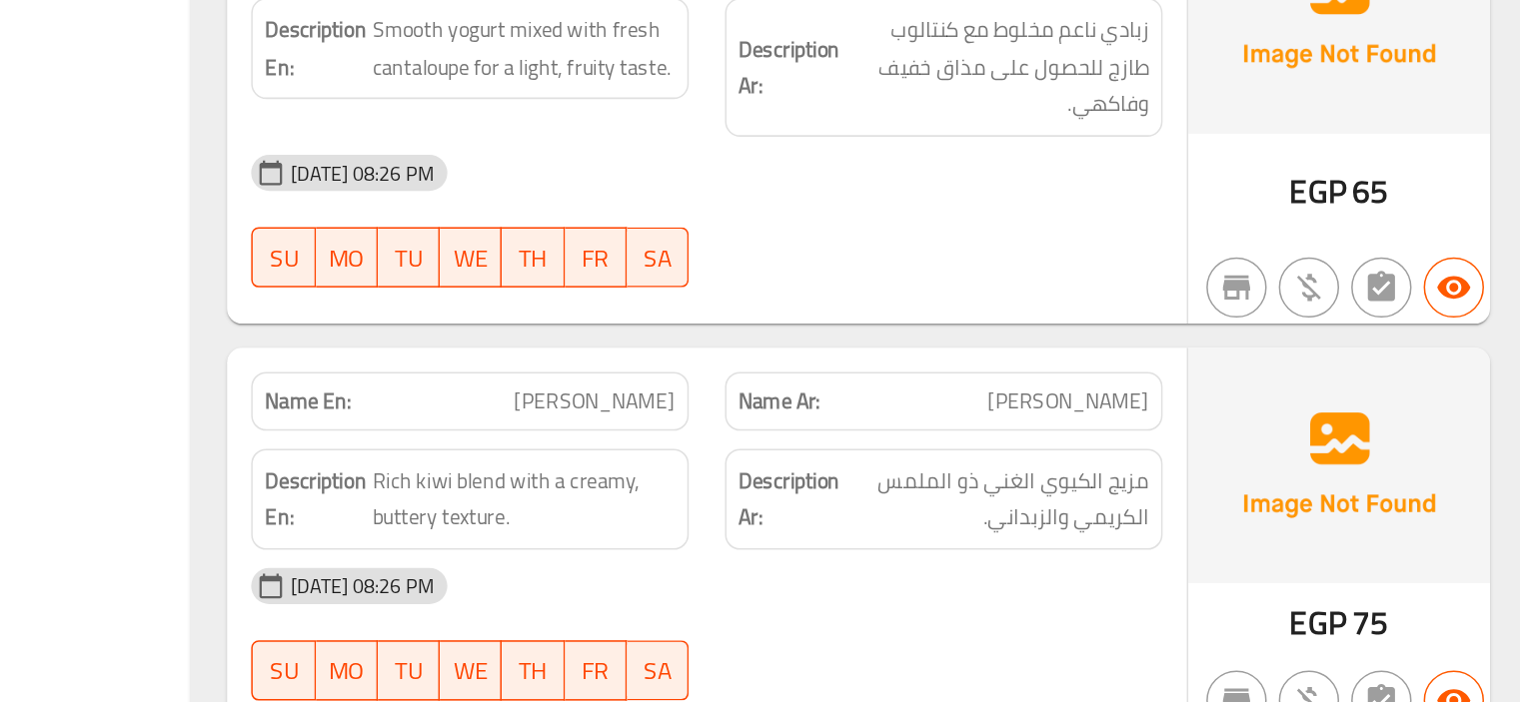
scroll to position [19845, 0]
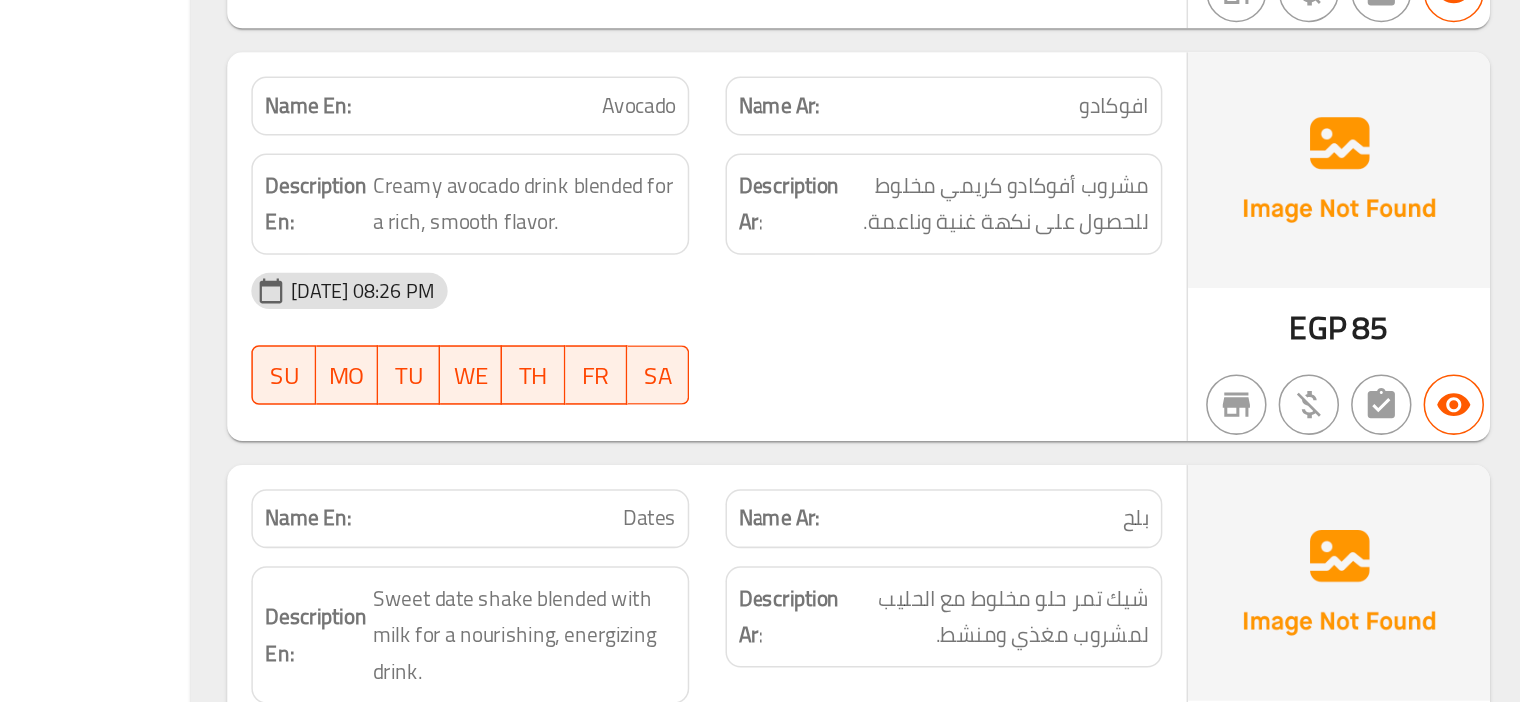
scroll to position [20758, 0]
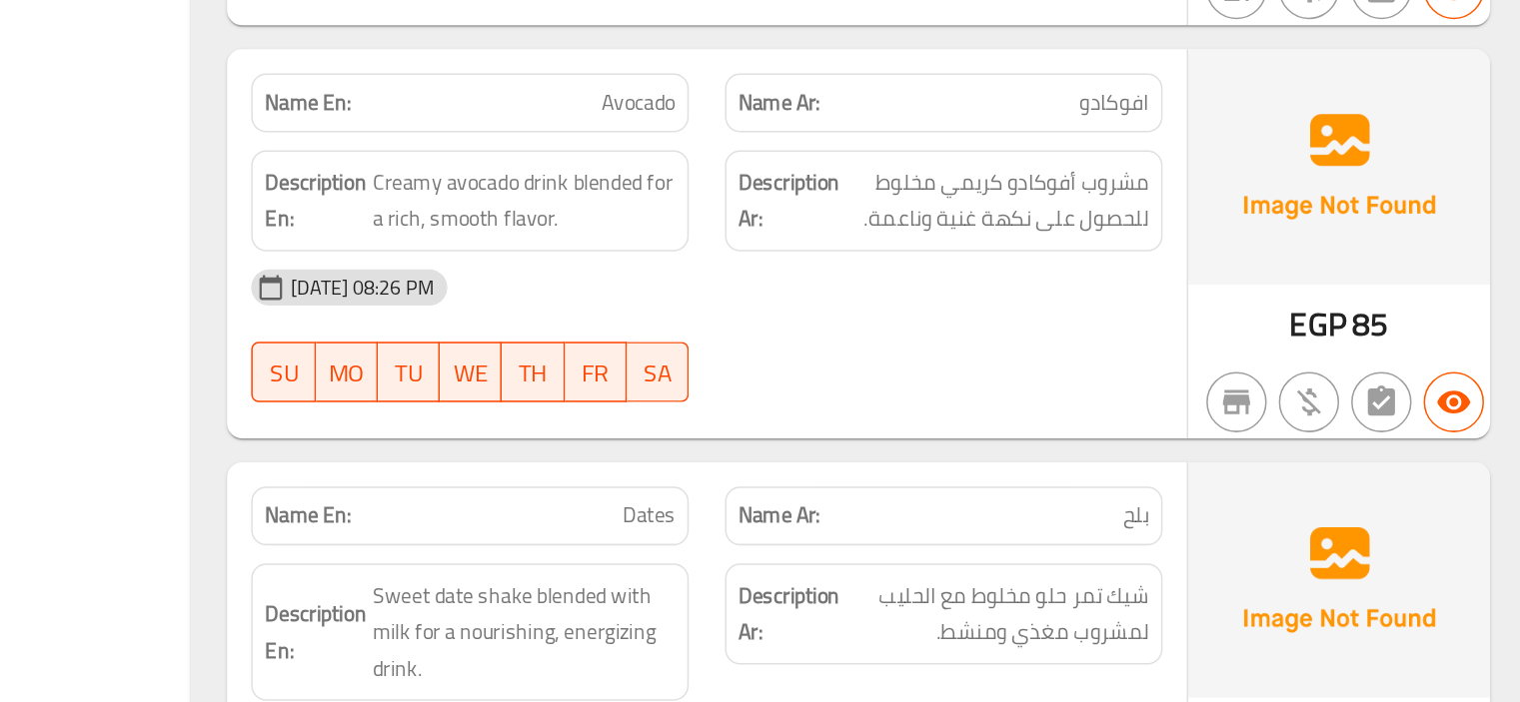
copy span "Dates"
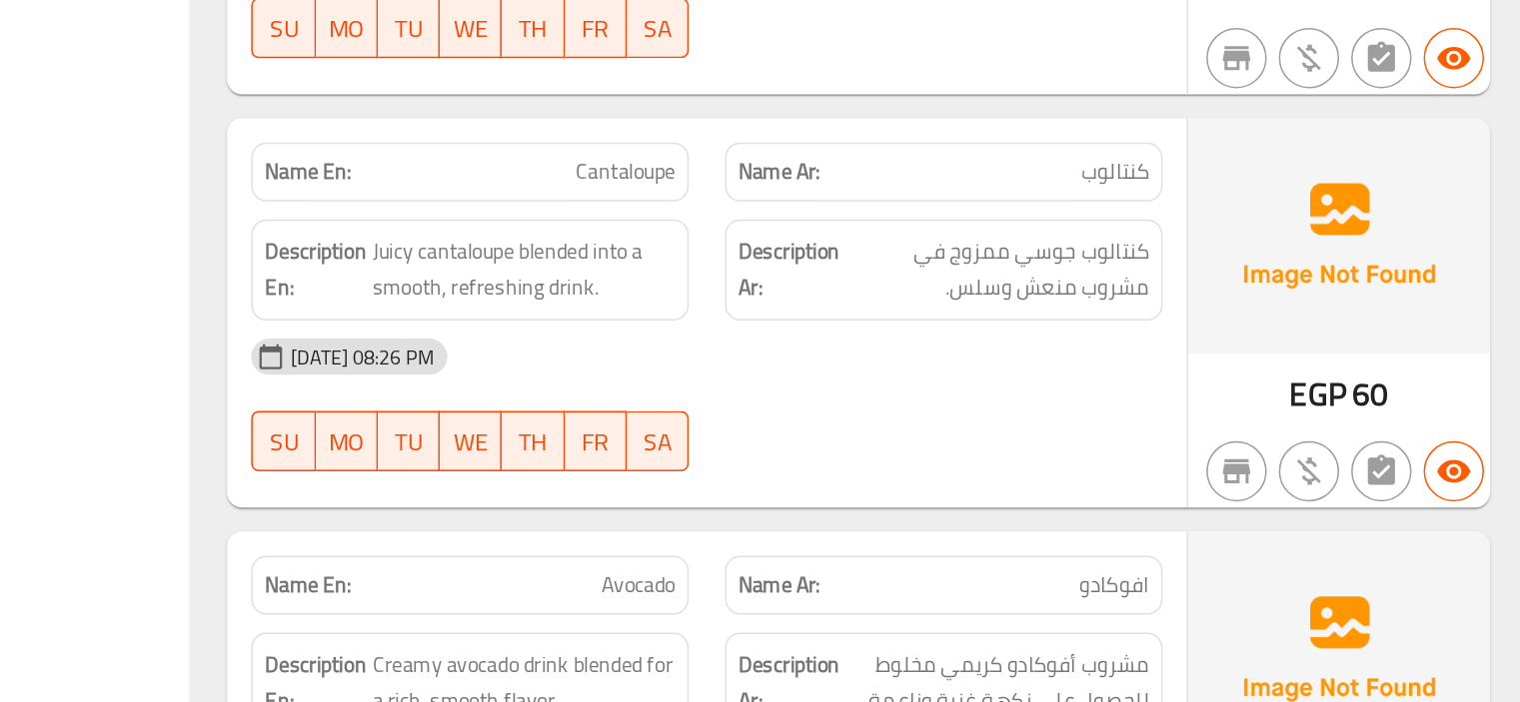
scroll to position [20492, 0]
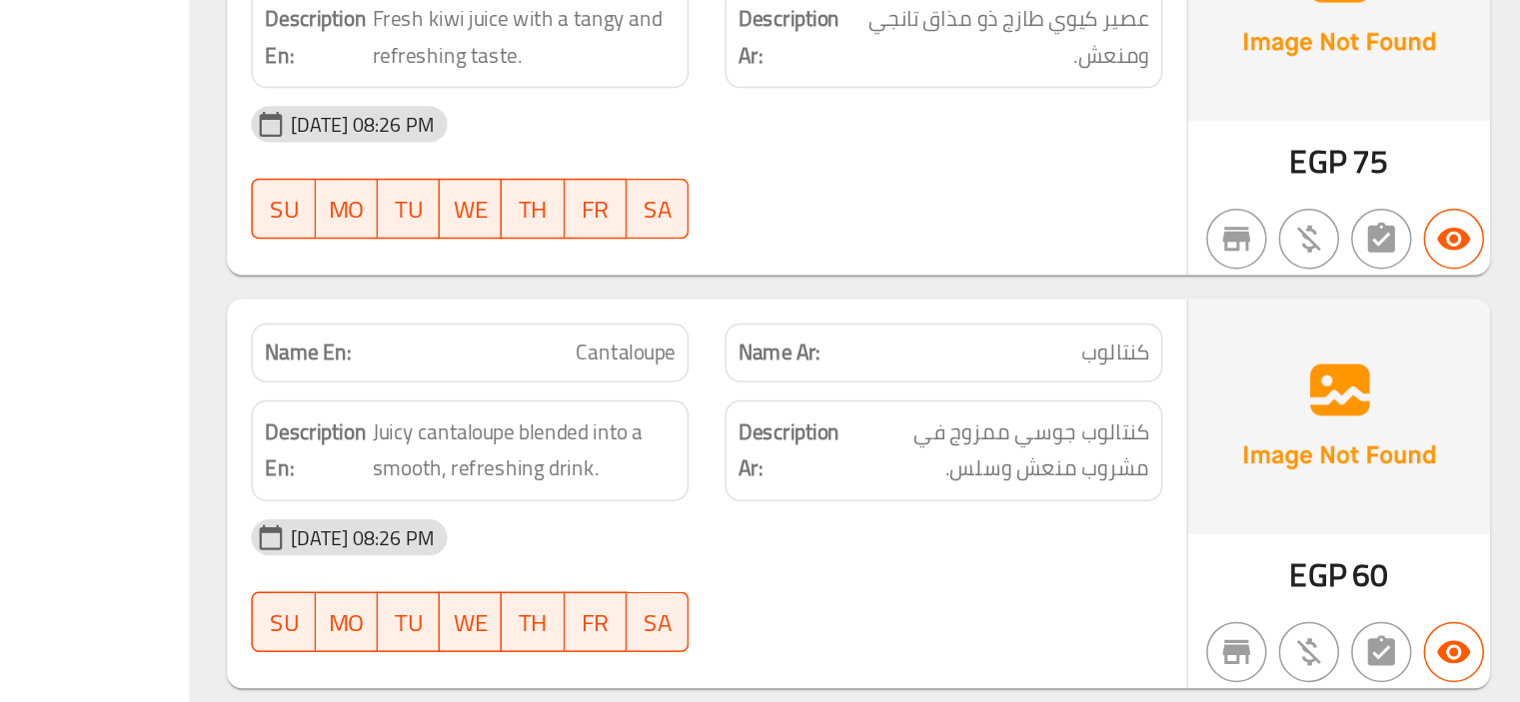
scroll to position [20490, 0]
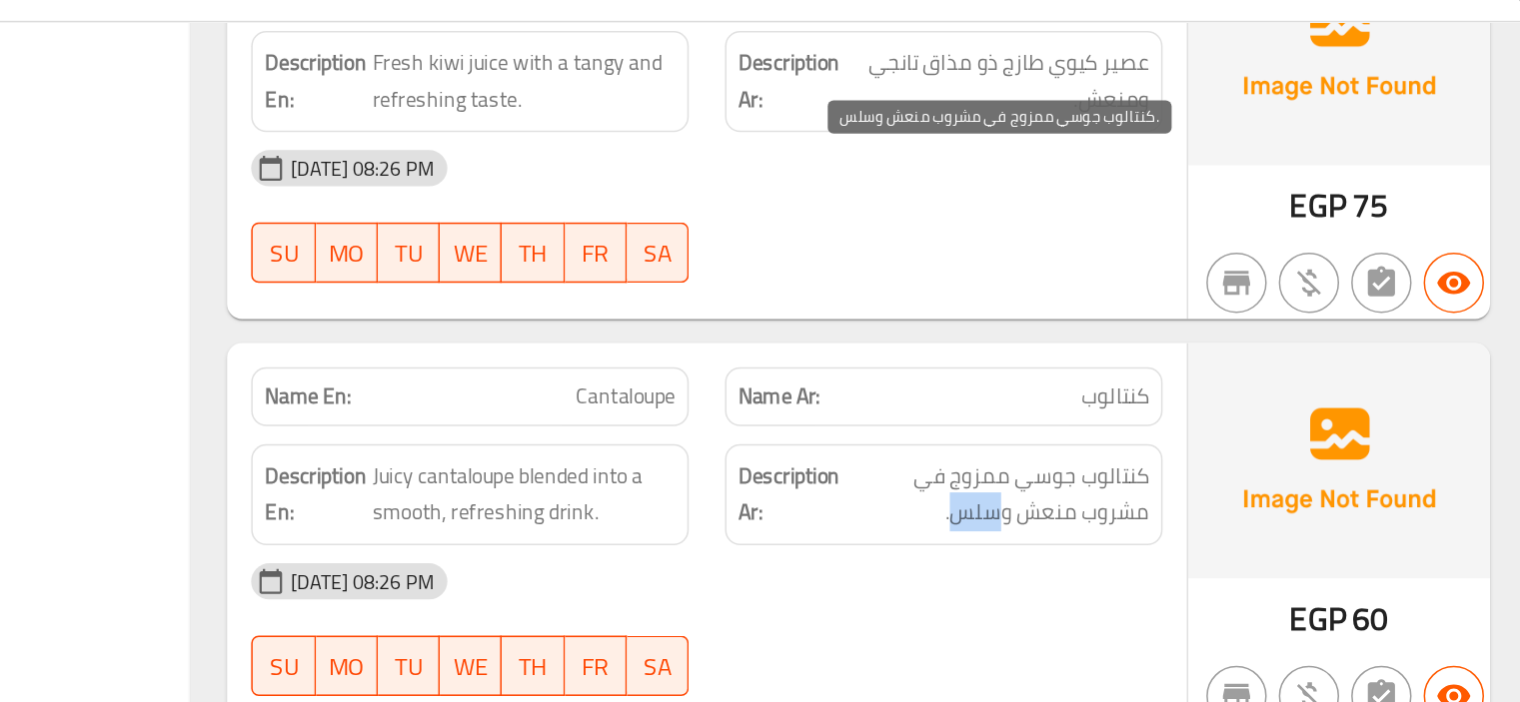
drag, startPoint x: 1104, startPoint y: 176, endPoint x: 1129, endPoint y: 176, distance: 25.0
click at [1129, 339] on span "كنتالوب جوسي ممزوج في مشروب منعش وسلس." at bounding box center [1129, 363] width 201 height 49
copy span "سلس"
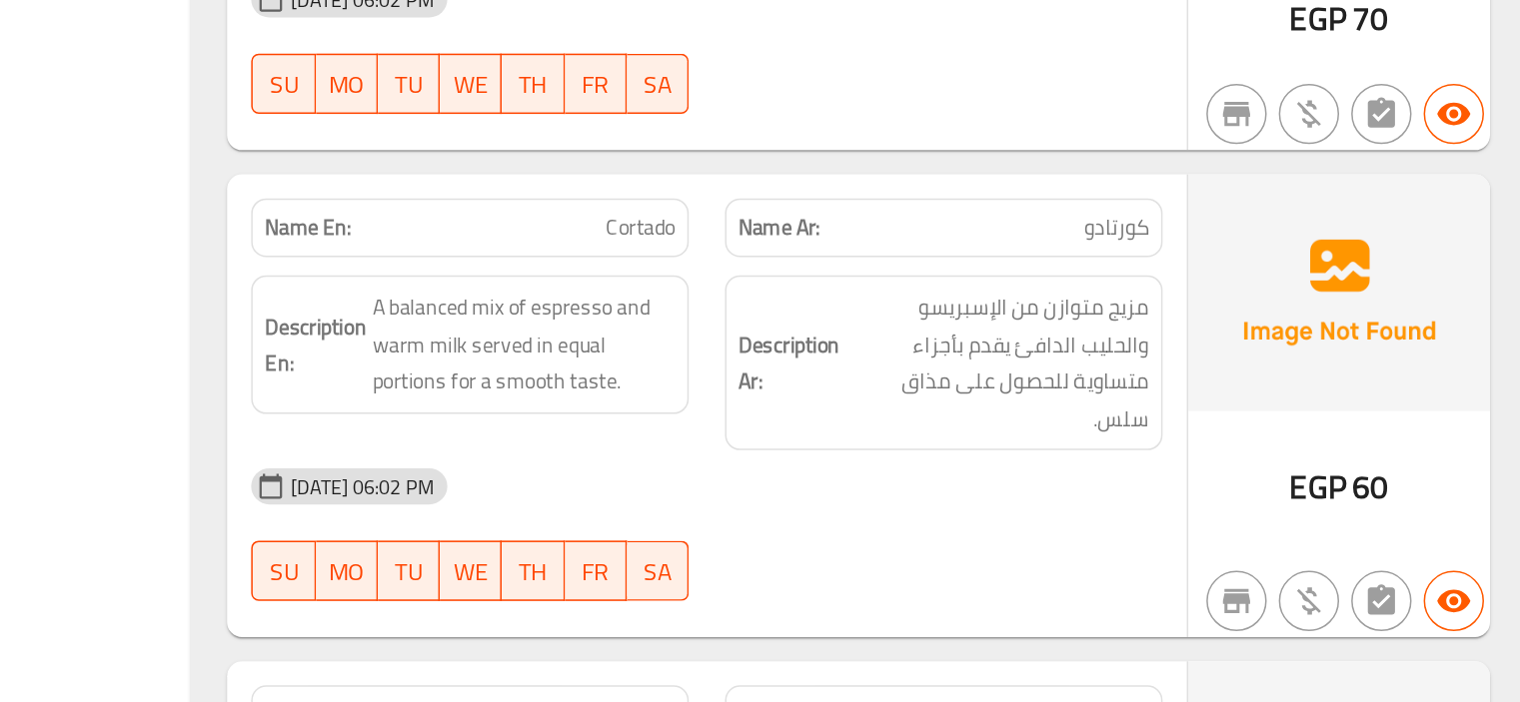
scroll to position [20195, 0]
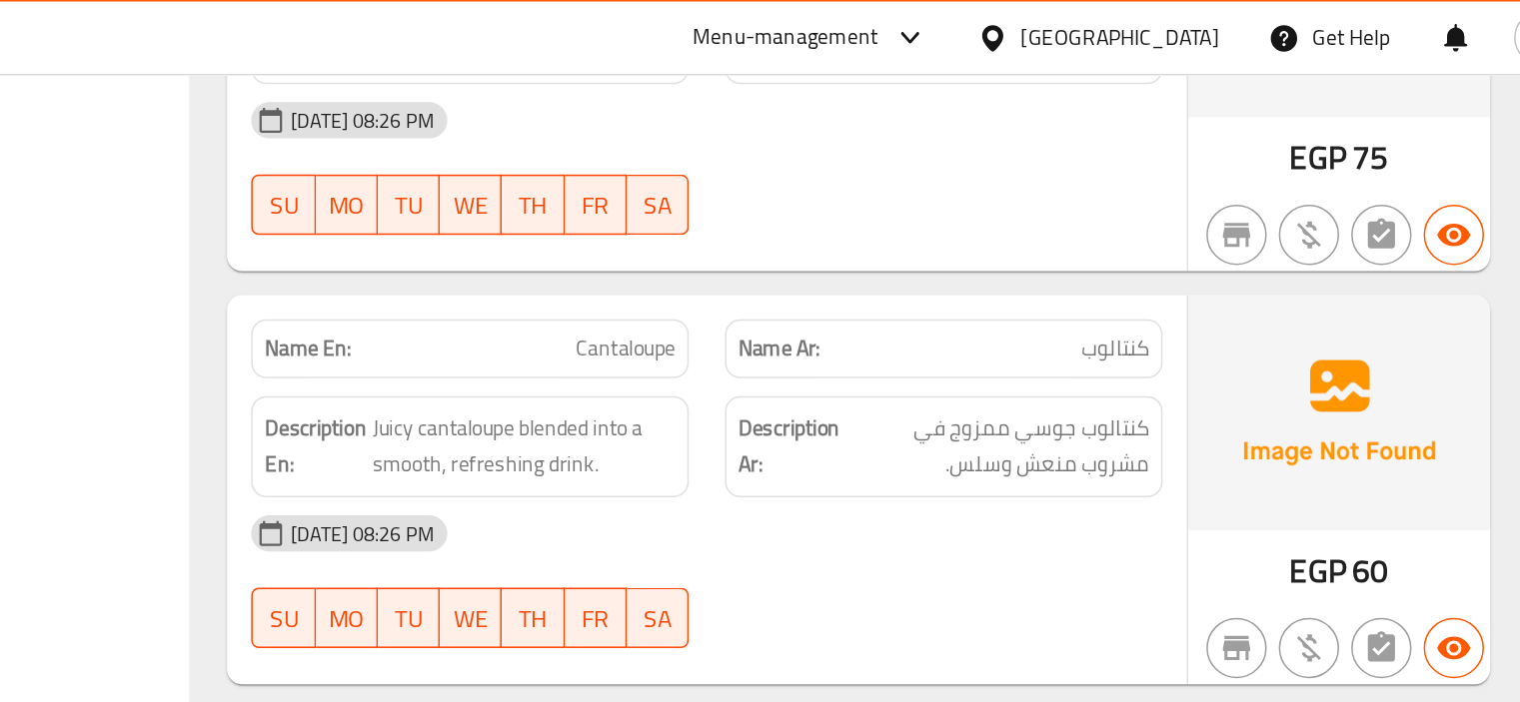
scroll to position [20425, 0]
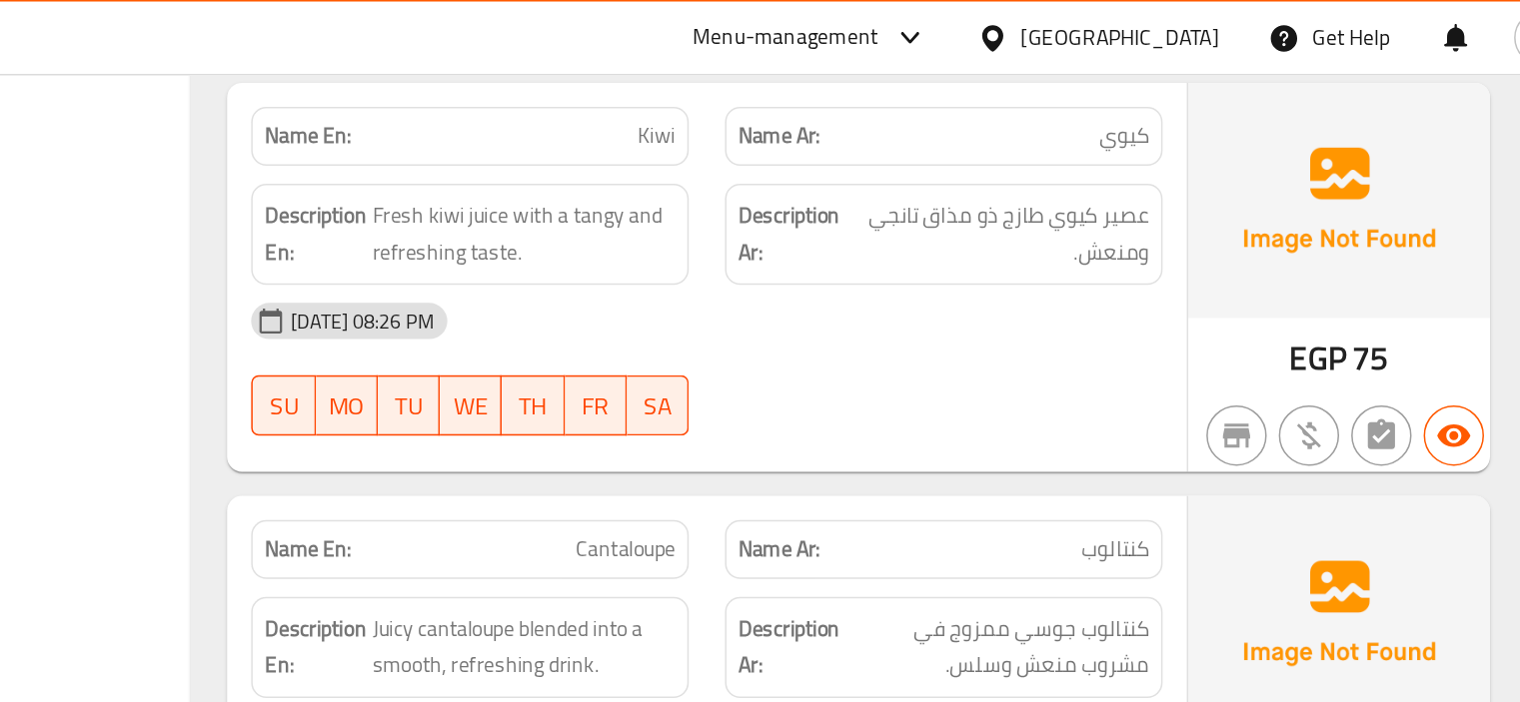
copy span "Cantaloupe"
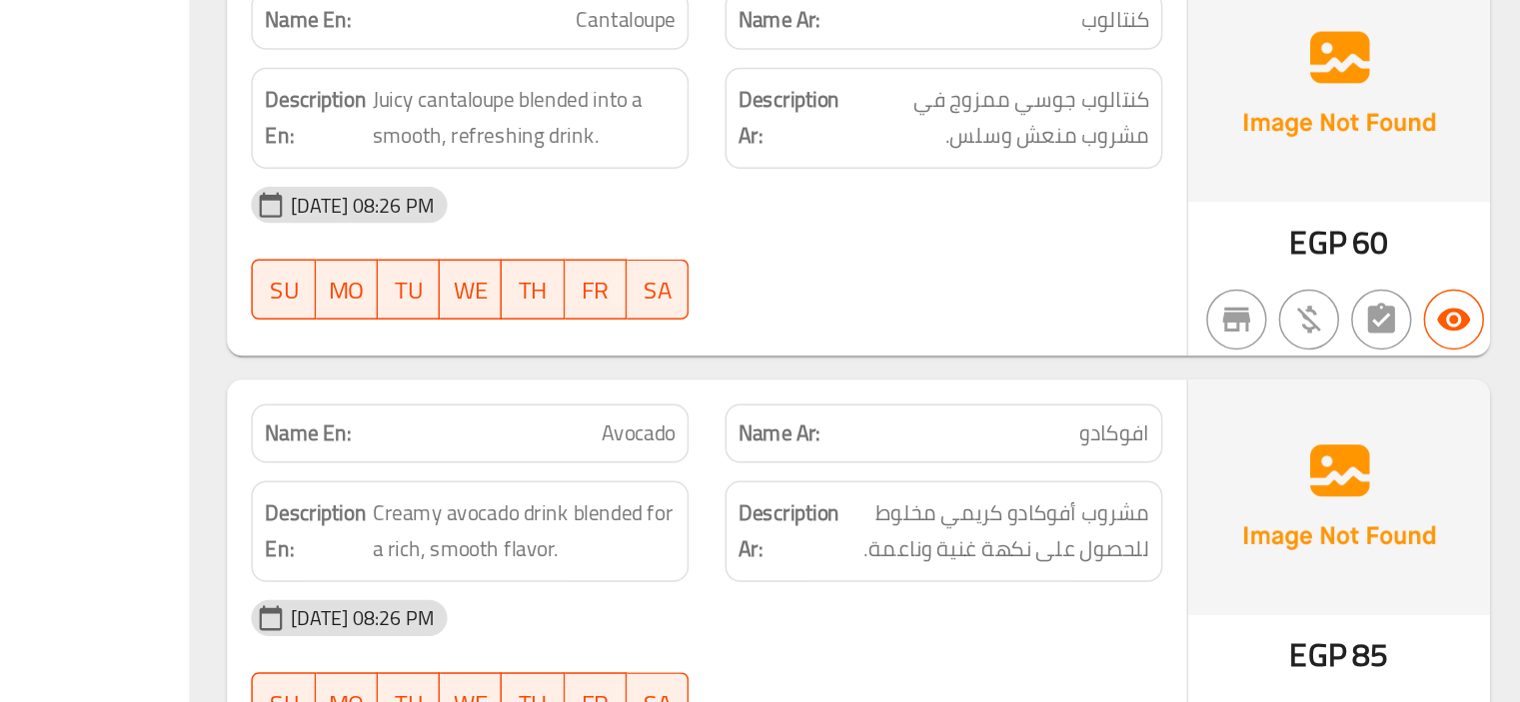
scroll to position [20758, 0]
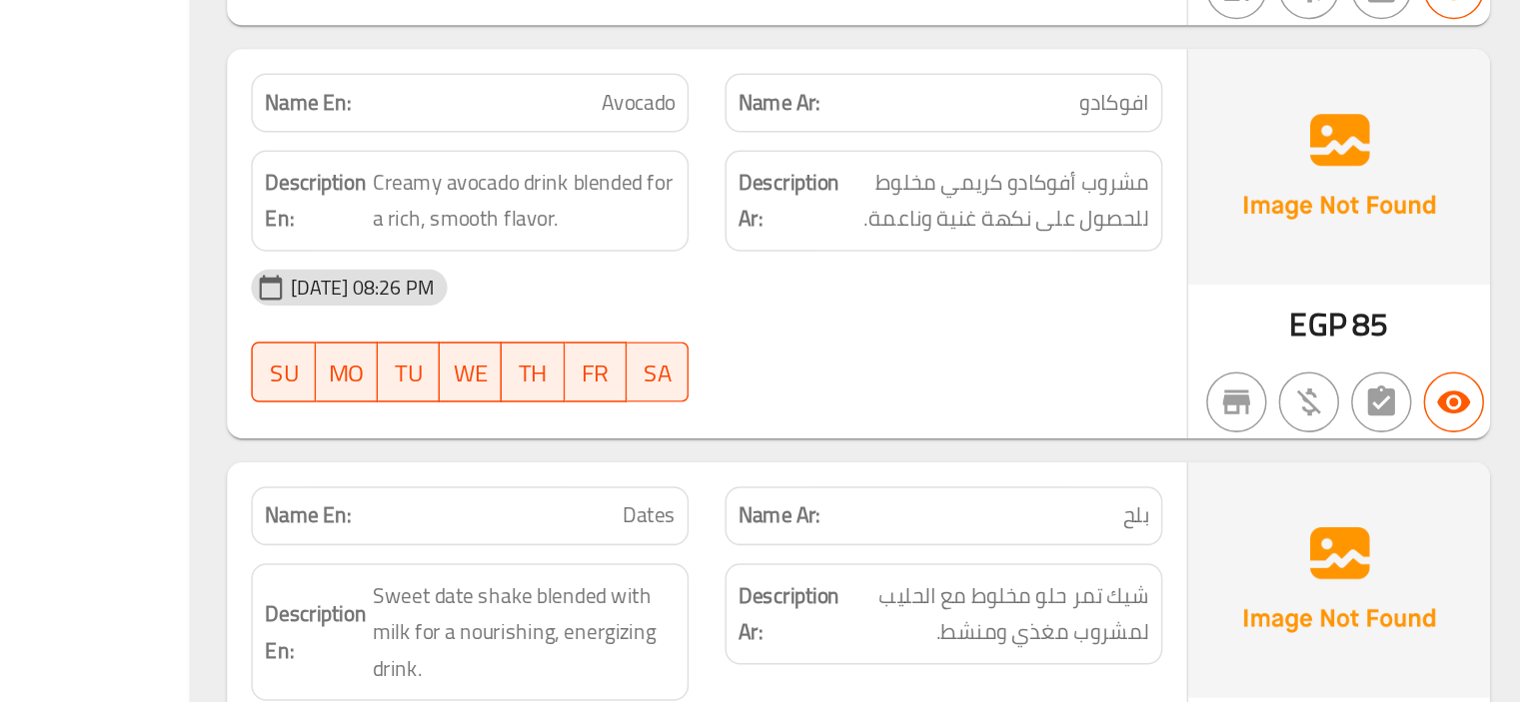
copy span "Dates"
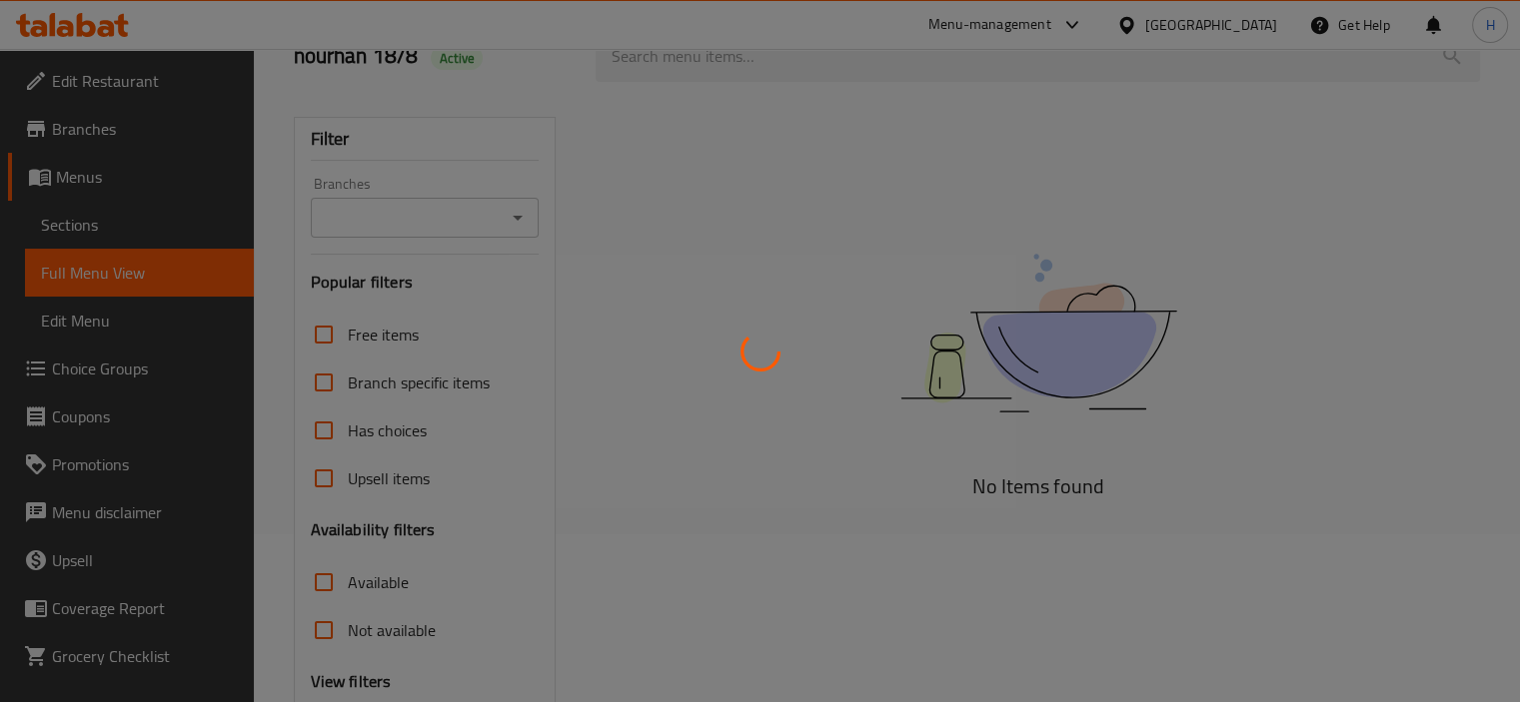
scroll to position [360, 0]
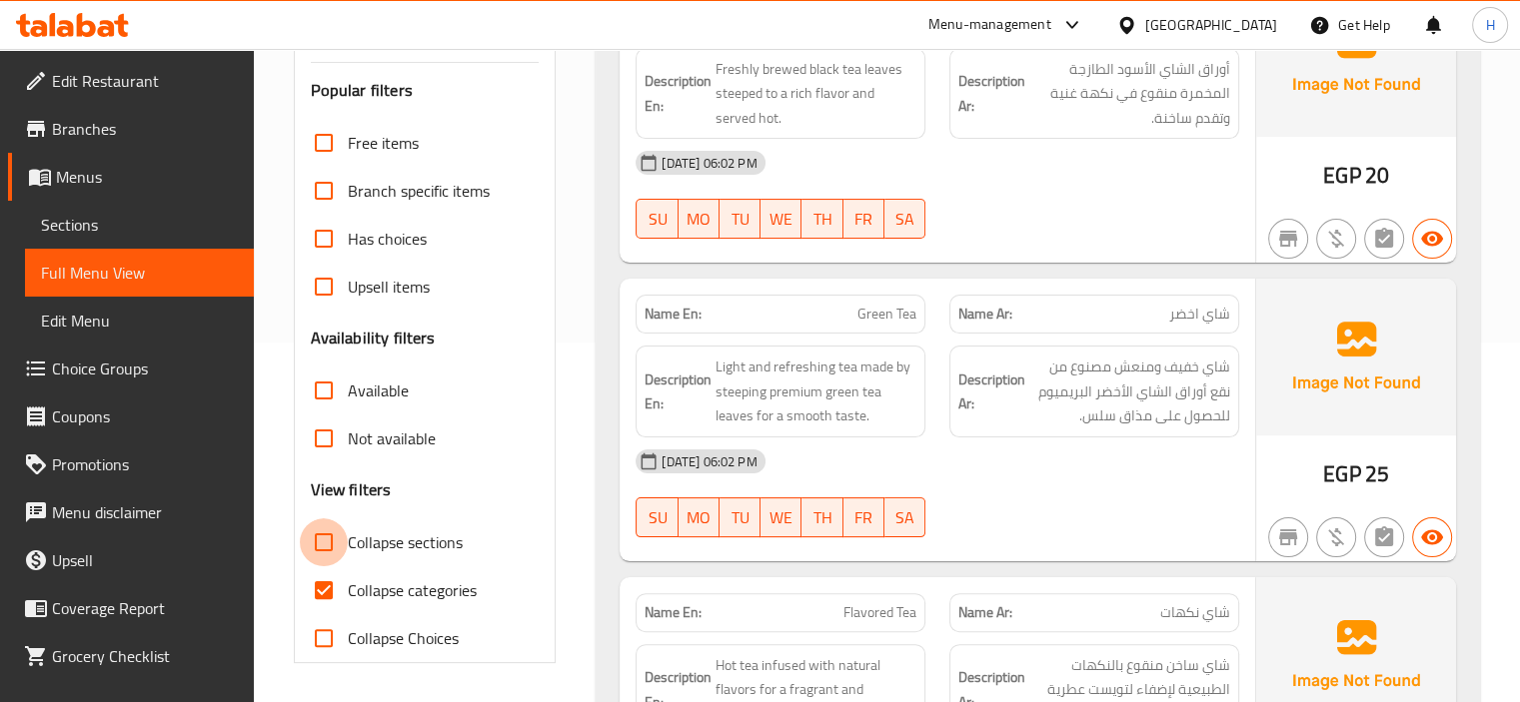
click at [319, 544] on input "Collapse sections" at bounding box center [324, 543] width 48 height 48
checkbox input "true"
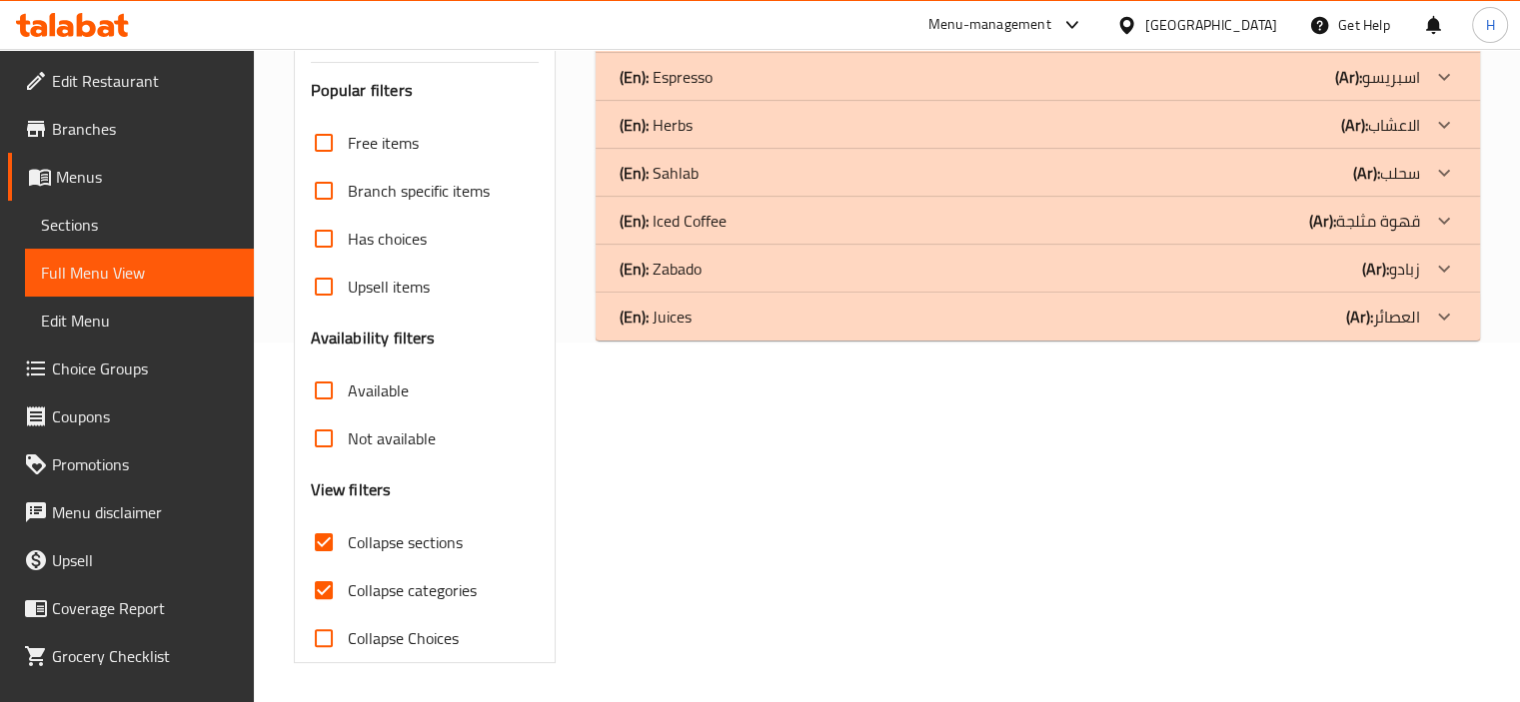
click at [316, 591] on input "Collapse categories" at bounding box center [324, 591] width 48 height 48
checkbox input "false"
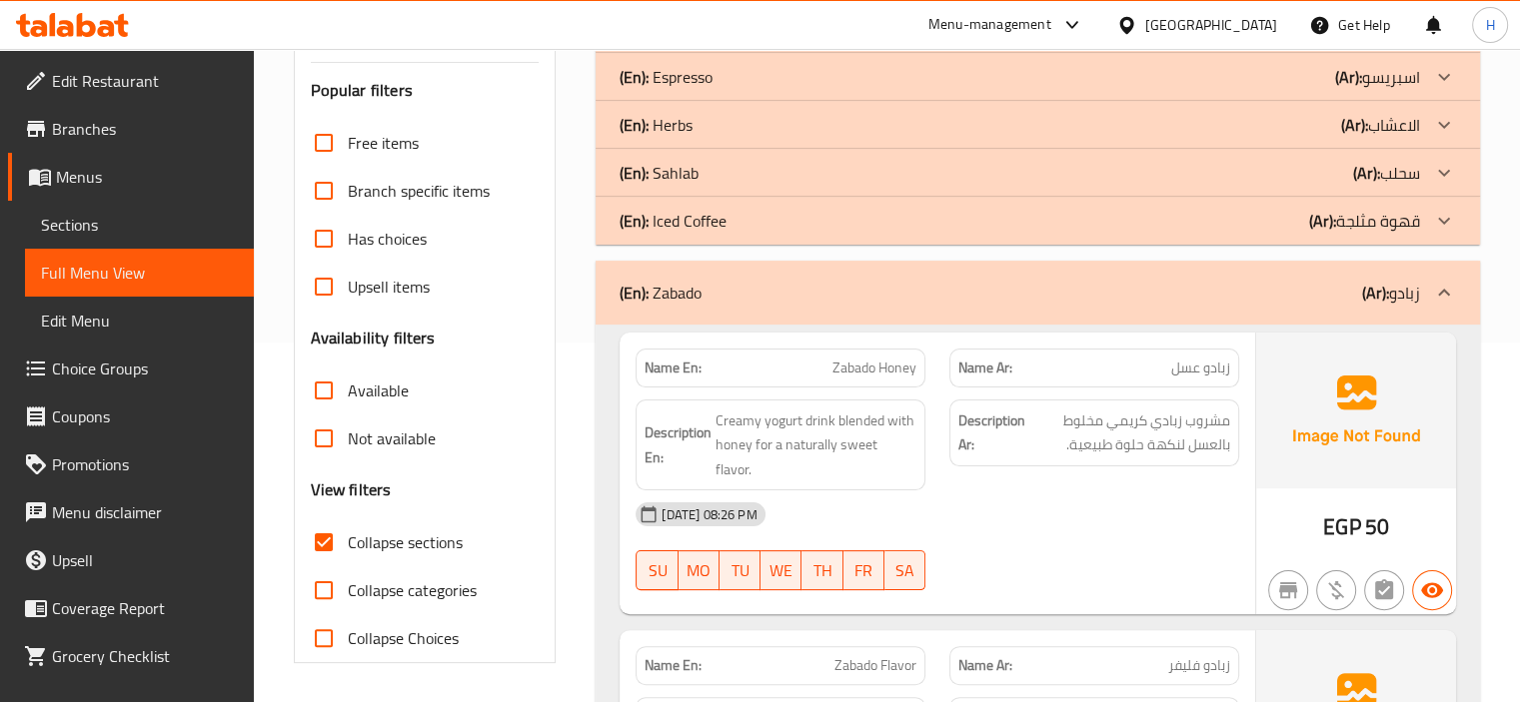
scroll to position [5771, 0]
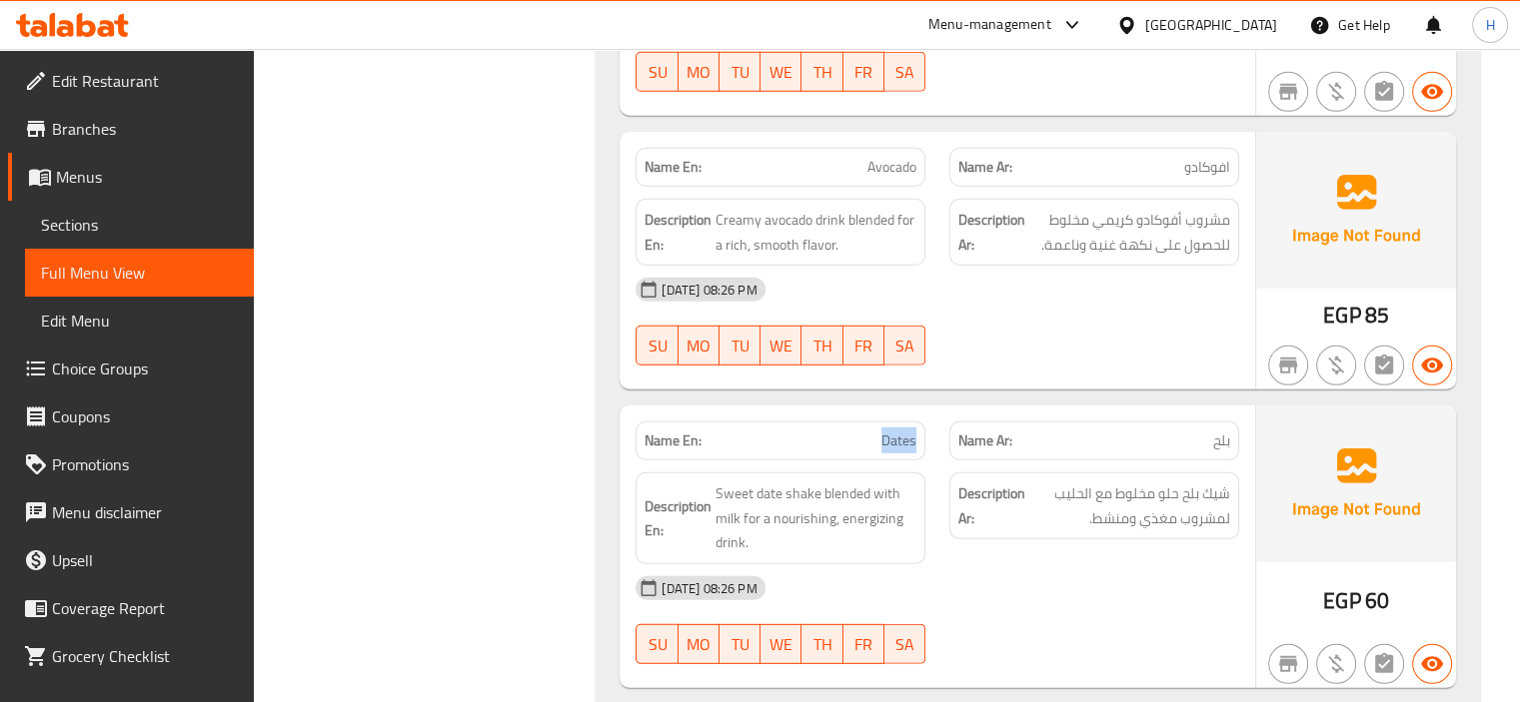
click at [950, 489] on div "Description Ar: شيك بلح حلو مخلوط مع الحليب لمشروب مغذي ومنشط." at bounding box center [1094, 519] width 314 height 116
click at [1203, 565] on div "[DATE] 08:26 PM" at bounding box center [936, 589] width 627 height 48
